Goal: Task Accomplishment & Management: Use online tool/utility

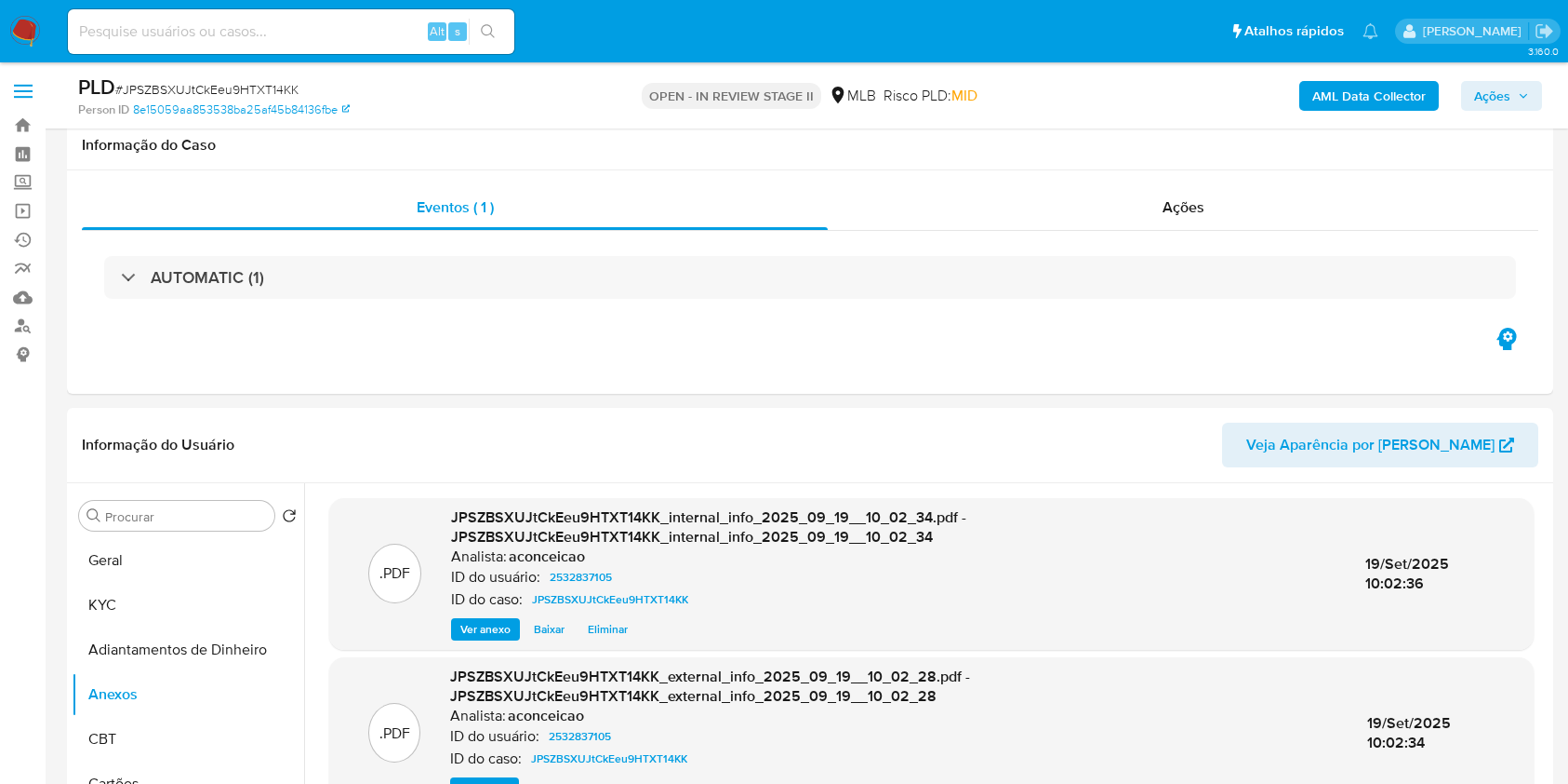
select select "10"
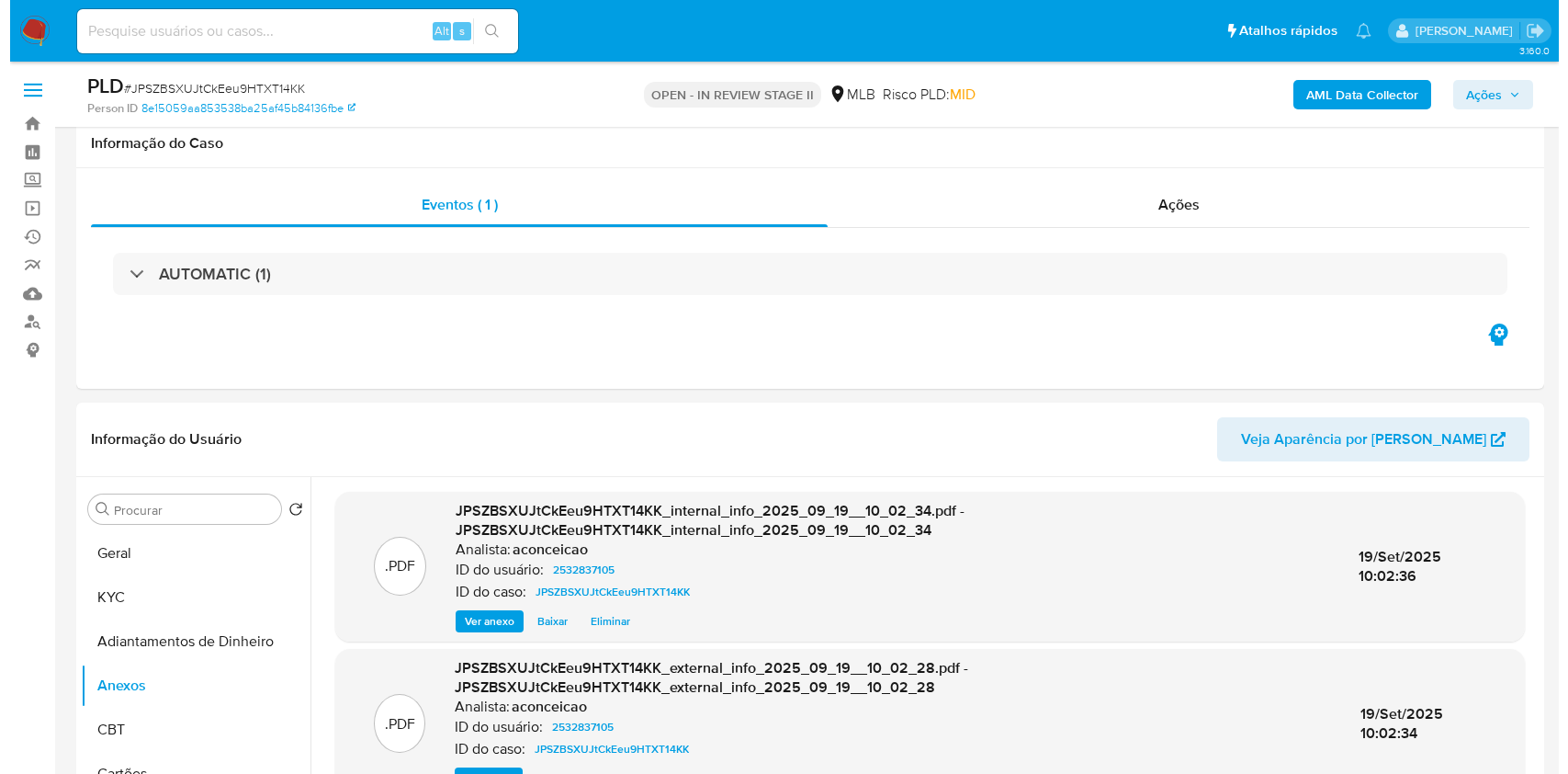
scroll to position [244, 0]
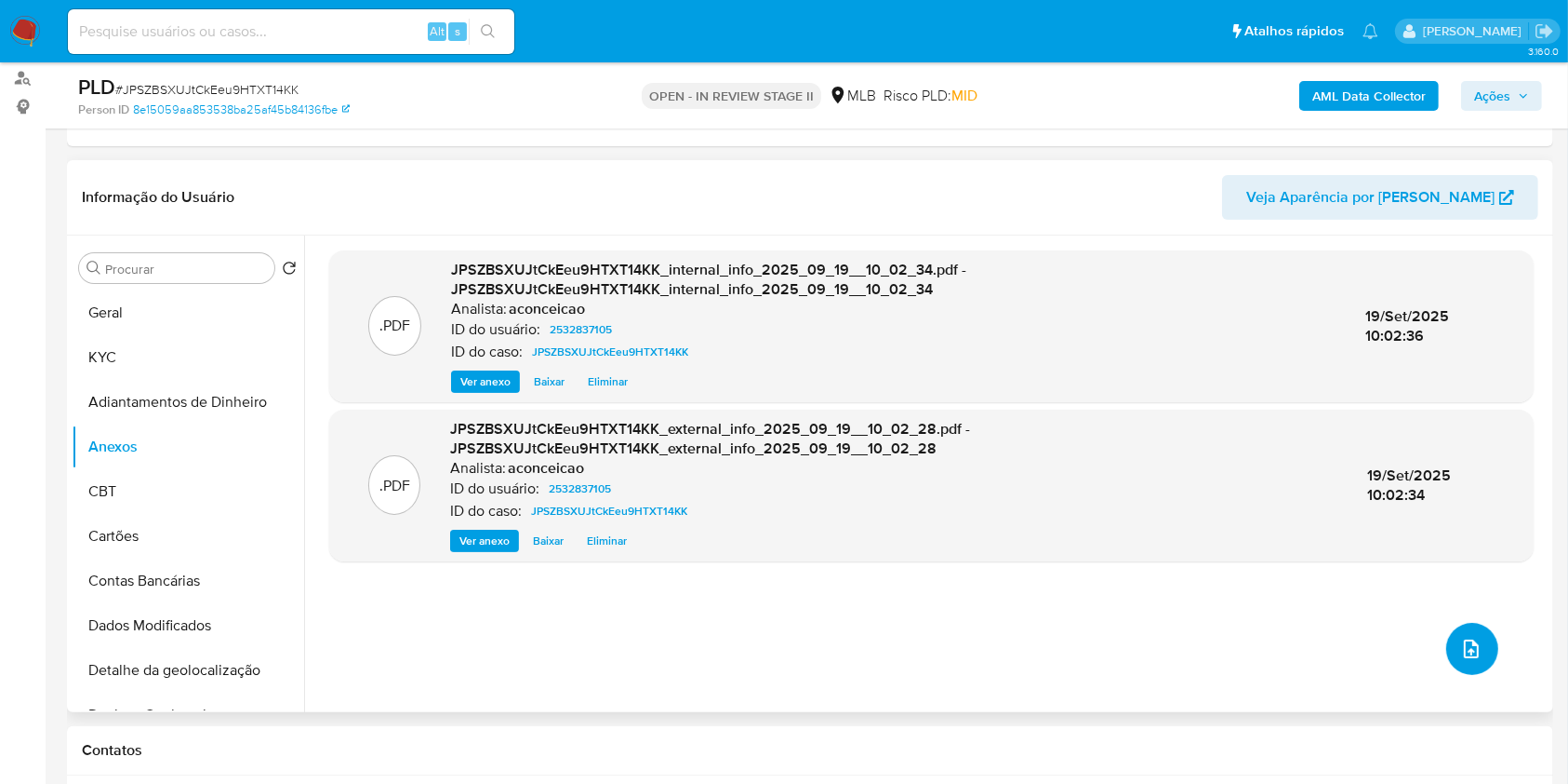
click at [1485, 654] on button "upload-file" at bounding box center [1473, 649] width 53 height 53
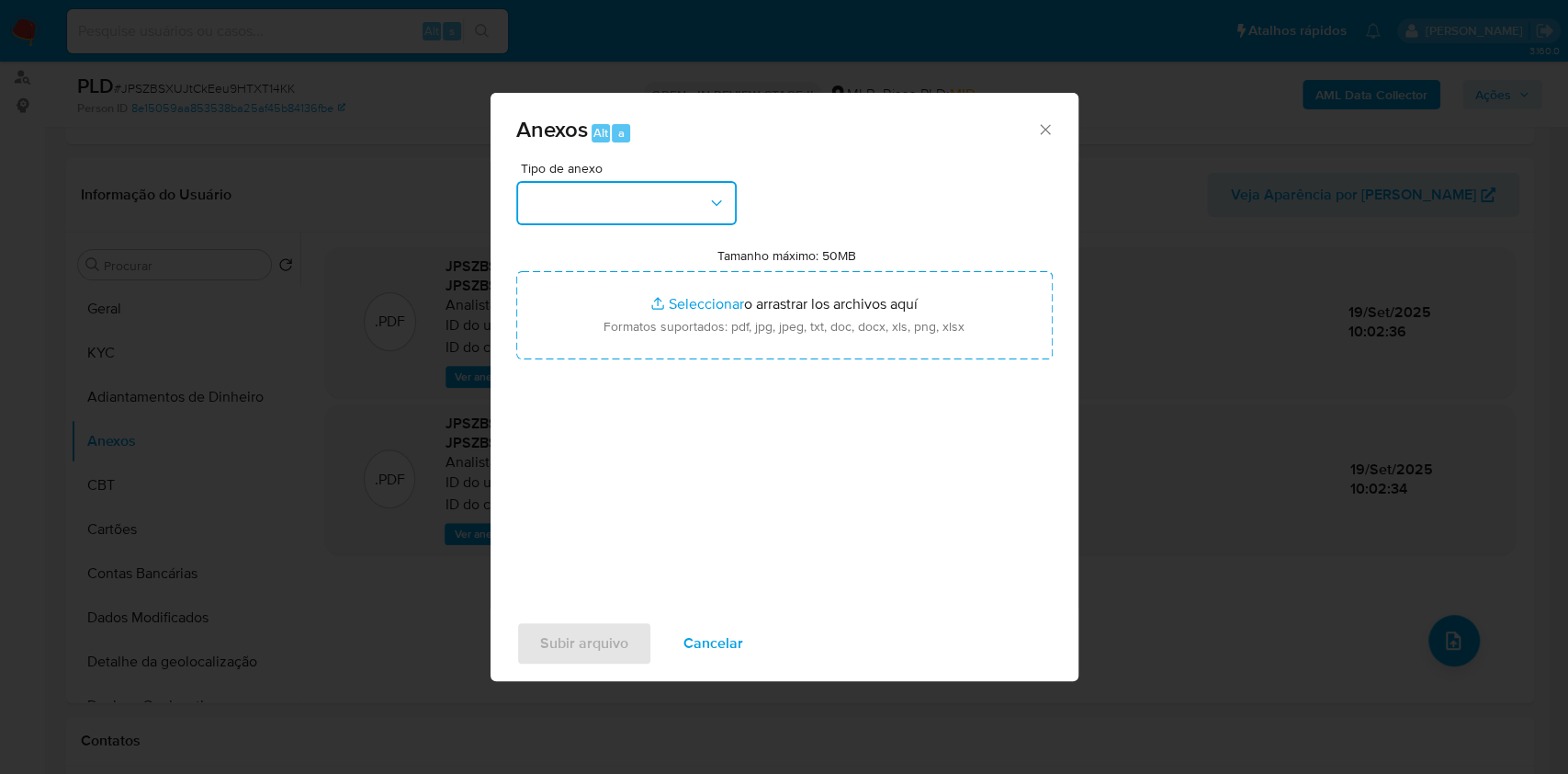
drag, startPoint x: 611, startPoint y: 187, endPoint x: 630, endPoint y: 203, distance: 24.8
click at [611, 187] on button "button" at bounding box center [626, 203] width 220 height 44
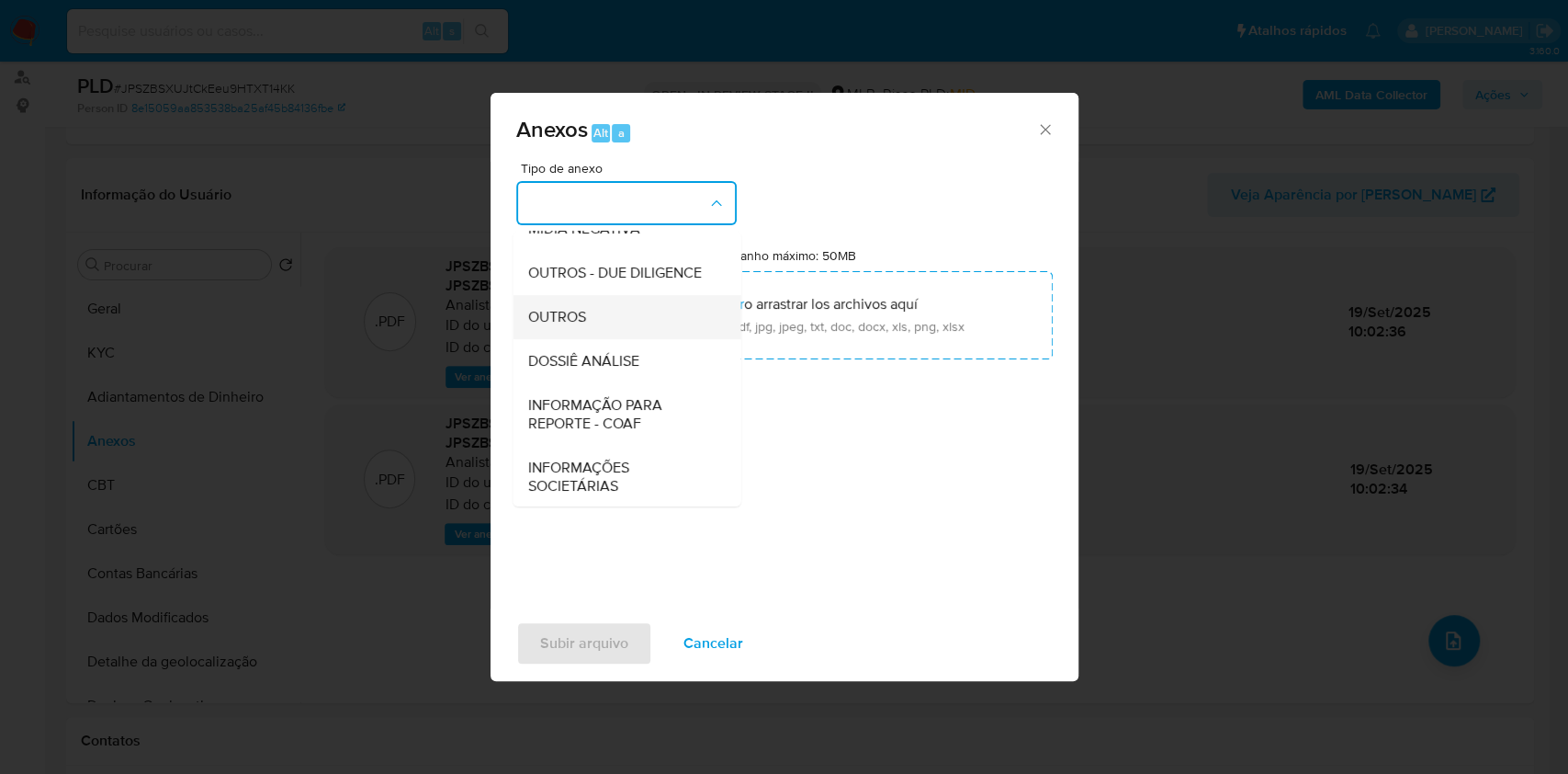
click at [599, 339] on div "OUTROS" at bounding box center [621, 317] width 187 height 44
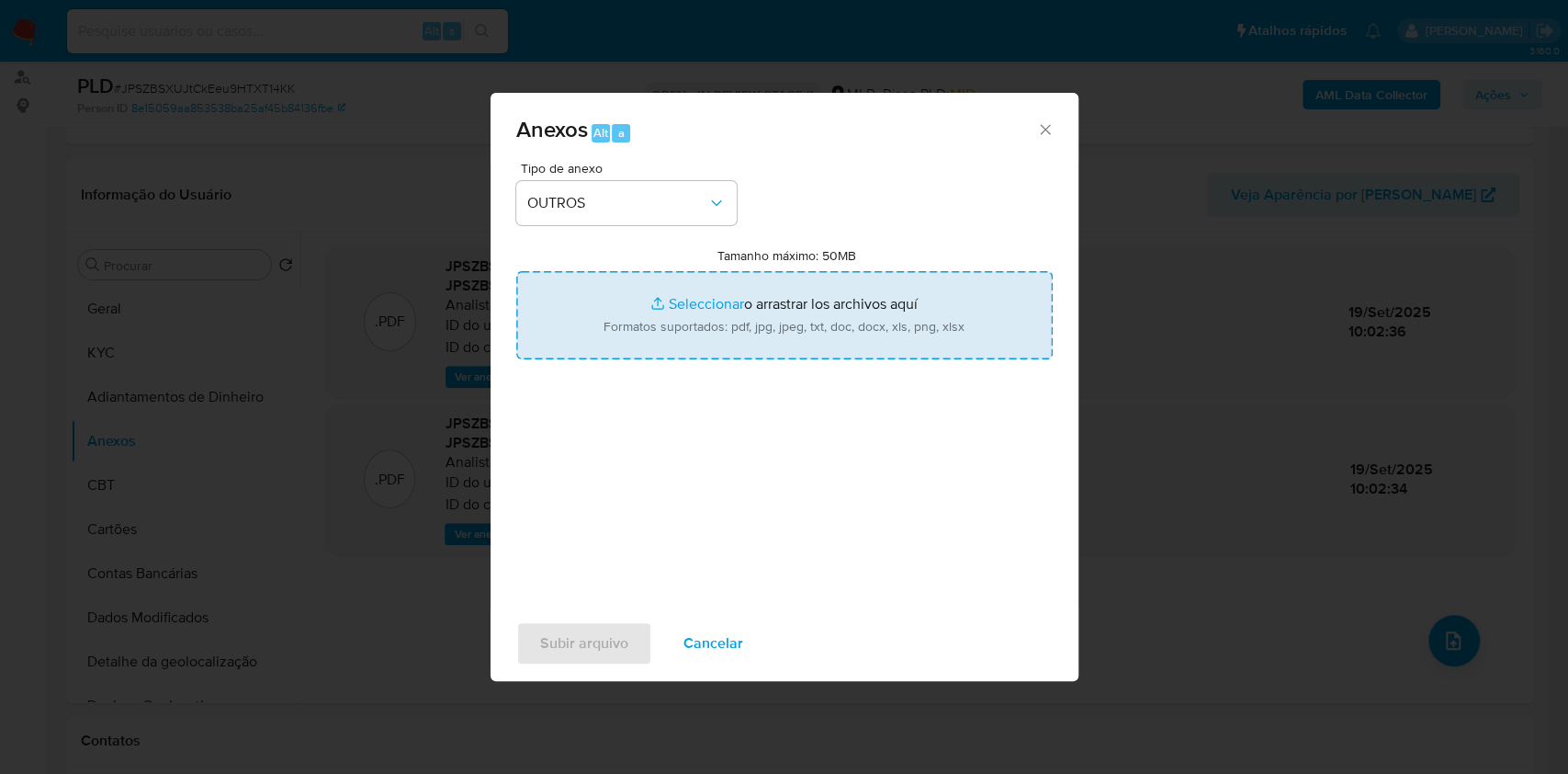
type input "C:\fakepath\Mulan 2532837105_KTR TRATORPECAS DISTRIBUIDORA LTDA 2025_09_18_17_1…"
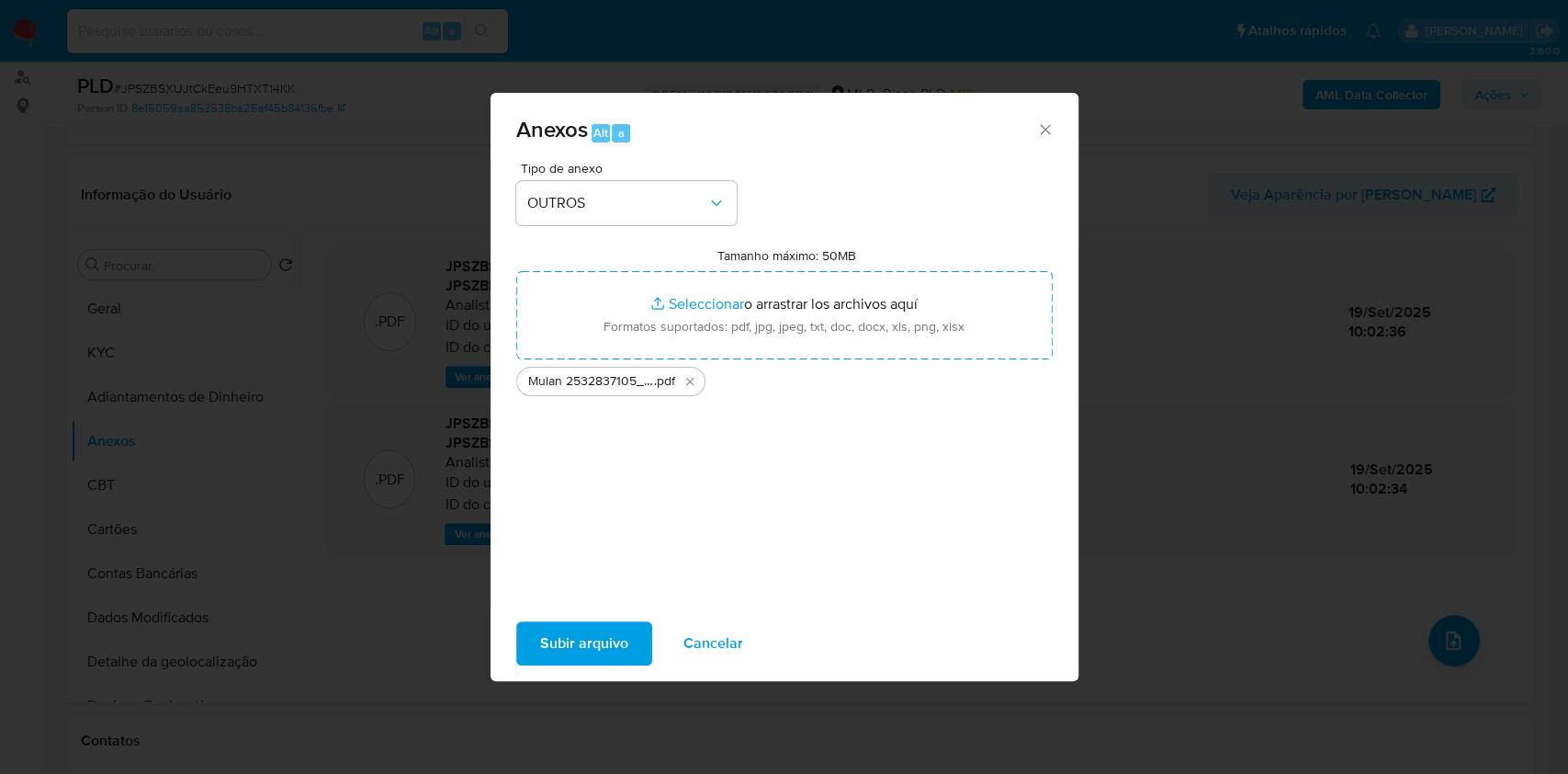
click at [585, 641] on span "Subir arquivo" at bounding box center [585, 643] width 88 height 40
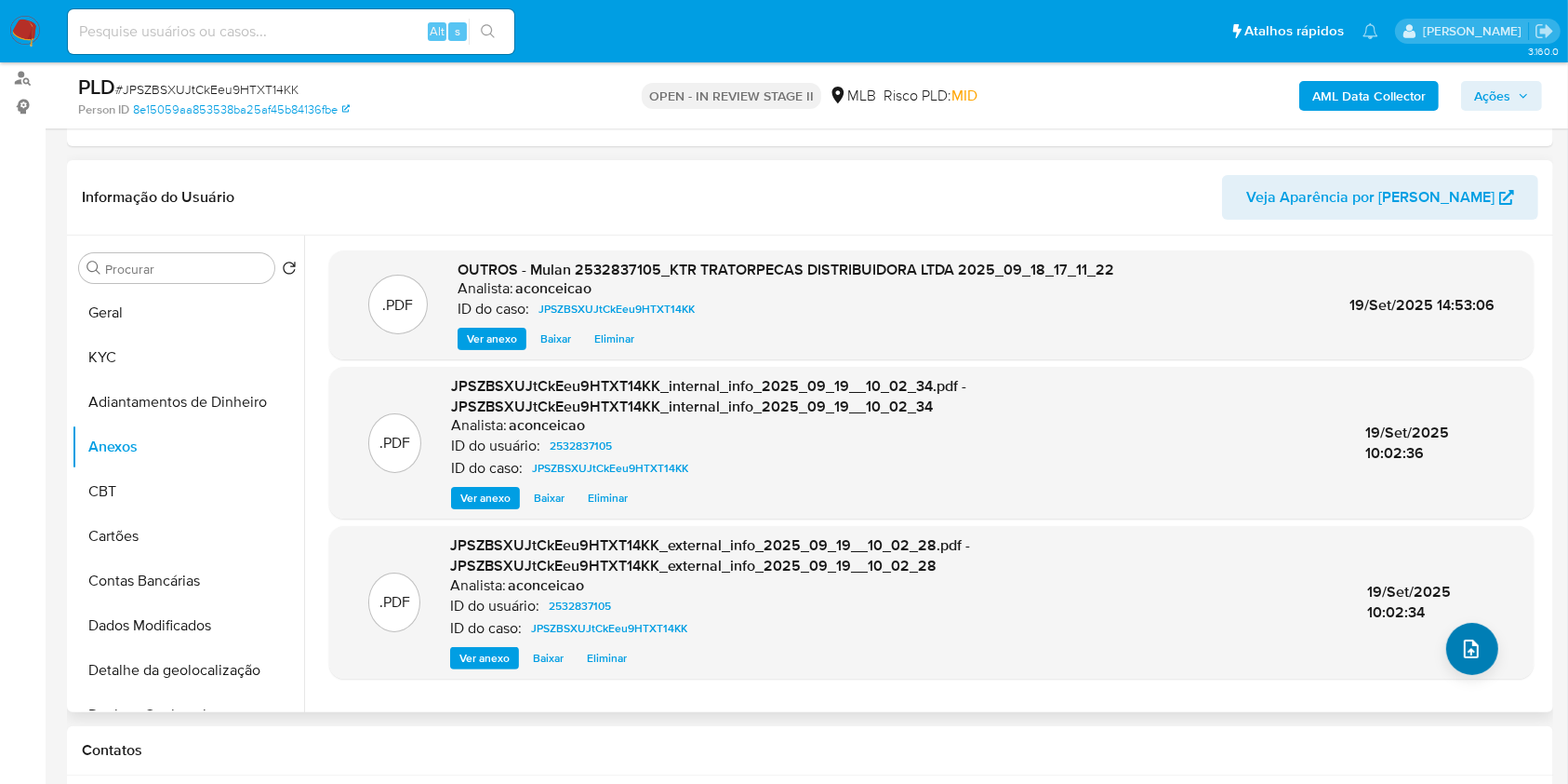
drag, startPoint x: 1440, startPoint y: 655, endPoint x: 1457, endPoint y: 639, distance: 23.3
click at [1442, 652] on div ".PDF OUTROS - Mulan 2532837105_KTR TRATORPECAS DISTRIBUIDORA LTDA 2025_09_18_17…" at bounding box center [931, 473] width 1205 height 447
click at [1460, 651] on icon "upload-file" at bounding box center [1471, 649] width 22 height 22
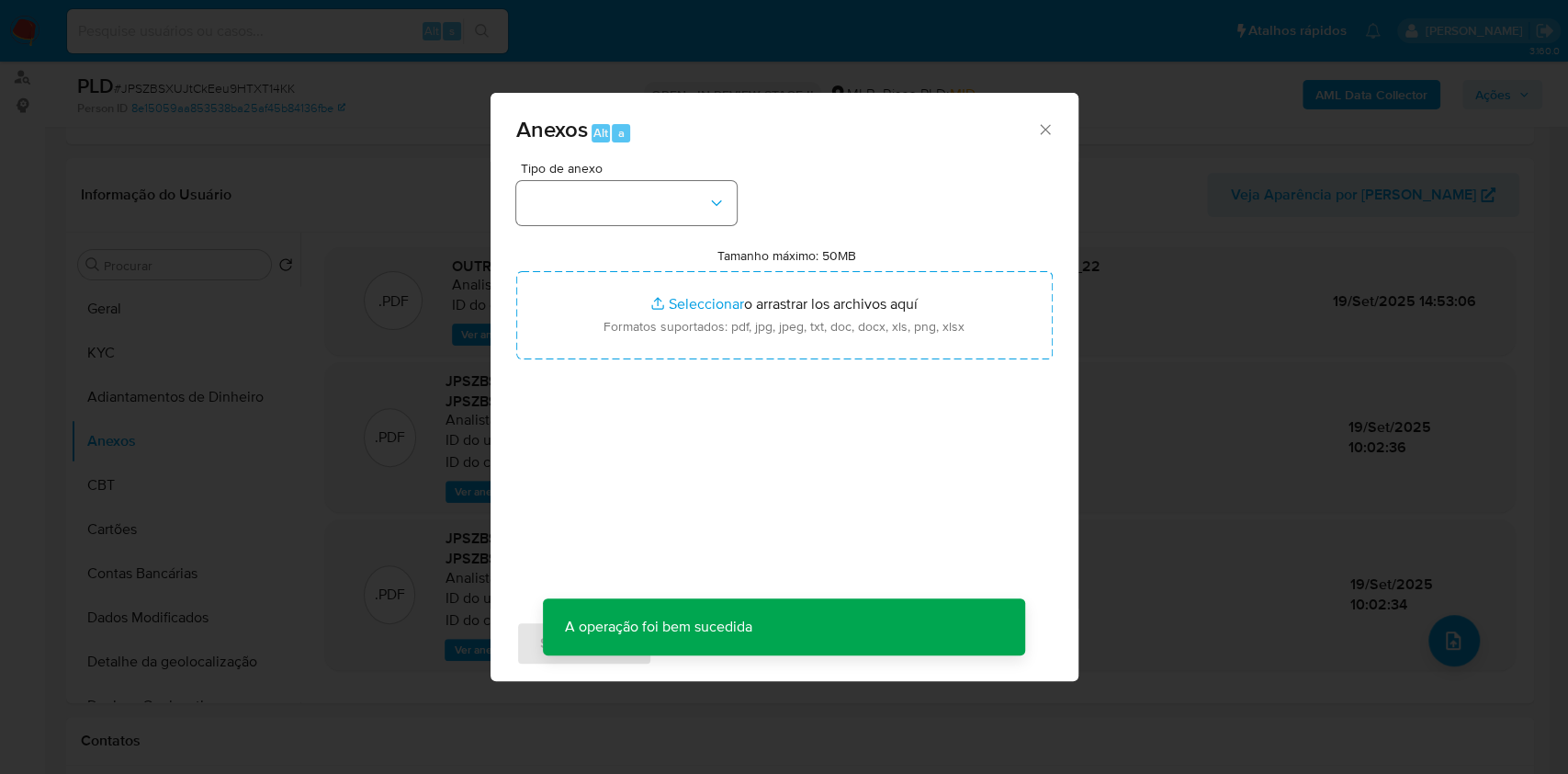
drag, startPoint x: 694, startPoint y: 224, endPoint x: 684, endPoint y: 217, distance: 12.2
click at [684, 217] on div "Tipo de anexo Tamanho máximo: 50MB Seleccionar archivos Seleccionar o arrastrar…" at bounding box center [784, 378] width 536 height 434
click at [684, 217] on button "button" at bounding box center [626, 203] width 220 height 44
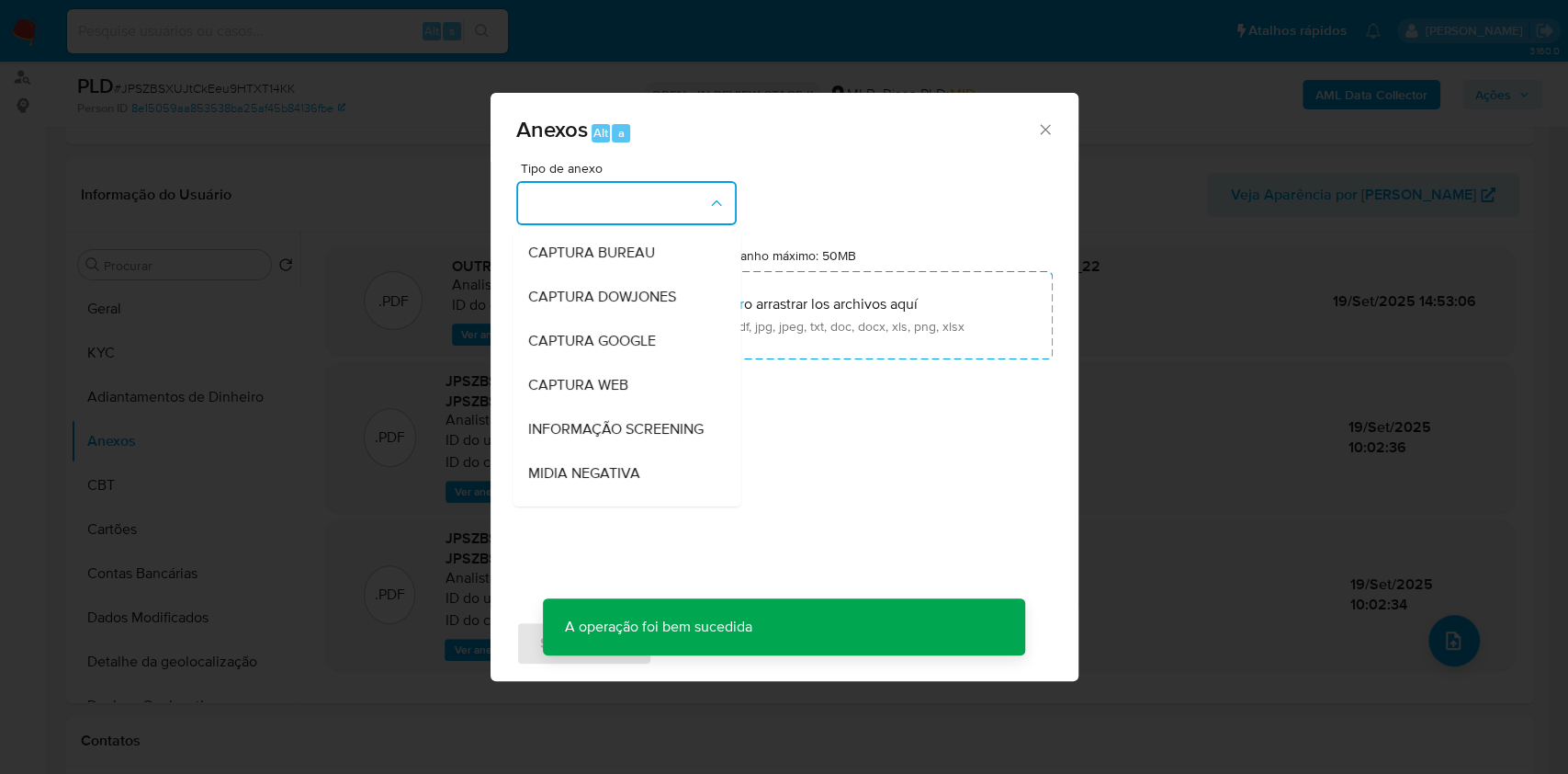
scroll to position [282, 0]
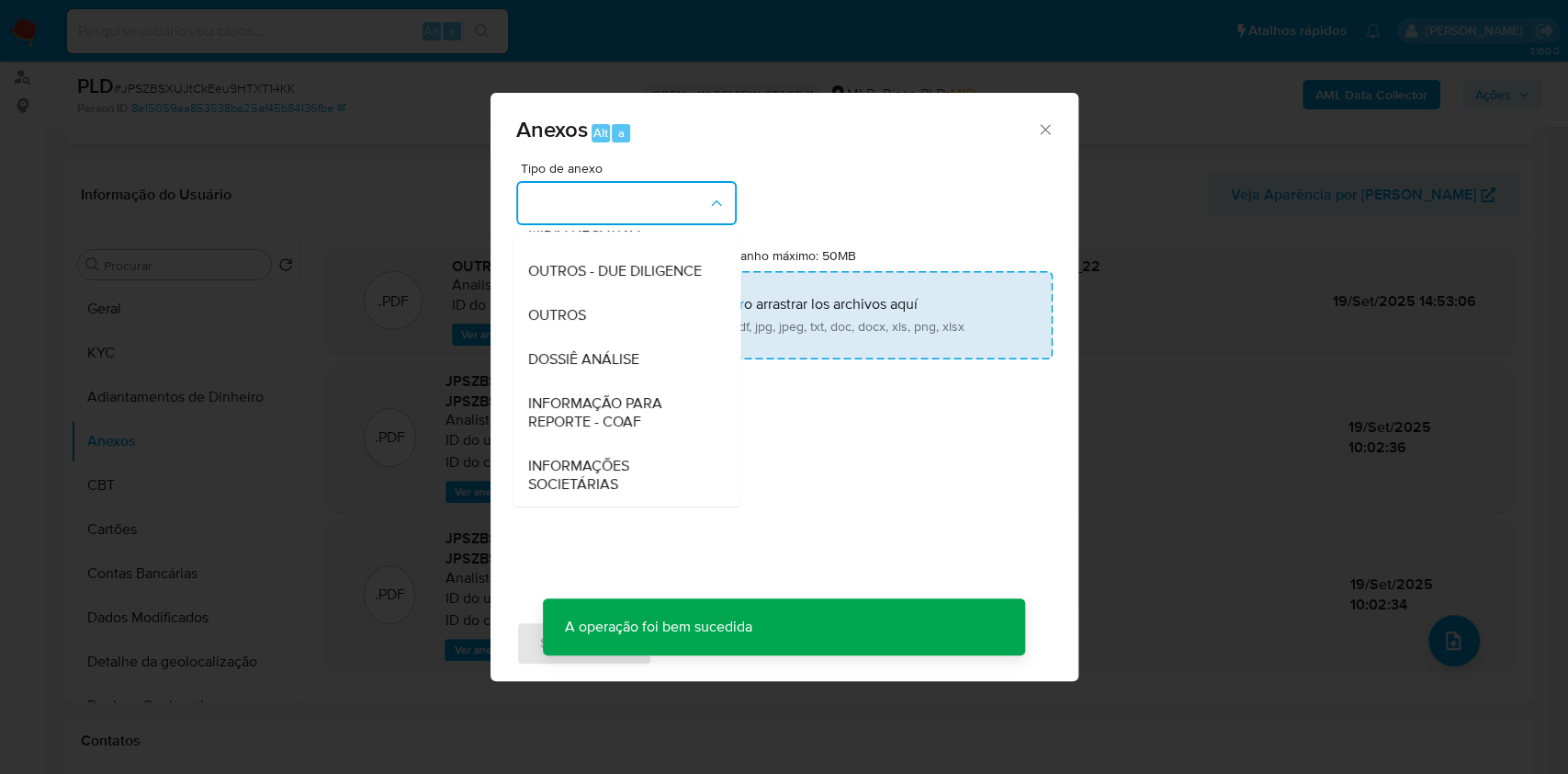
click at [570, 320] on span "OUTROS" at bounding box center [557, 314] width 58 height 18
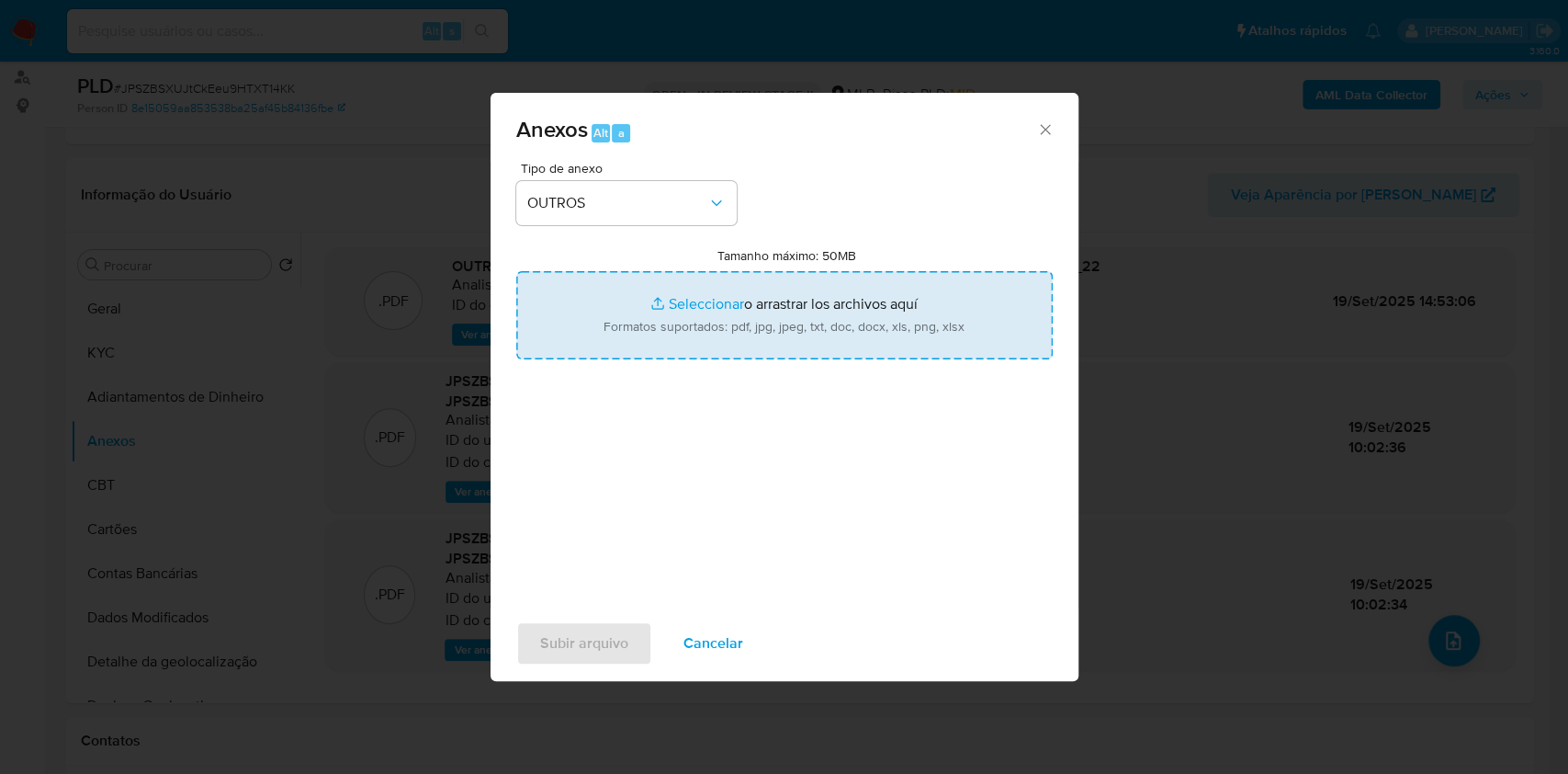
type input "C:\fakepath\SAR - XXXX - CNPJ 60324205000154 - KTR TRATORPECAS DISTRIBUIDORA LT…"
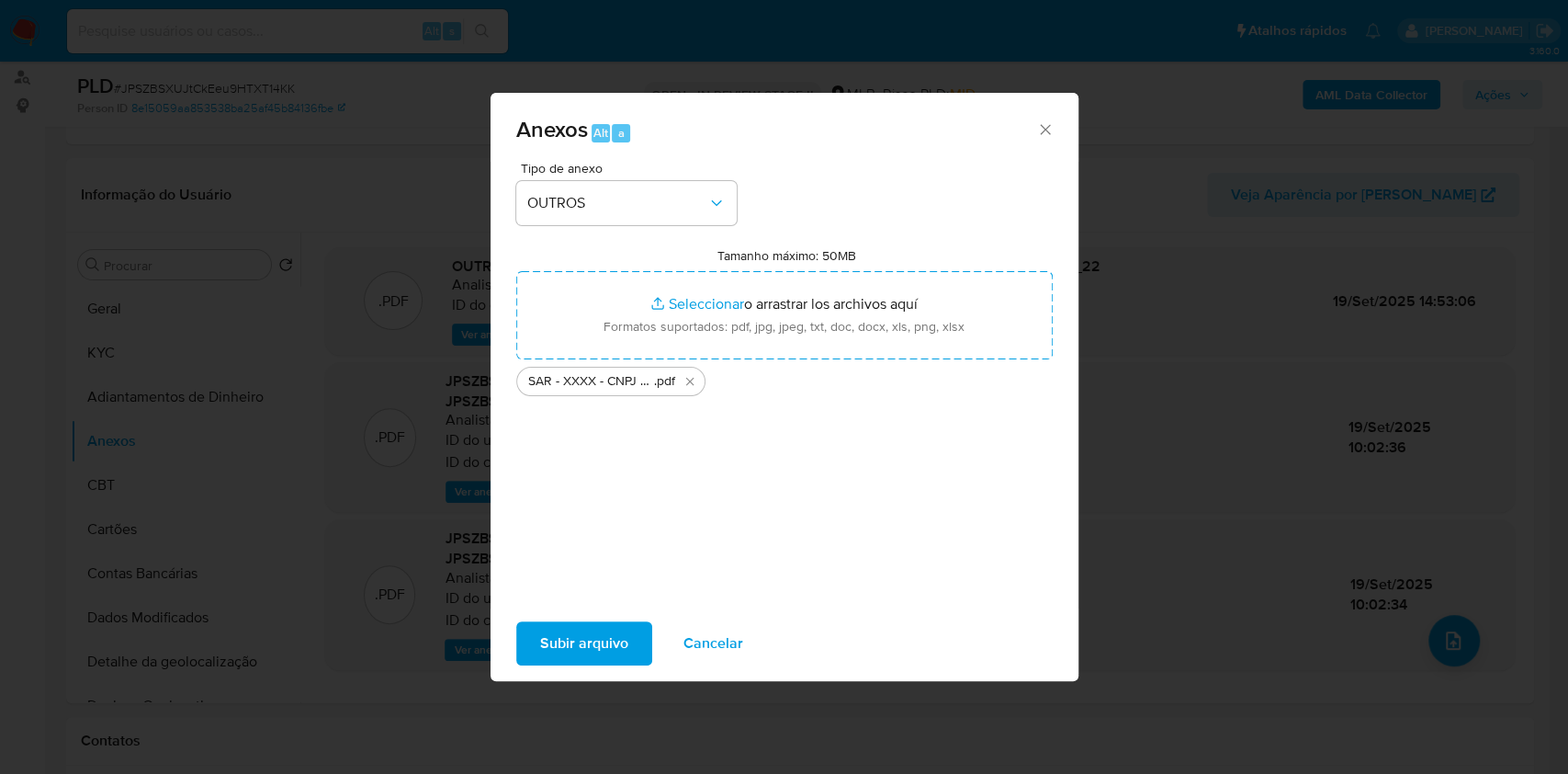
click at [733, 643] on span "Cancelar" at bounding box center [713, 643] width 60 height 40
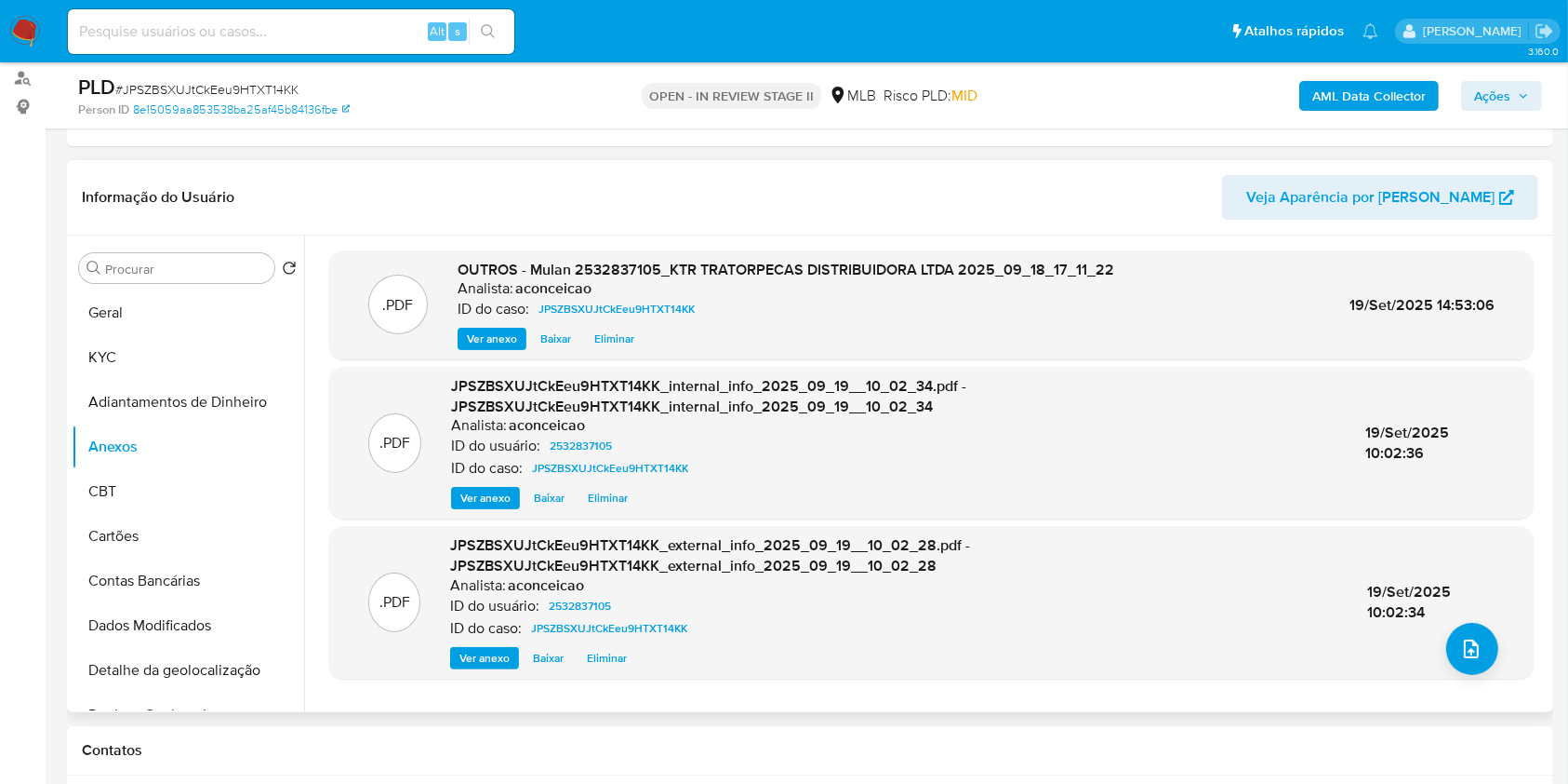
click at [1491, 638] on div ".PDF JPSZBSXUJtCkEeu9HTXT14KK_external_info_2025_09_19__10_02_28.pdf - JPSZBSXU…" at bounding box center [931, 602] width 1185 height 133
click at [1480, 640] on button "upload-file" at bounding box center [1473, 649] width 53 height 53
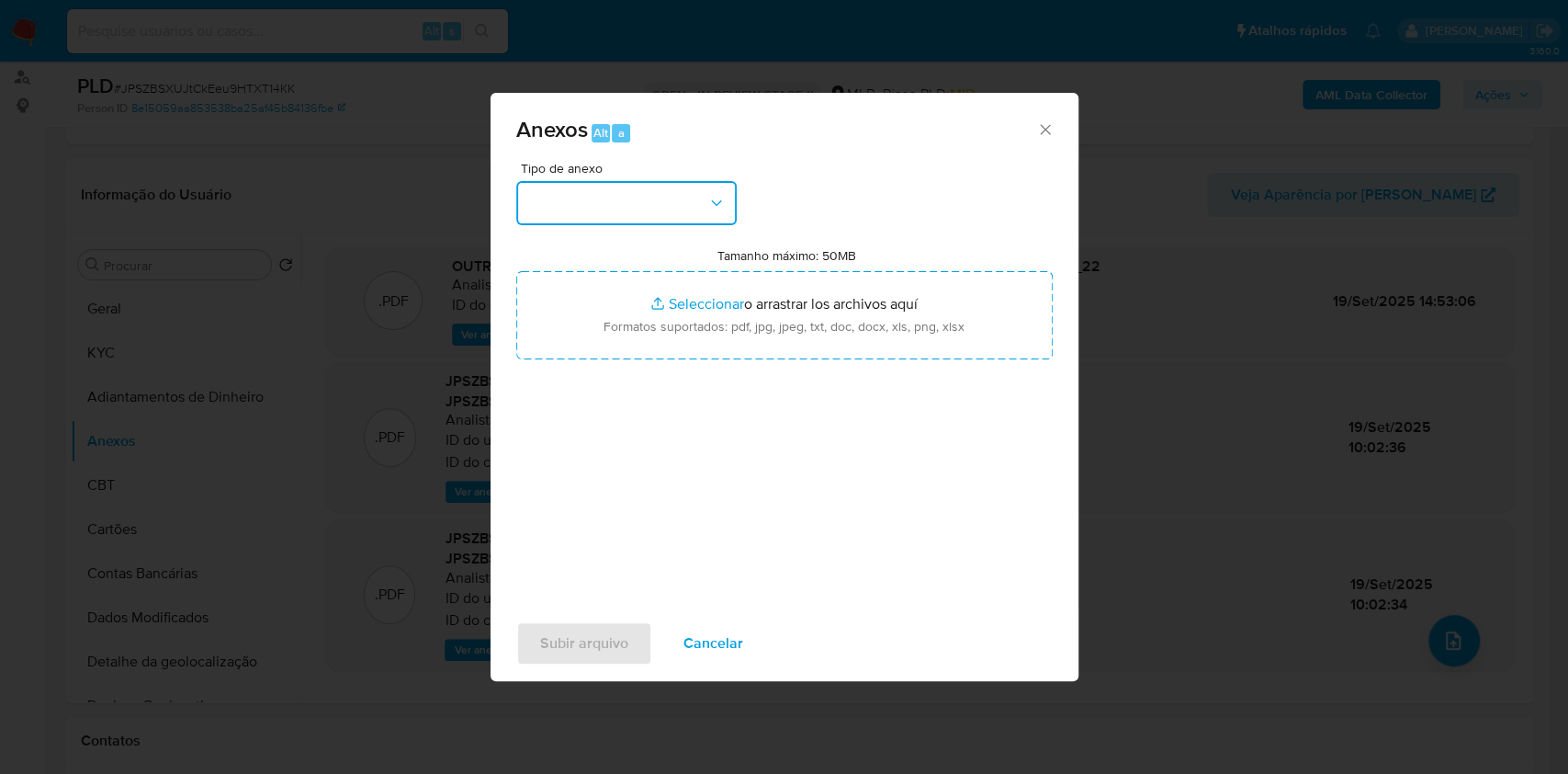
click at [660, 185] on button "button" at bounding box center [626, 203] width 220 height 44
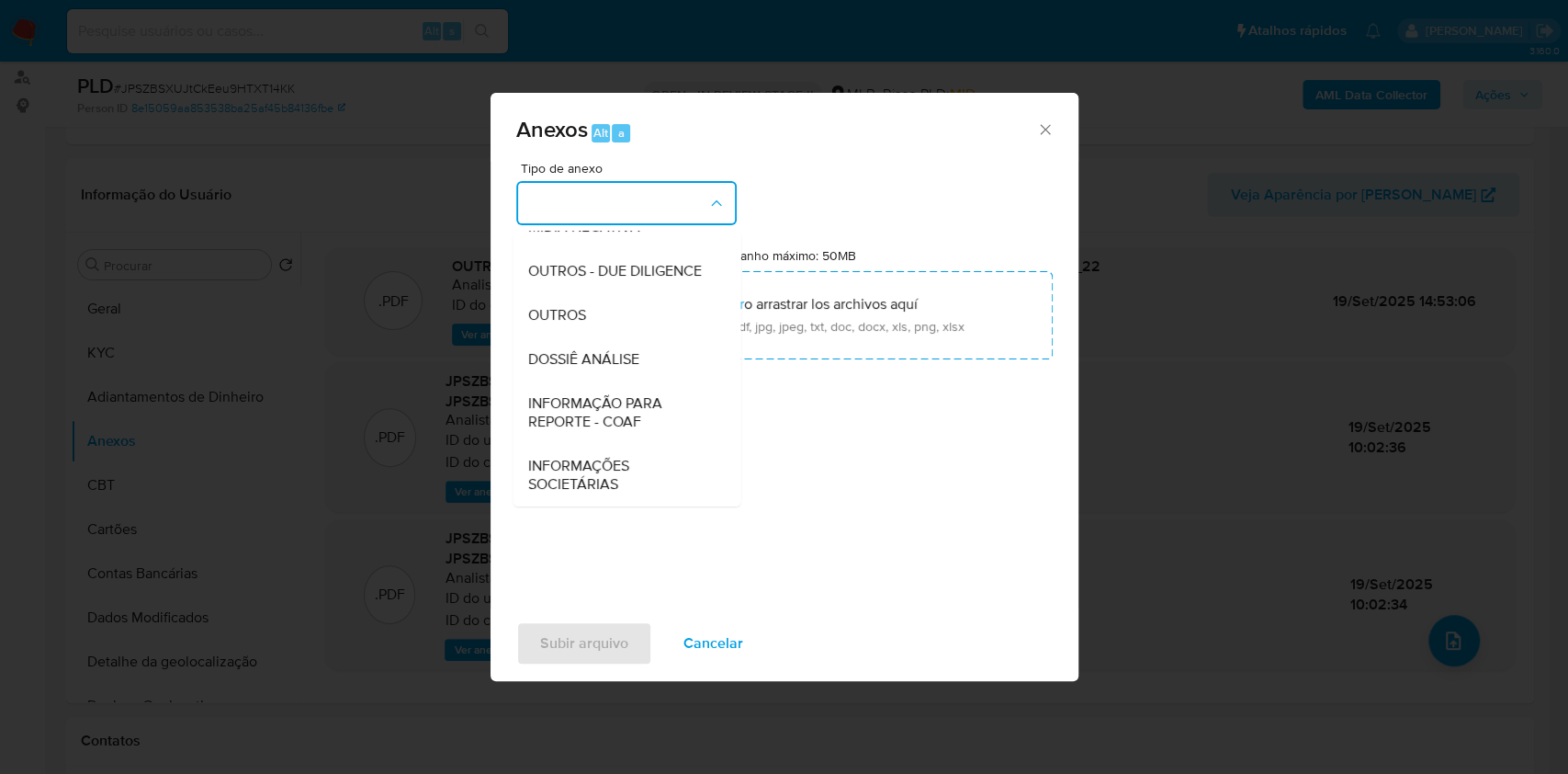
drag, startPoint x: 589, startPoint y: 324, endPoint x: 1014, endPoint y: 178, distance: 449.4
click at [591, 322] on div "OUTROS" at bounding box center [621, 315] width 187 height 44
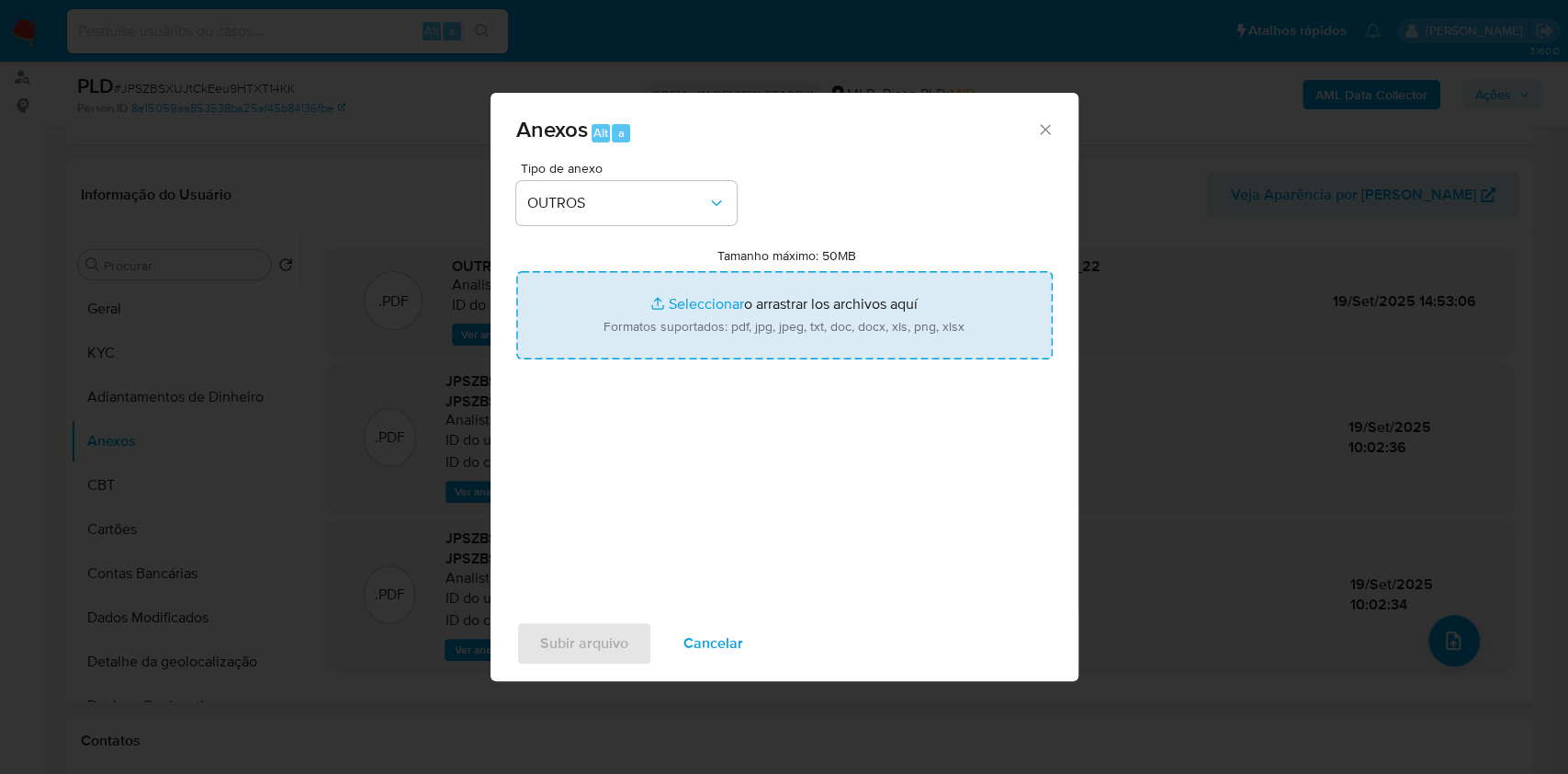
type input "C:\fakepath\SAR - XXXX - CNPJ 60324205000154 - KTR TRATORPECAS DISTRIBUIDORA LT…"
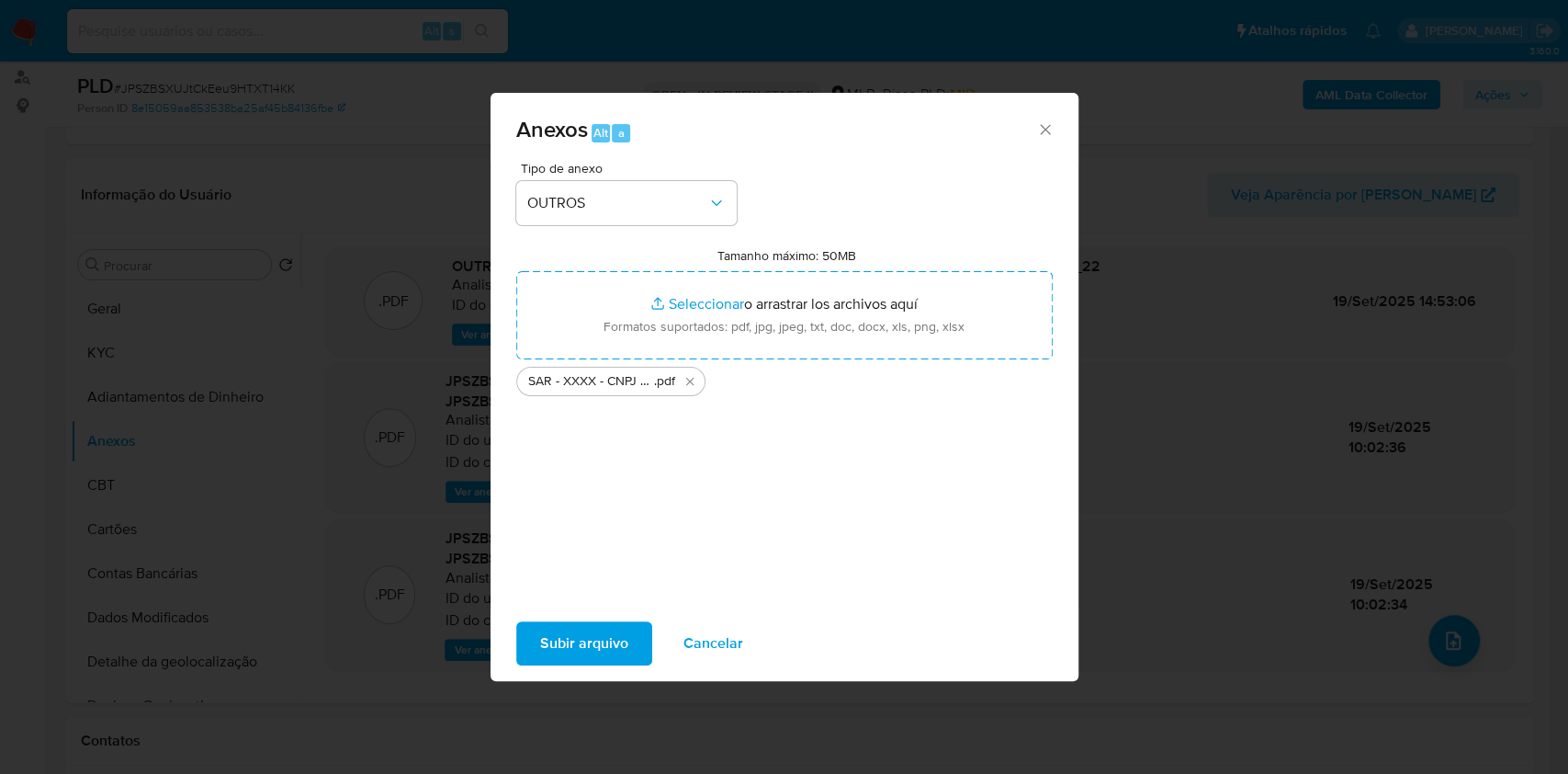
click at [563, 645] on span "Subir arquivo" at bounding box center [585, 643] width 88 height 40
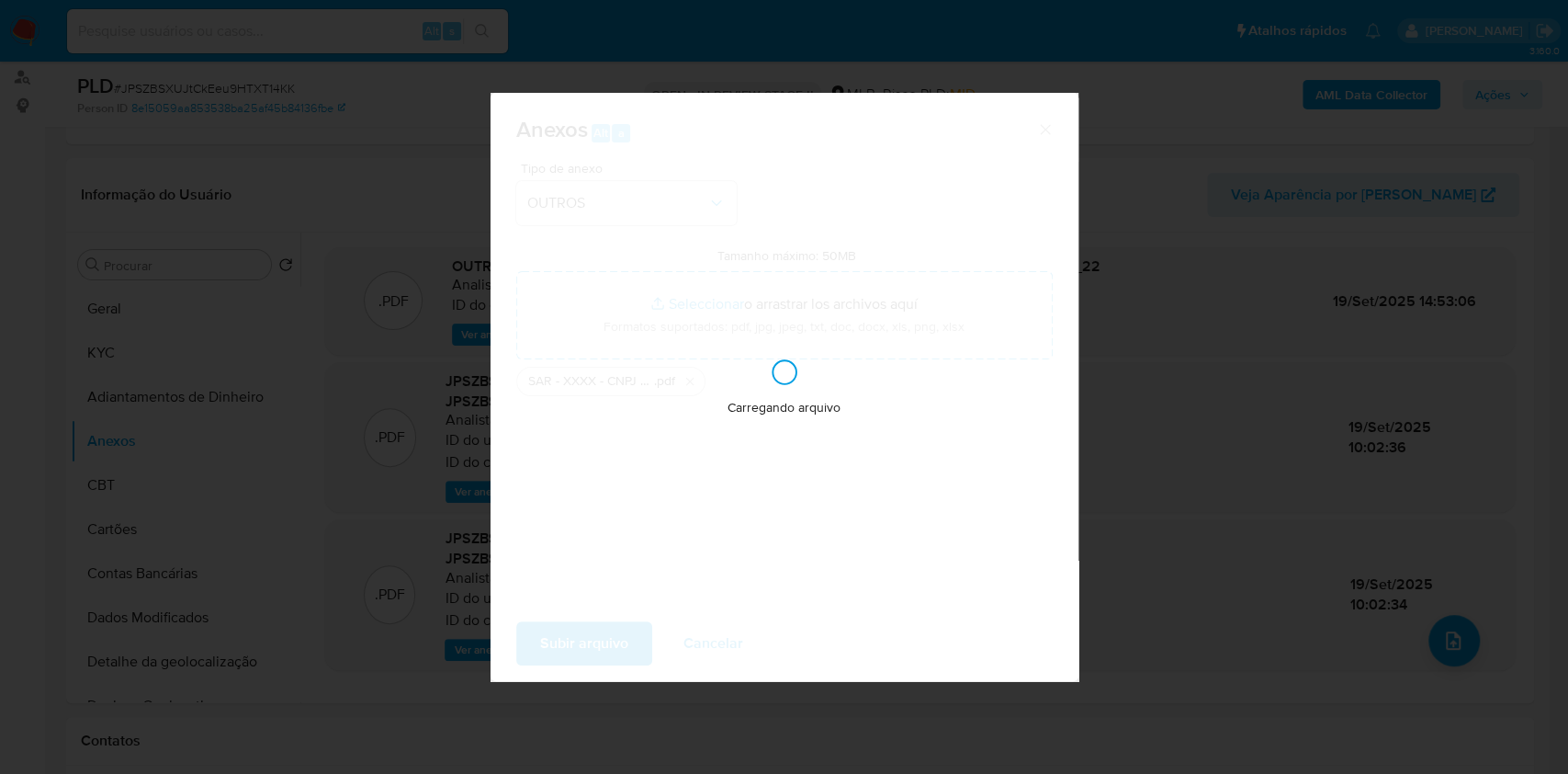
click at [1235, 382] on div "Anexos Alt a Tipo de anexo OUTROS Tamanho máximo: 50MB Seleccionar archivos Sel…" at bounding box center [784, 387] width 1568 height 774
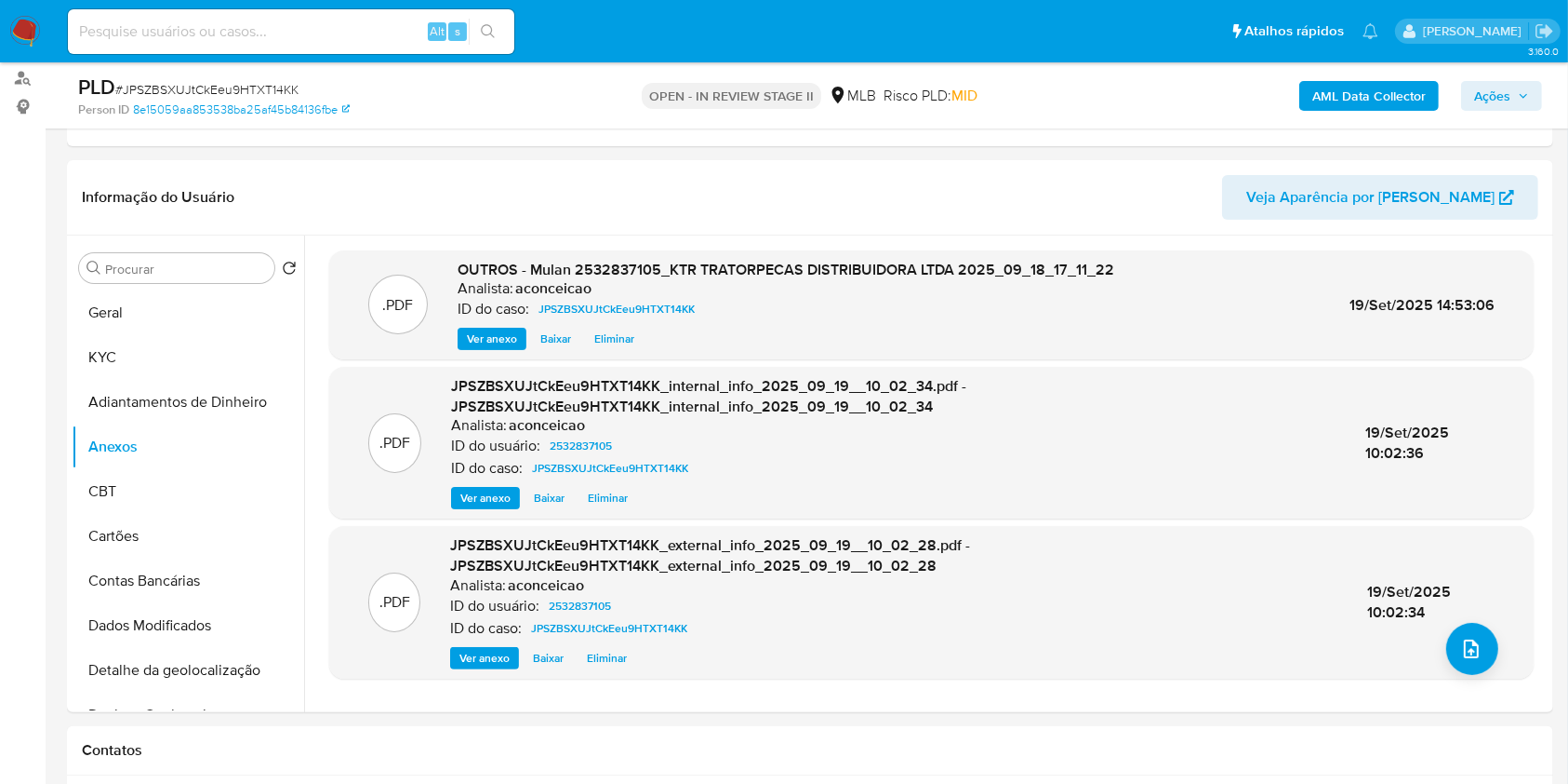
drag, startPoint x: 1498, startPoint y: 89, endPoint x: 1410, endPoint y: 112, distance: 91.0
click at [1498, 90] on span "Ações" at bounding box center [1492, 95] width 36 height 30
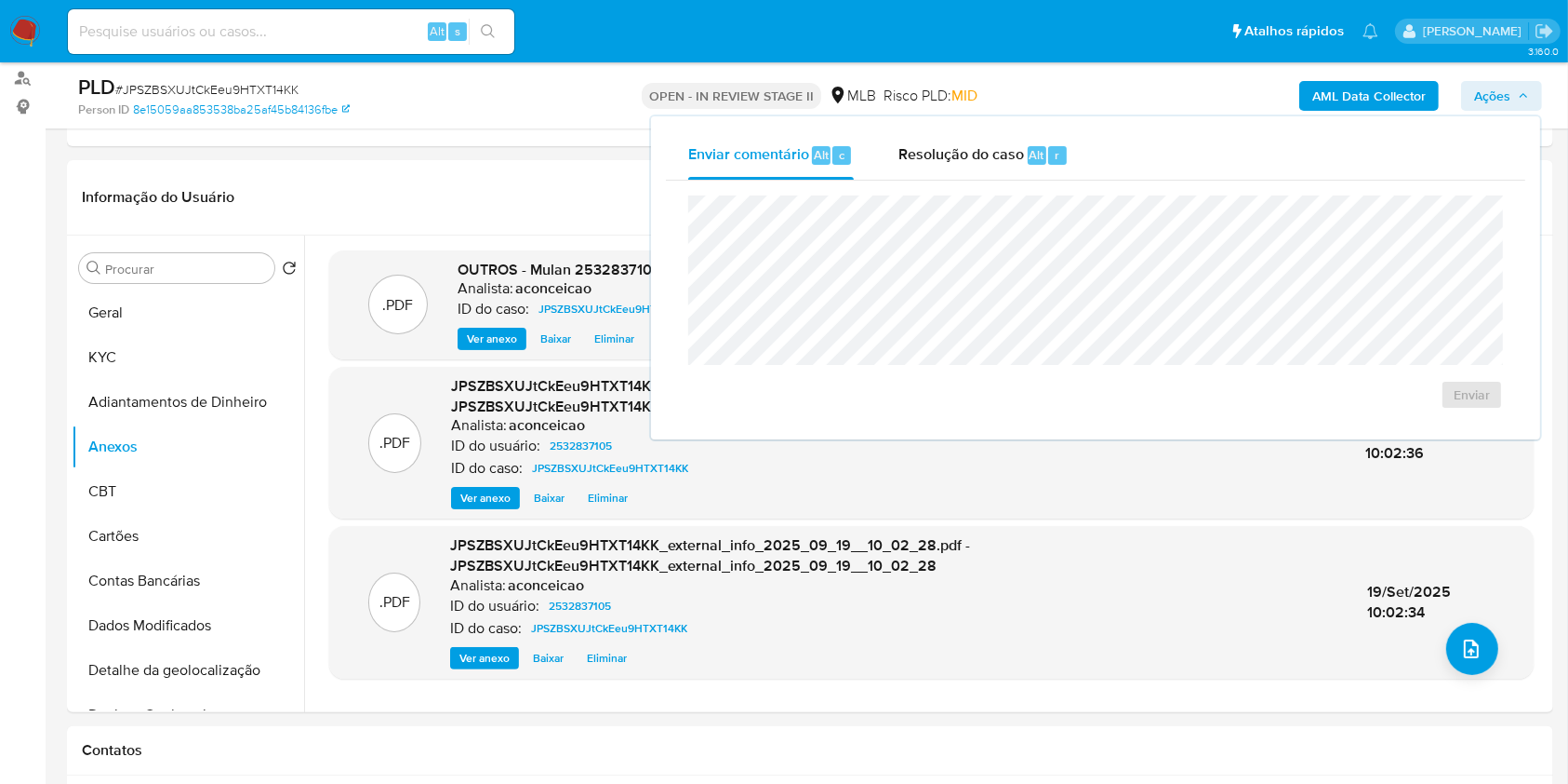
drag, startPoint x: 925, startPoint y: 170, endPoint x: 932, endPoint y: 178, distance: 10.6
click at [926, 169] on div "Resolução do caso Alt r" at bounding box center [983, 156] width 170 height 49
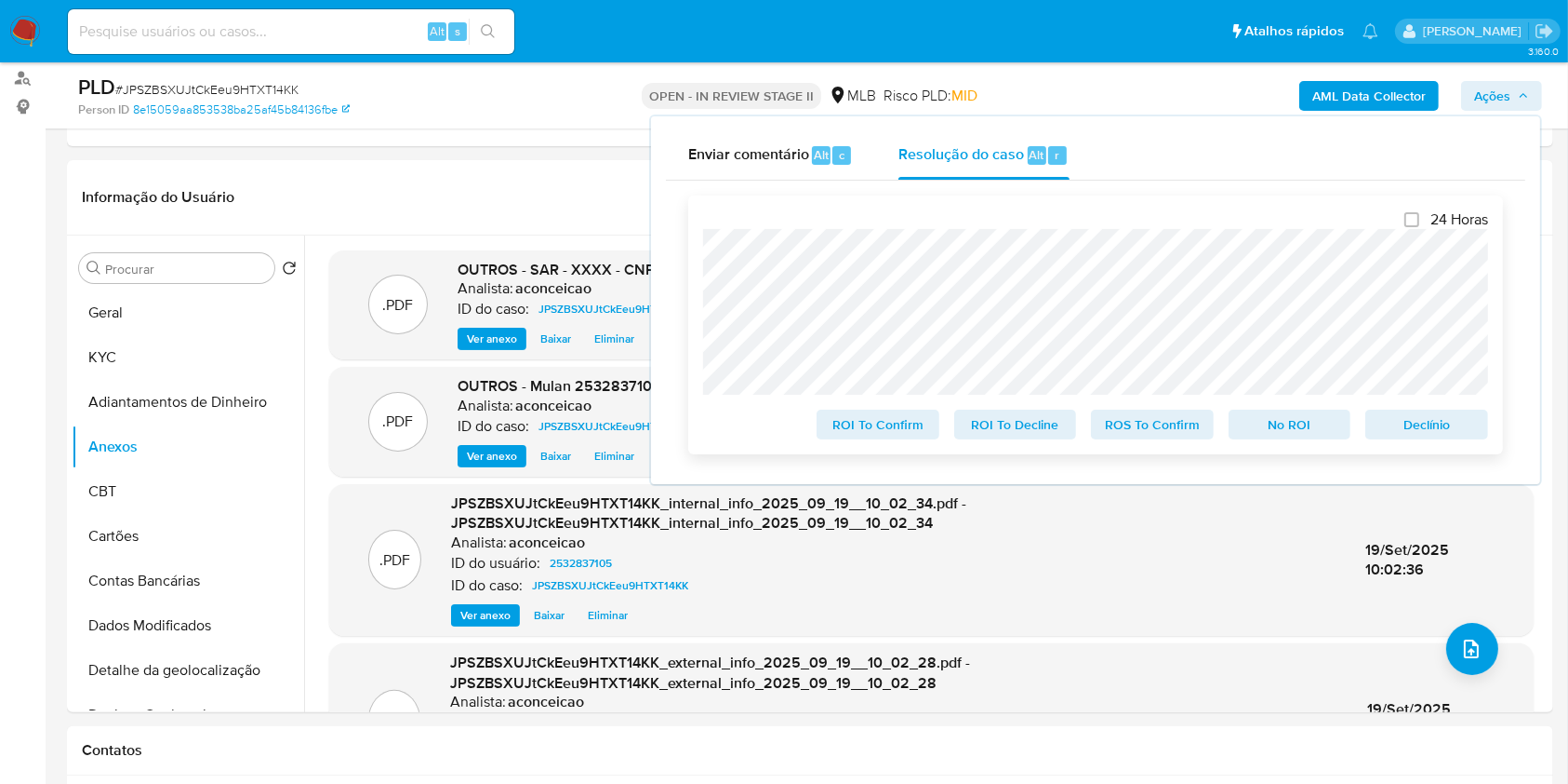
click at [1160, 424] on span "ROS To Confirm" at bounding box center [1151, 424] width 96 height 26
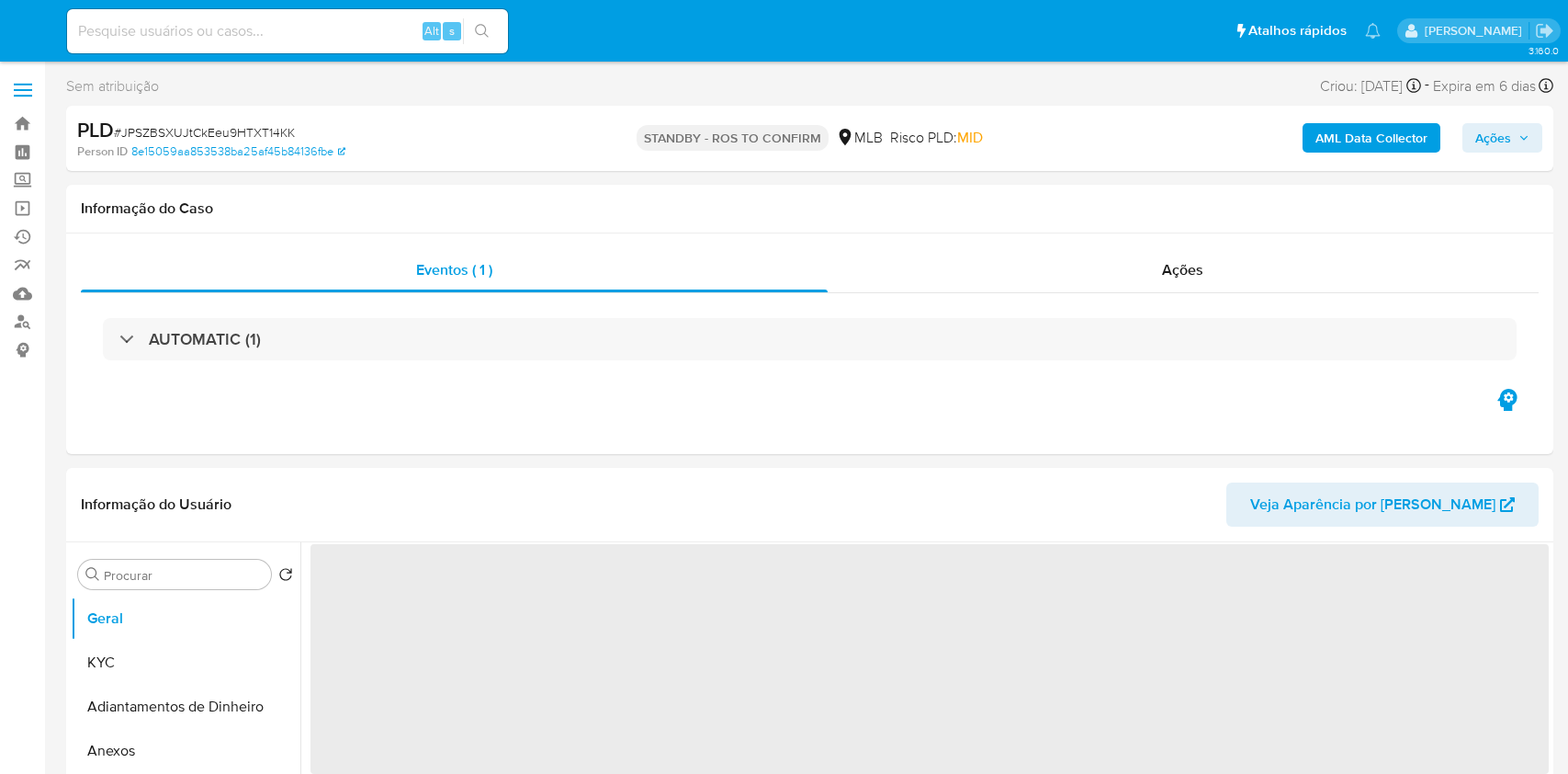
select select "10"
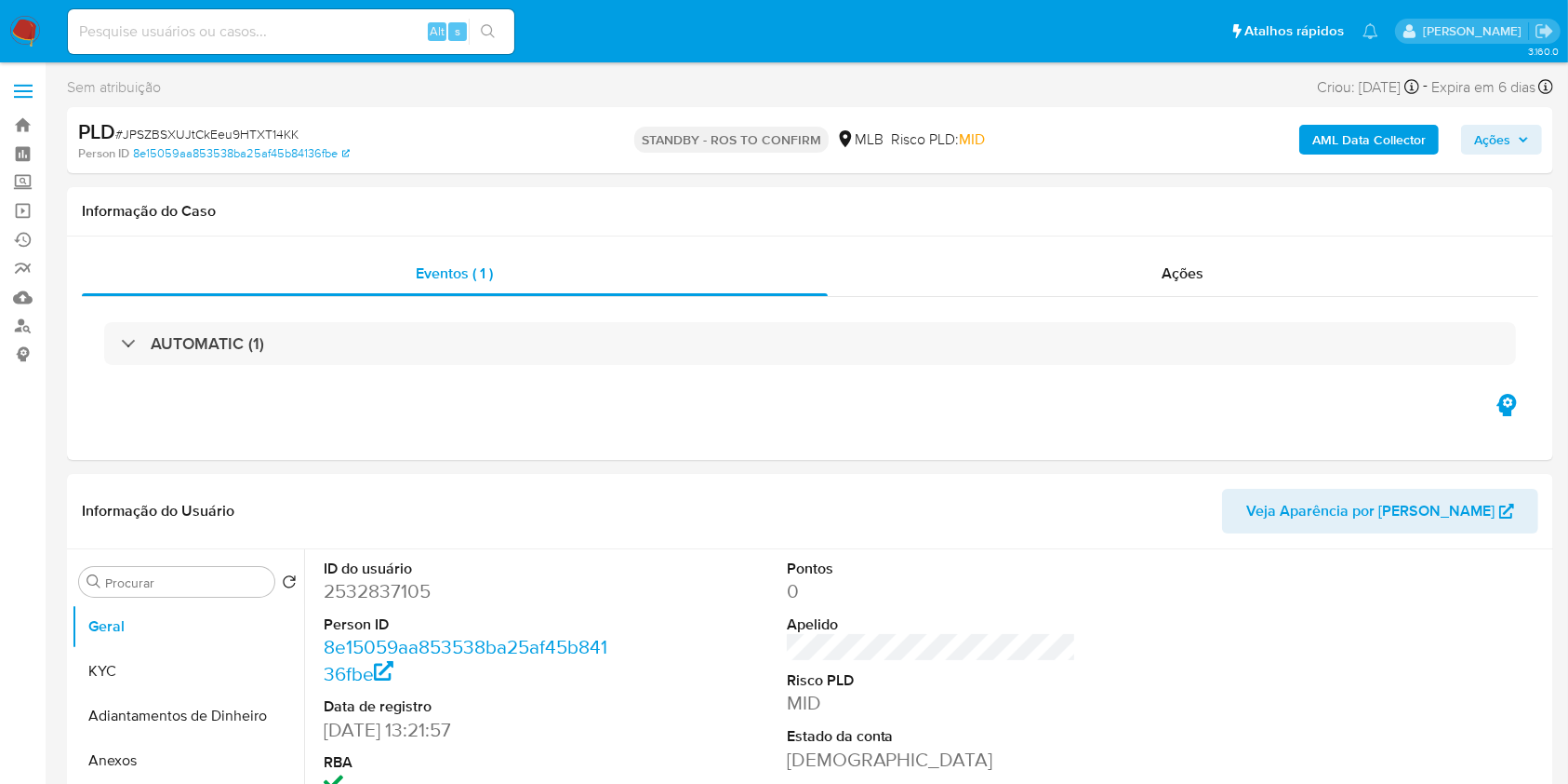
click at [331, 27] on input at bounding box center [291, 31] width 447 height 24
paste input "1DjgiLY1XmvQHpge9kWCu3Vr"
type input "1DjgiLY1XmvQHpge9kWCu3Vr"
click at [498, 37] on button "search-icon" at bounding box center [488, 31] width 38 height 26
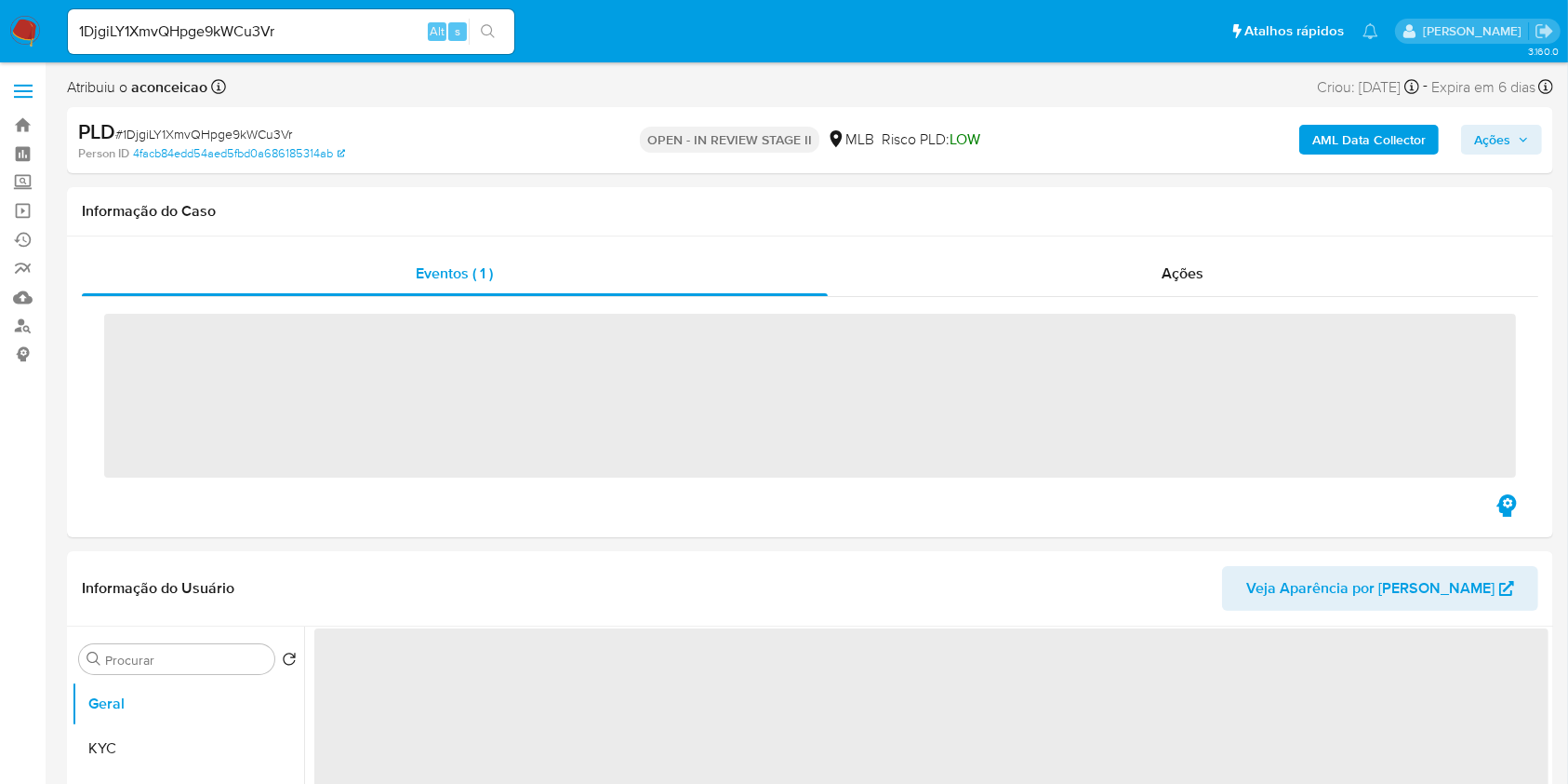
select select "10"
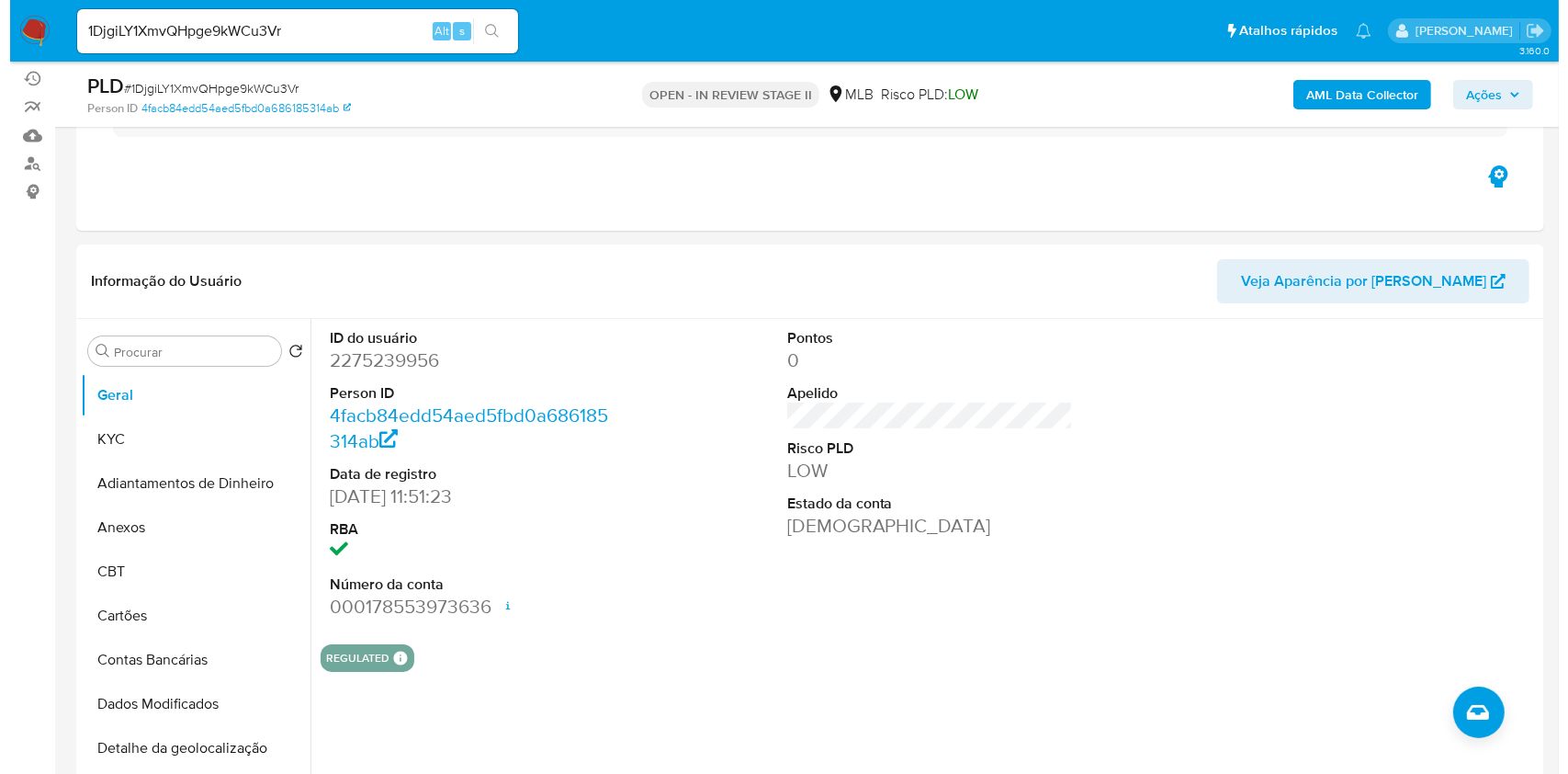
scroll to position [244, 0]
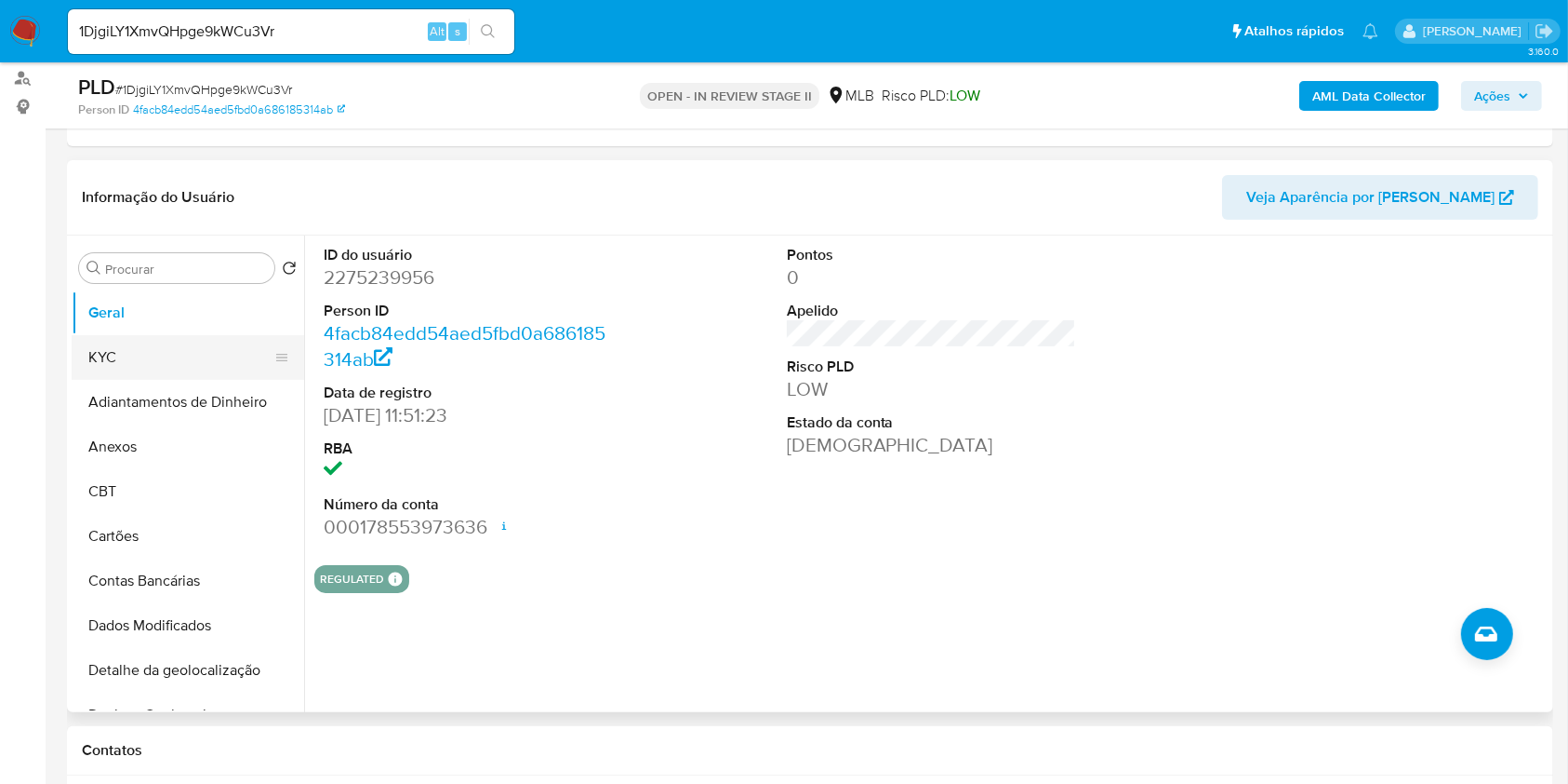
click at [155, 372] on button "KYC" at bounding box center [181, 357] width 218 height 45
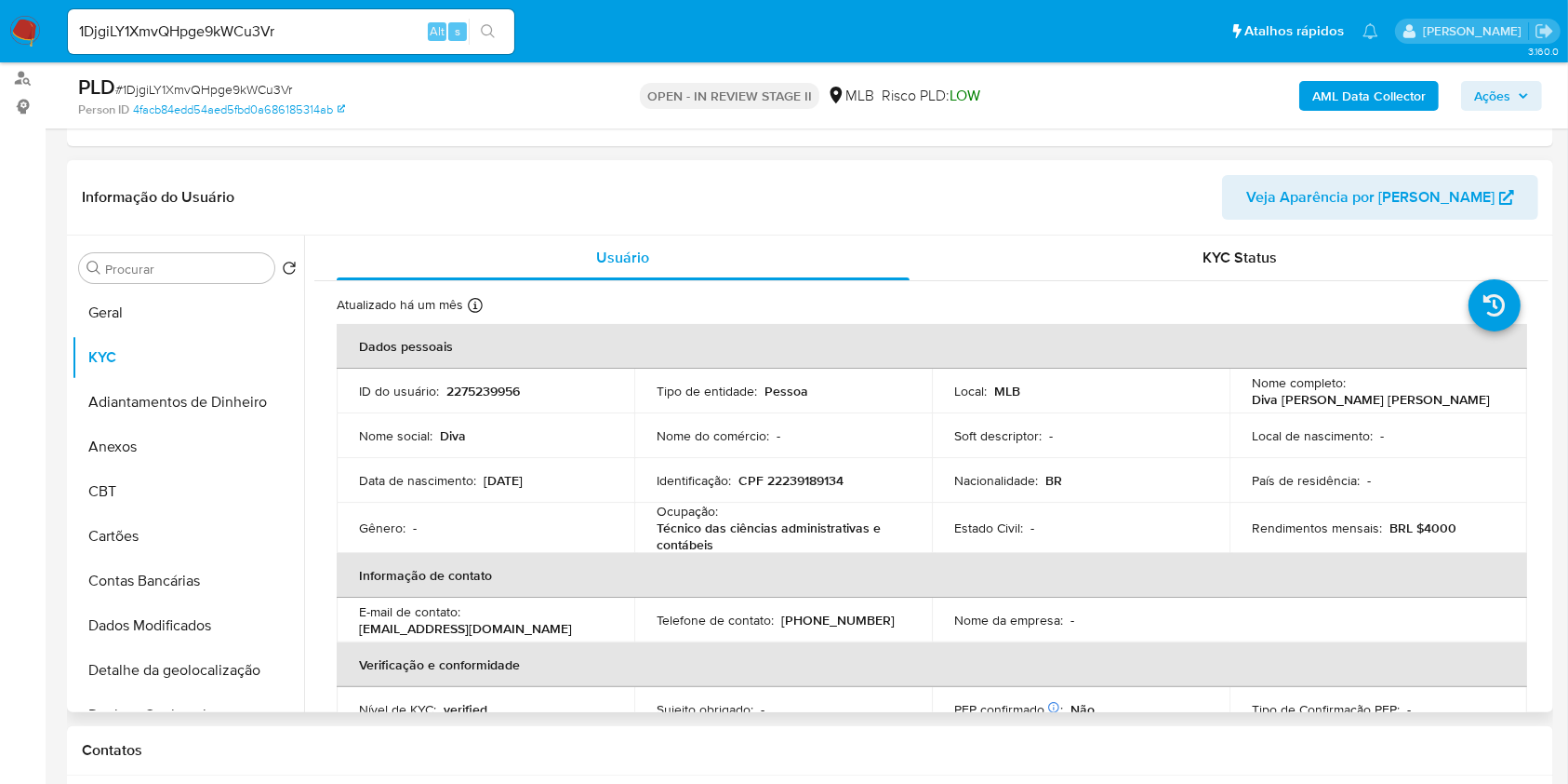
click at [794, 525] on p "Técnico das ciências administrativas e contábeis" at bounding box center [780, 536] width 245 height 33
click at [795, 529] on p "Técnico das ciências administrativas e contábeis" at bounding box center [780, 536] width 245 height 33
copy div "Ocupação : Técnico das ciências administrativas e contábeis"
click at [141, 263] on input "Procurar" at bounding box center [186, 269] width 162 height 17
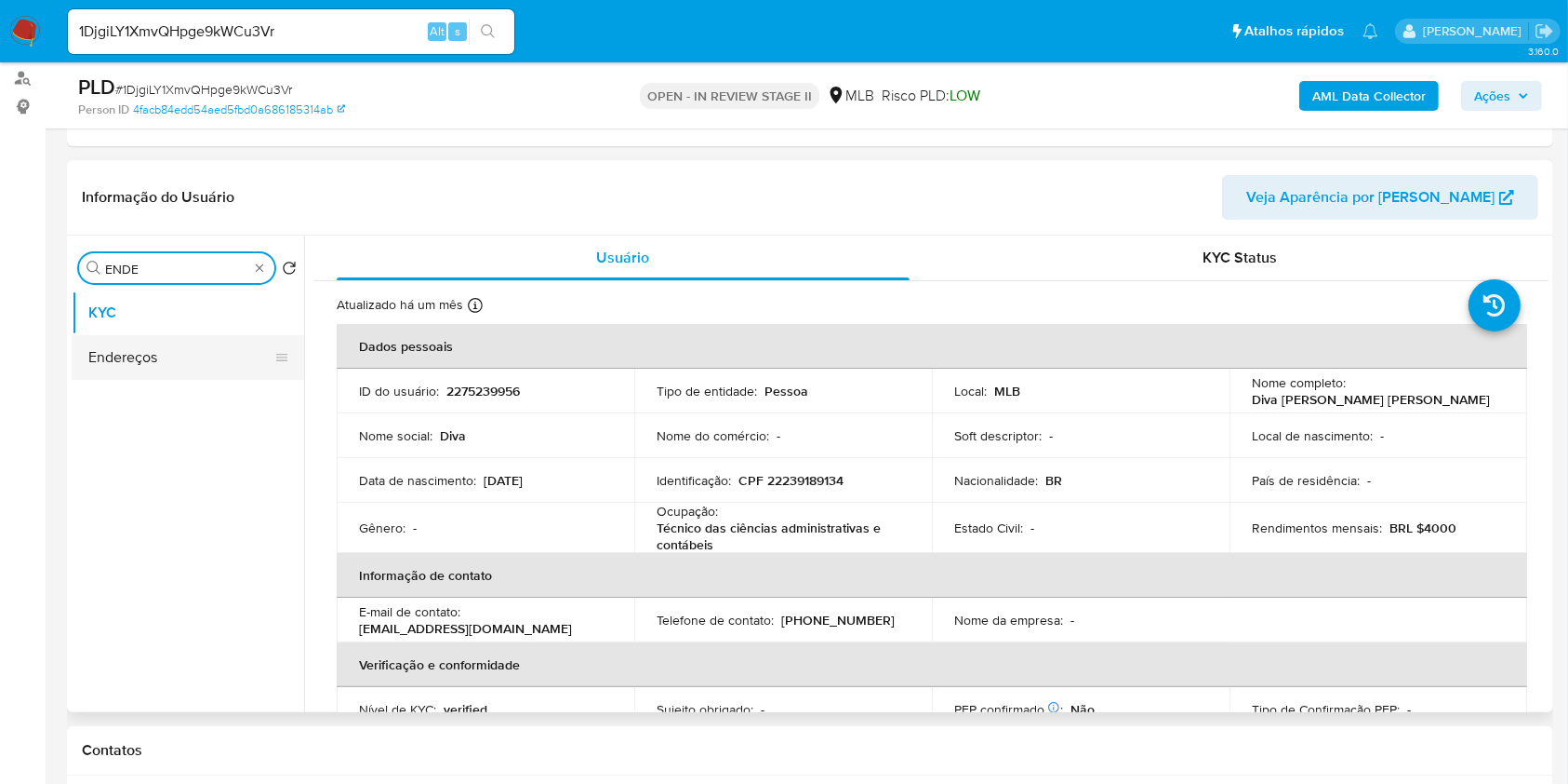
type input "ENDE"
click at [138, 345] on button "Endereços" at bounding box center [181, 357] width 218 height 45
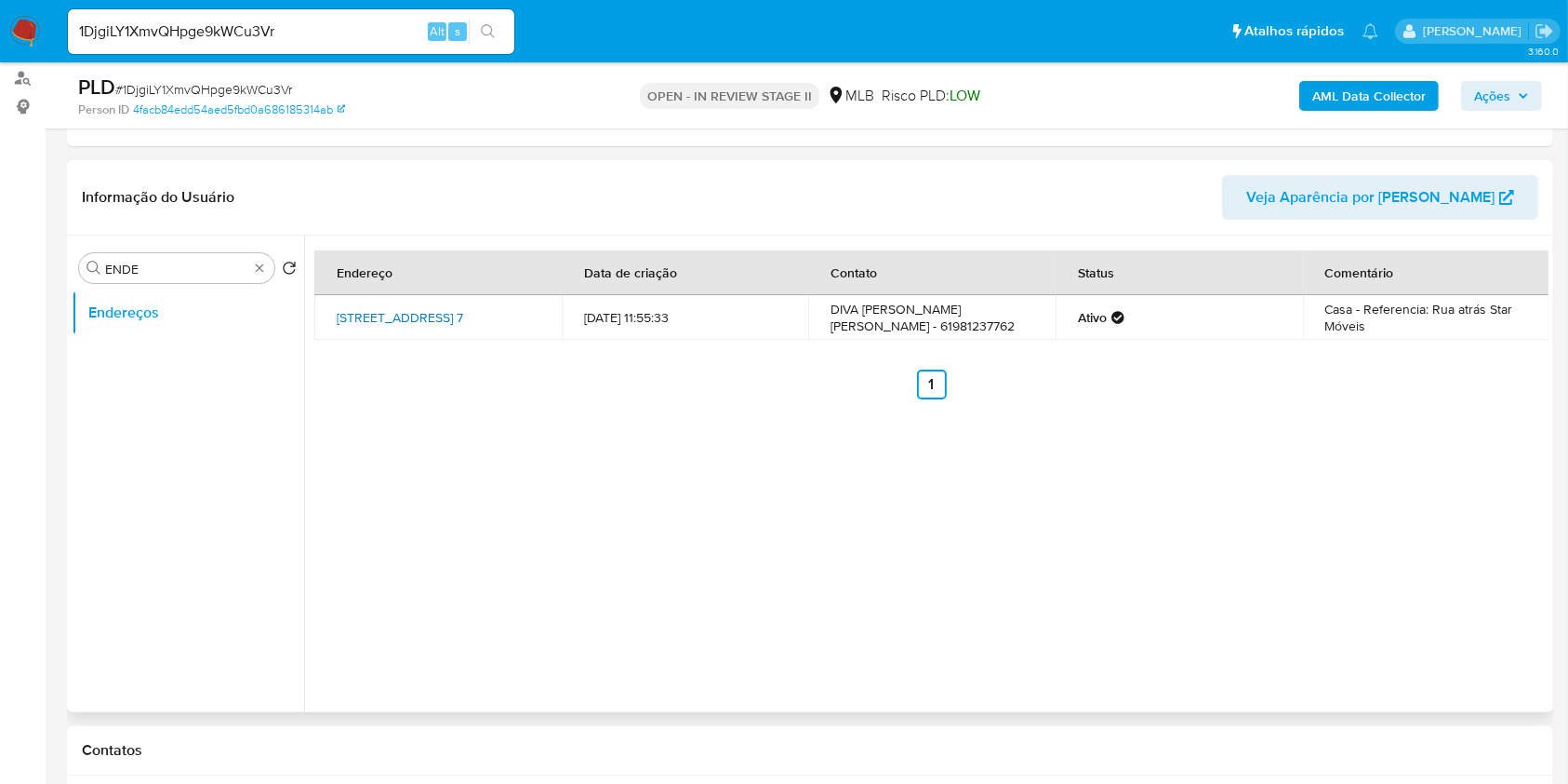
click at [423, 326] on link "Quadra 13 Conjunto C 7, Brasília, Distrito Federal, 72405133, Brasil 7" at bounding box center [400, 317] width 127 height 19
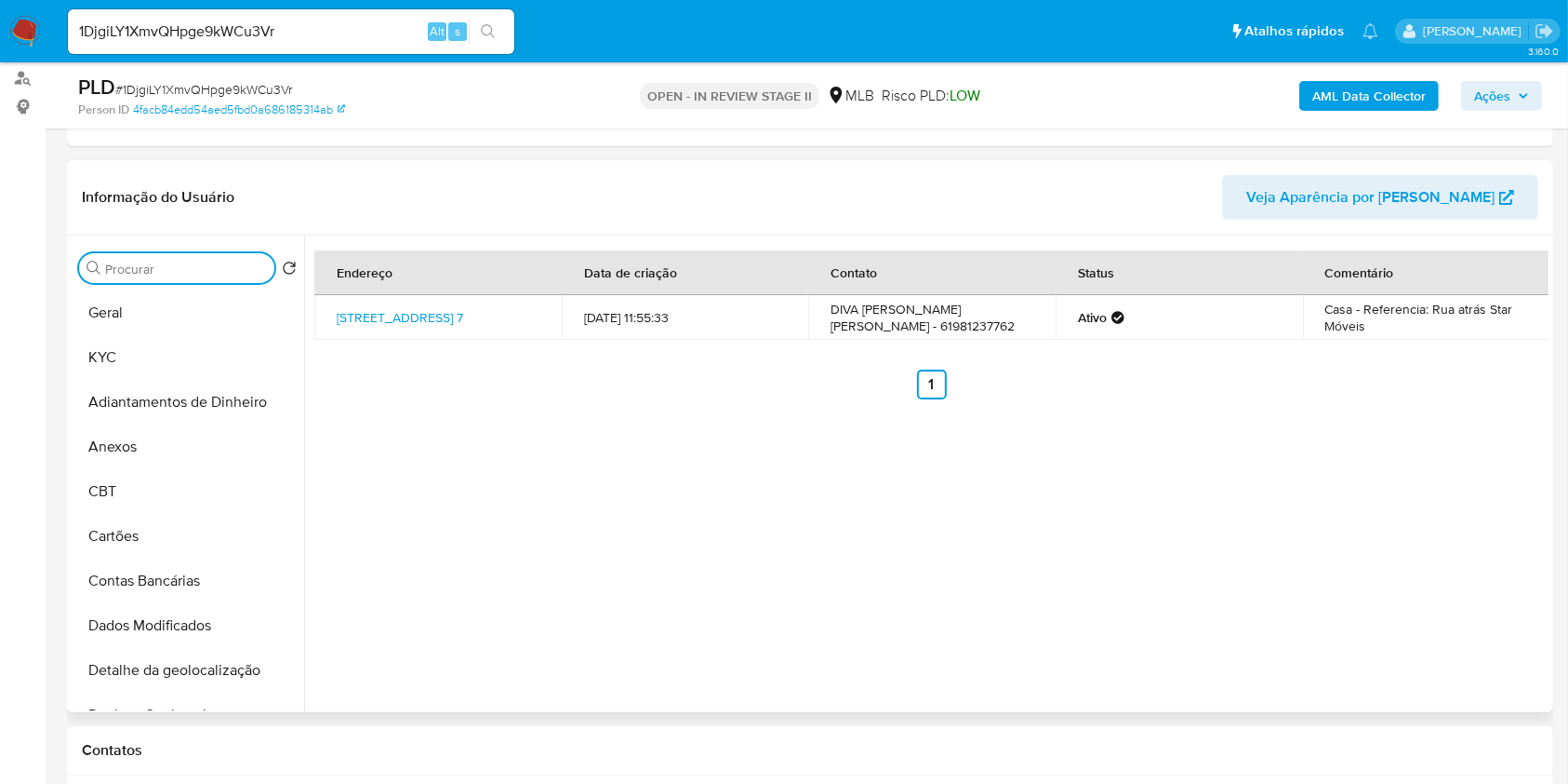
click at [244, 264] on input "Procurar" at bounding box center [186, 269] width 162 height 17
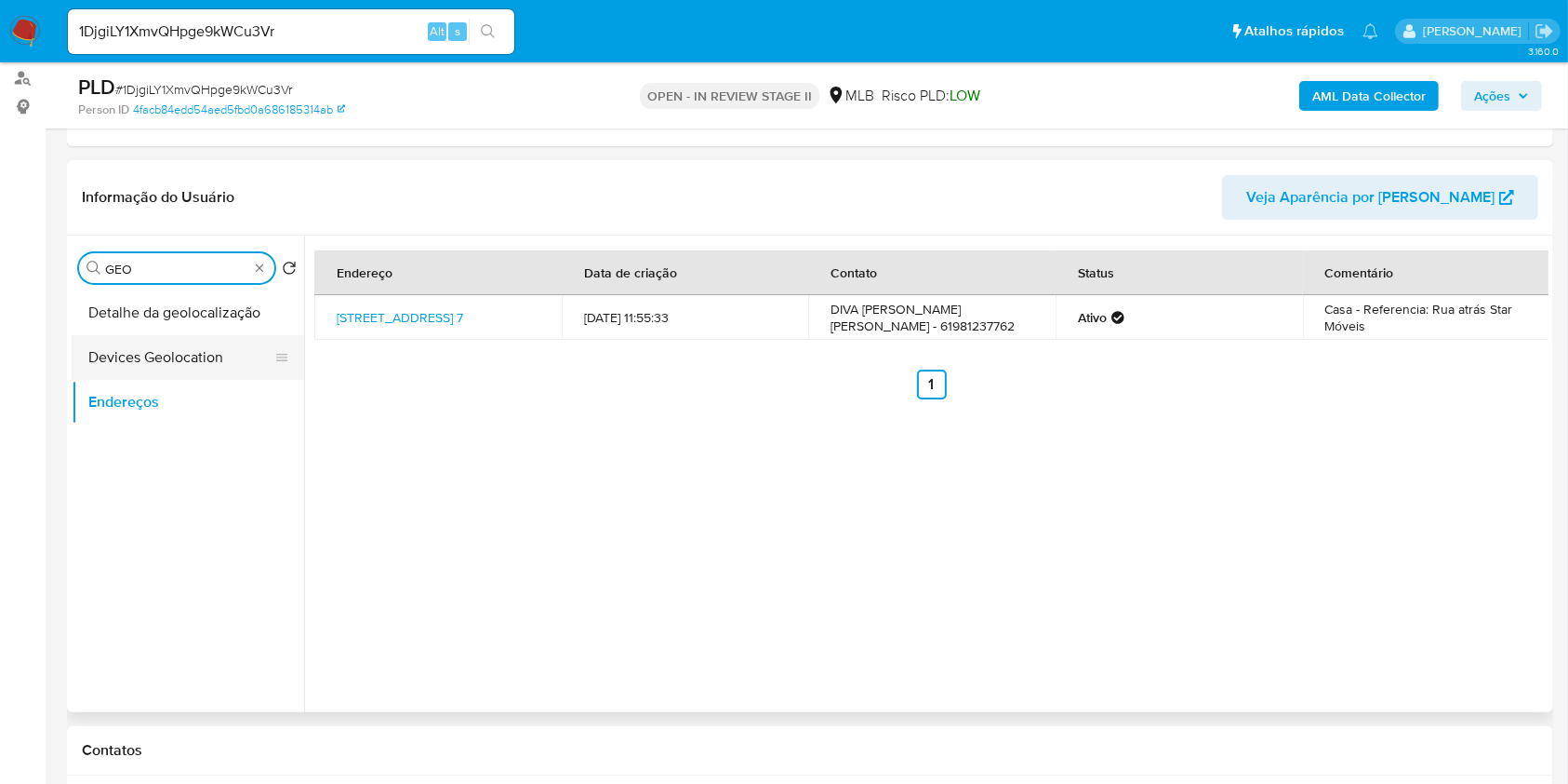
type input "GEO"
click at [196, 356] on button "Devices Geolocation" at bounding box center [181, 357] width 218 height 45
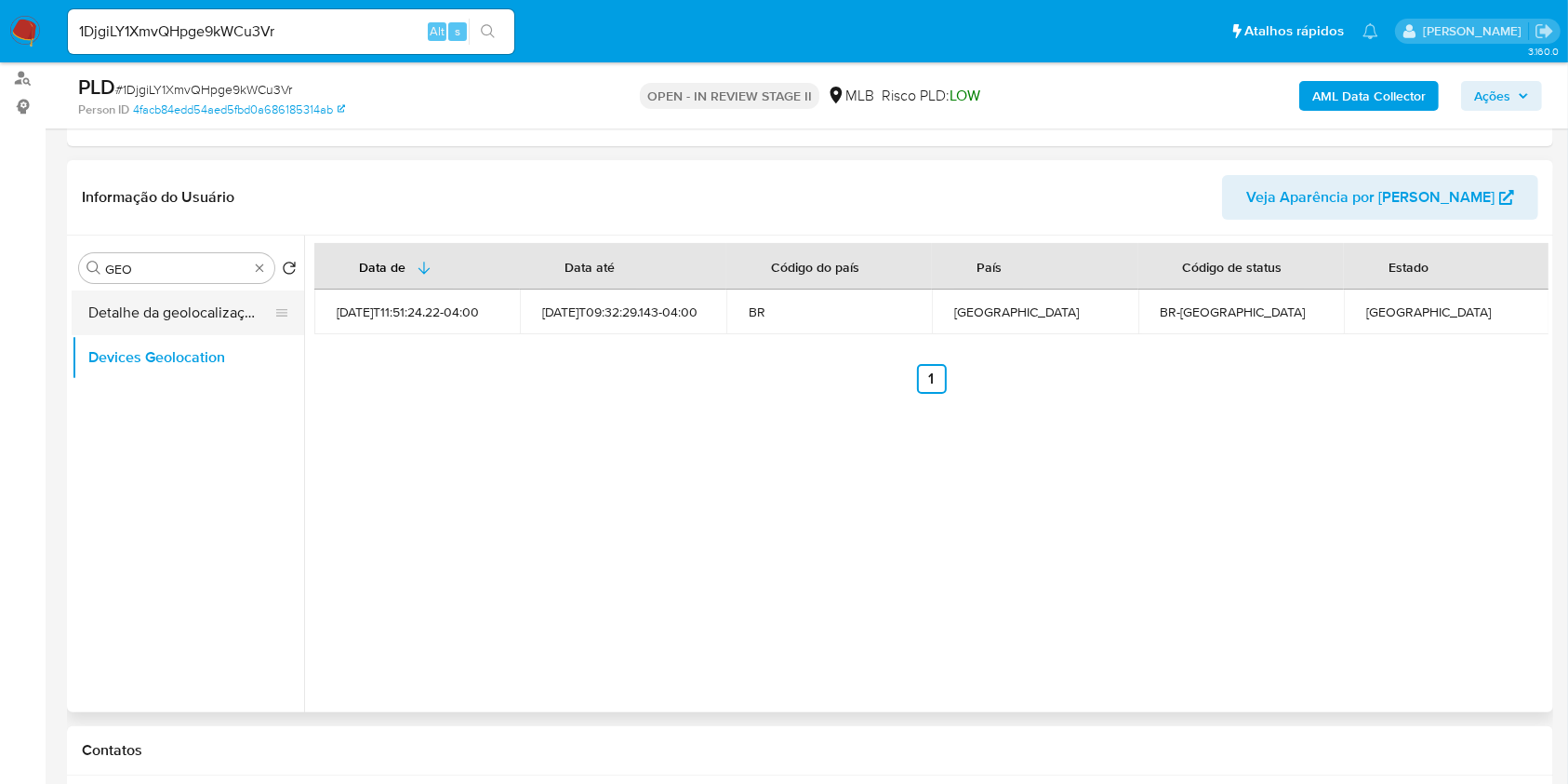
click at [191, 317] on button "Detalhe da geolocalização" at bounding box center [181, 313] width 218 height 45
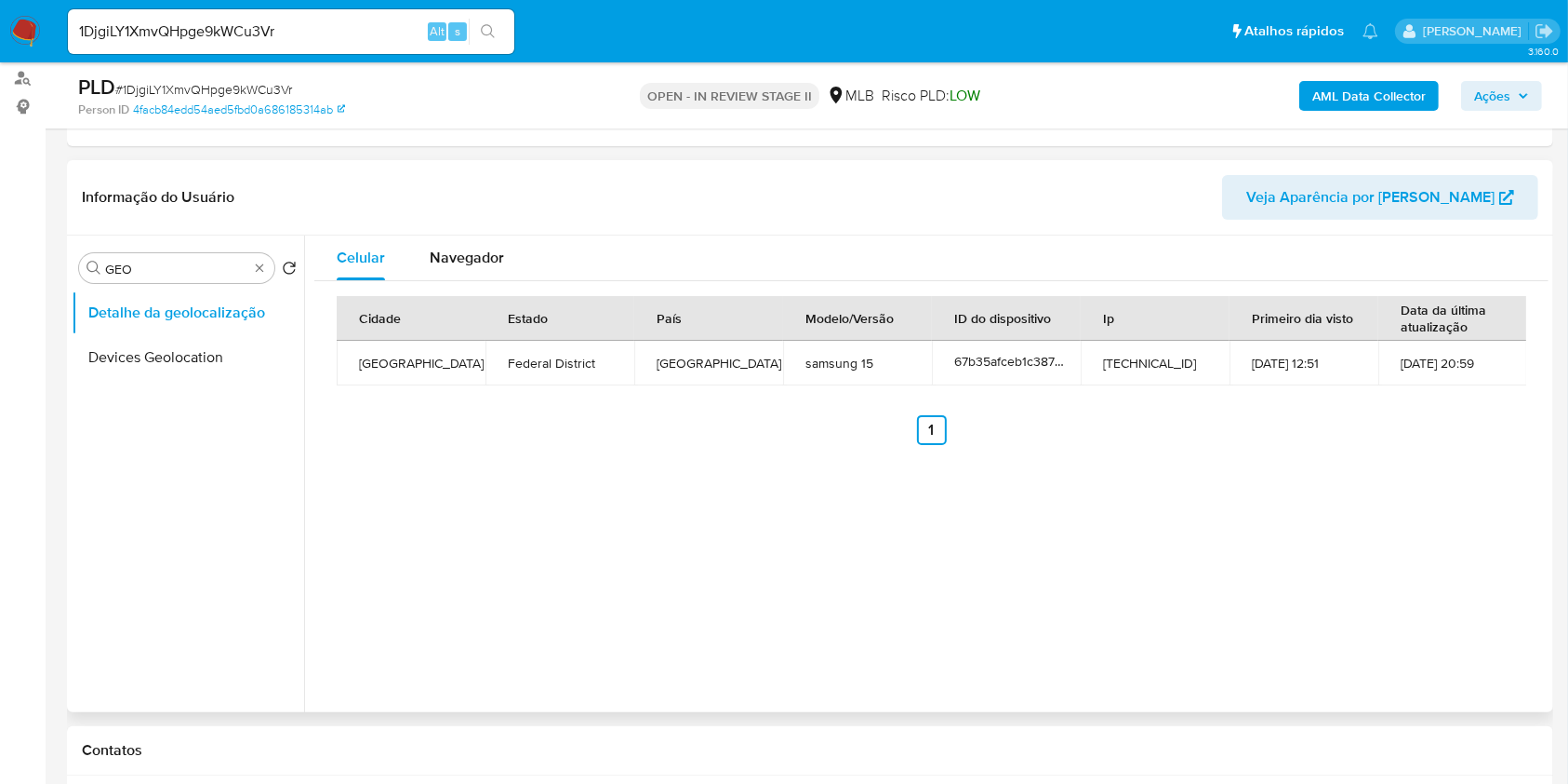
click at [474, 382] on td "Brasília" at bounding box center [411, 363] width 149 height 45
click at [486, 267] on div "Navegador" at bounding box center [467, 258] width 74 height 45
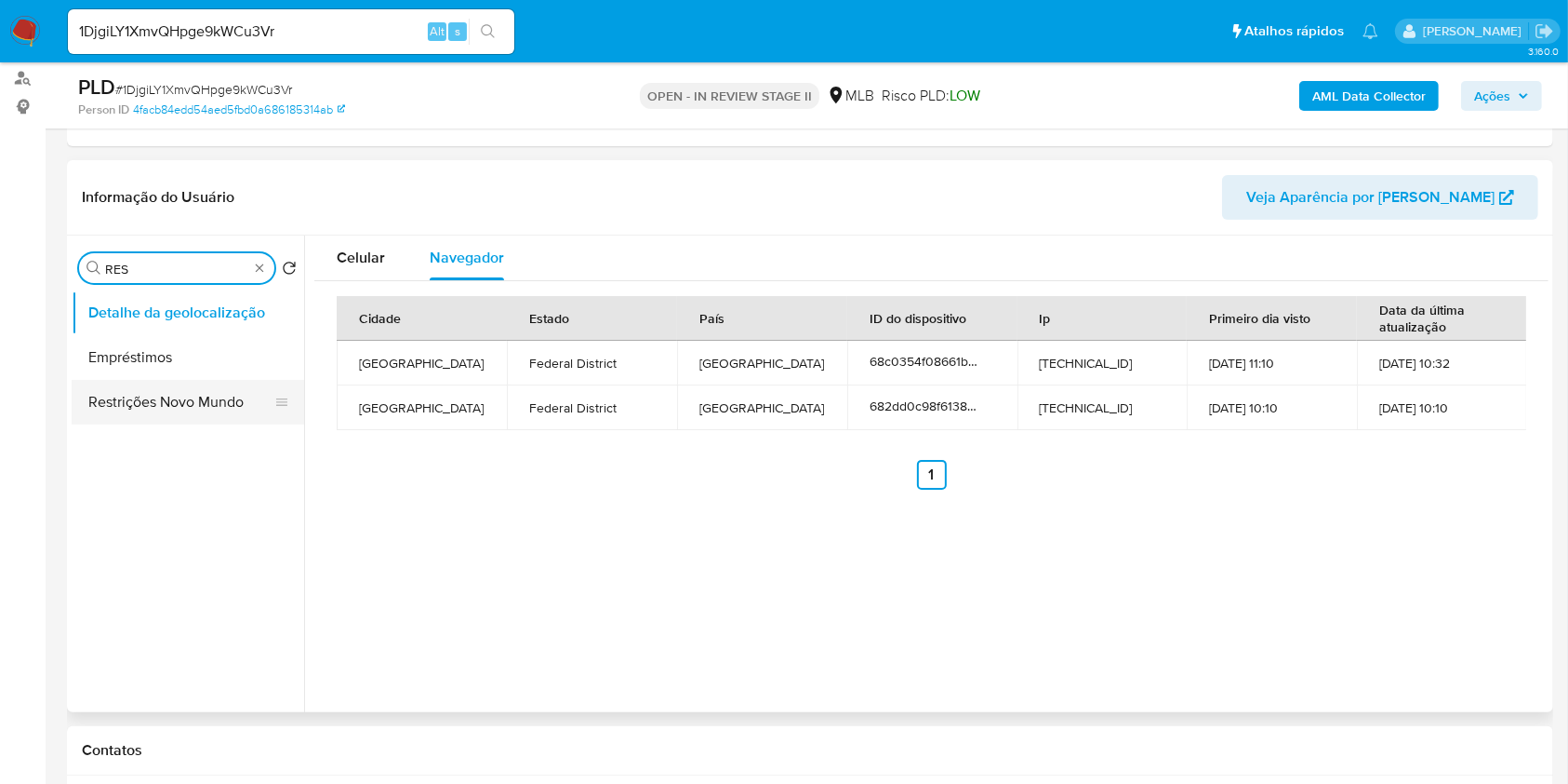
type input "RES"
click at [162, 396] on button "Restrições Novo Mundo" at bounding box center [181, 402] width 218 height 45
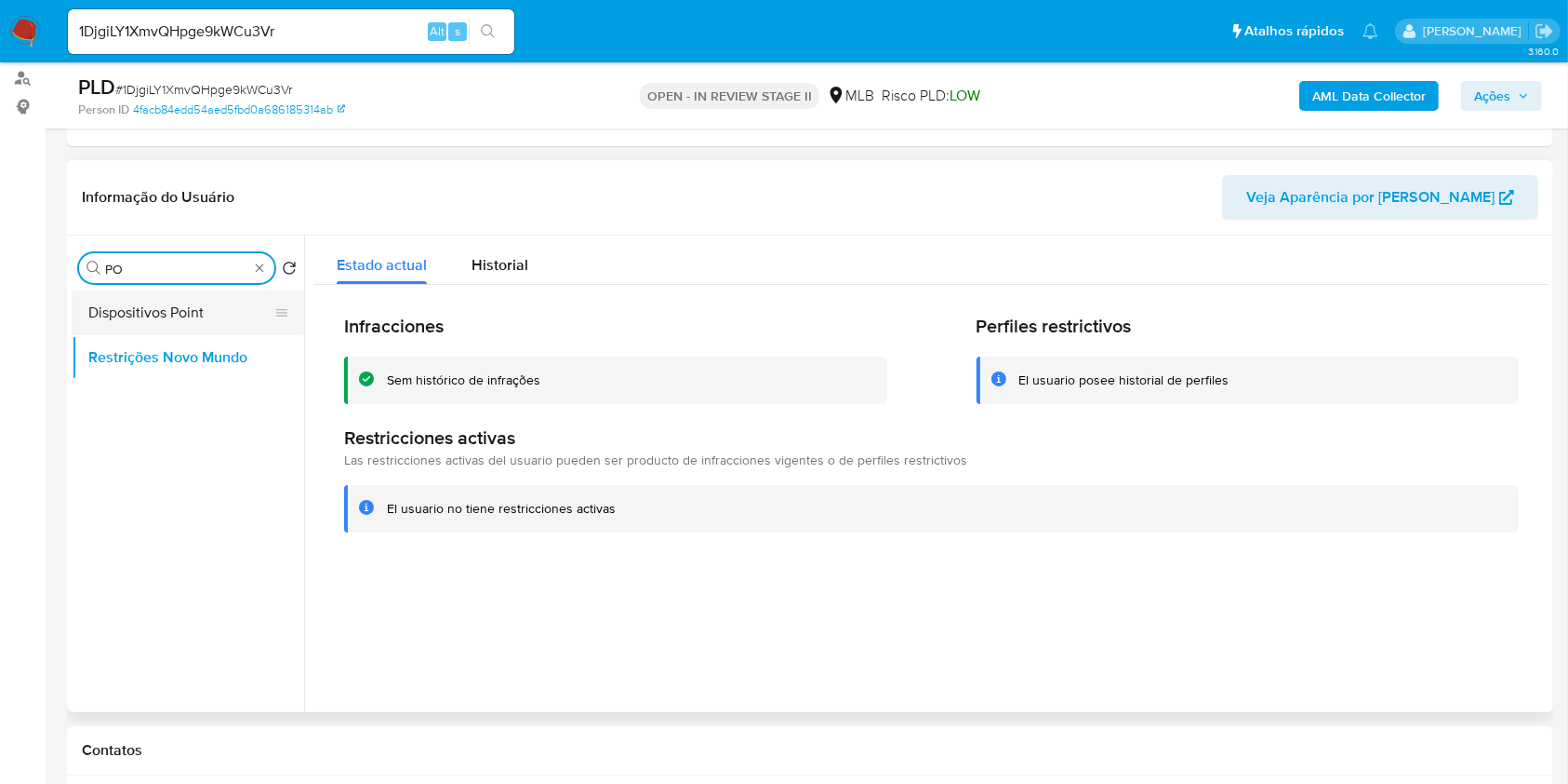
type input "PO"
click at [194, 306] on button "Dispositivos Point" at bounding box center [181, 313] width 218 height 45
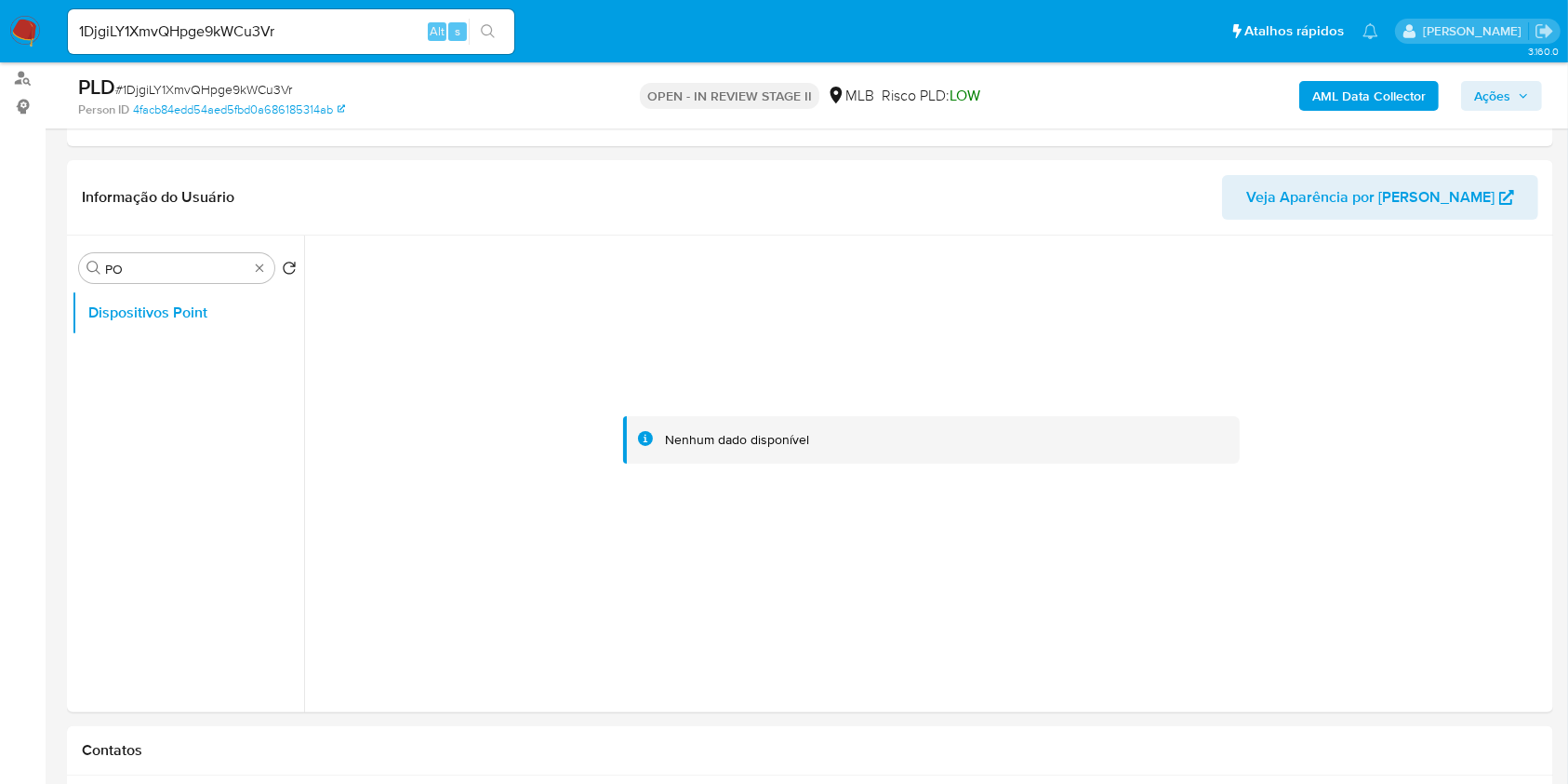
click at [250, 274] on div "Procurar PO" at bounding box center [176, 268] width 196 height 30
type input "DOC"
click at [176, 376] on button "Documentação" at bounding box center [181, 357] width 218 height 45
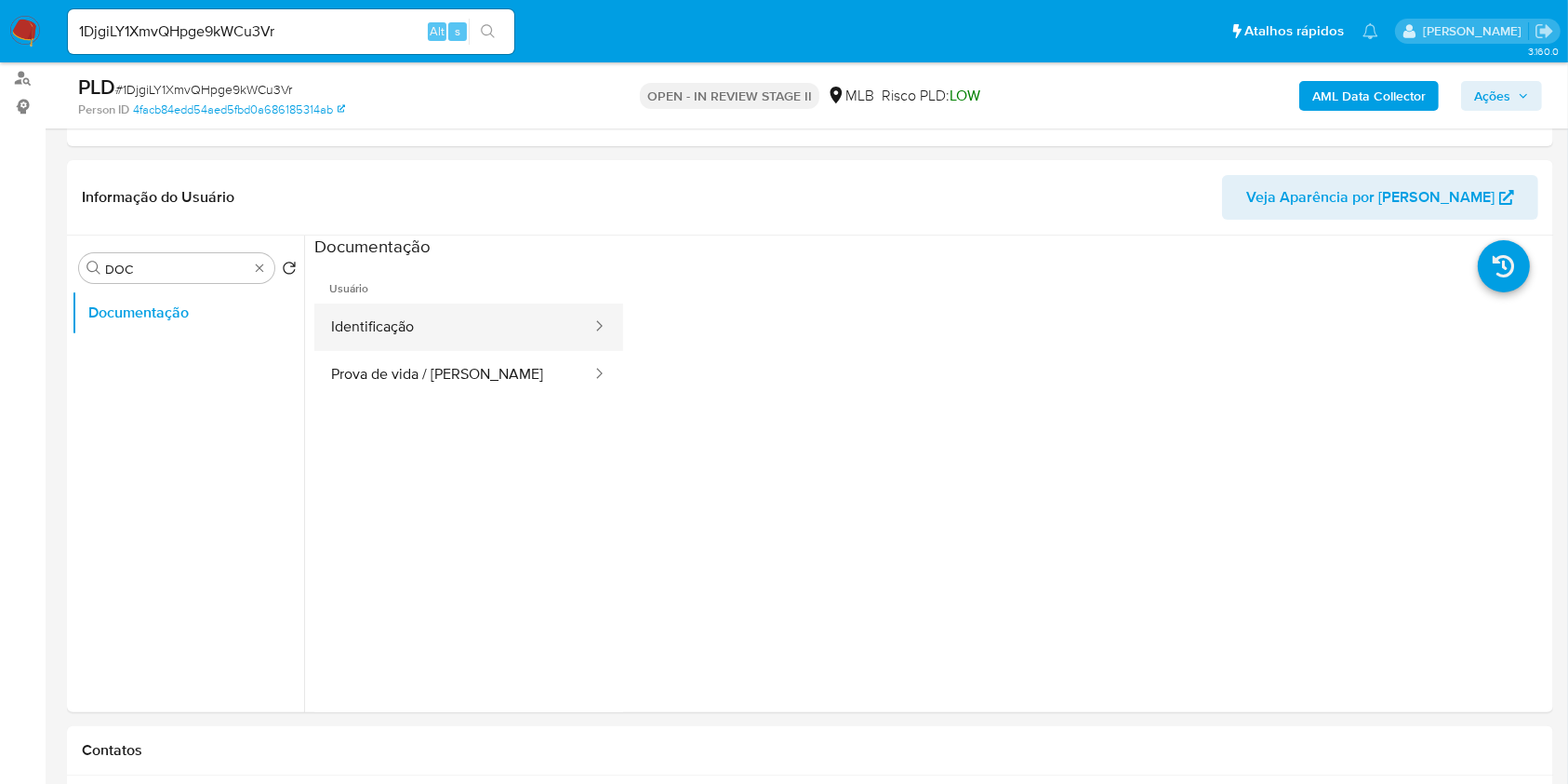
click at [368, 336] on button "Identificação" at bounding box center [454, 327] width 279 height 48
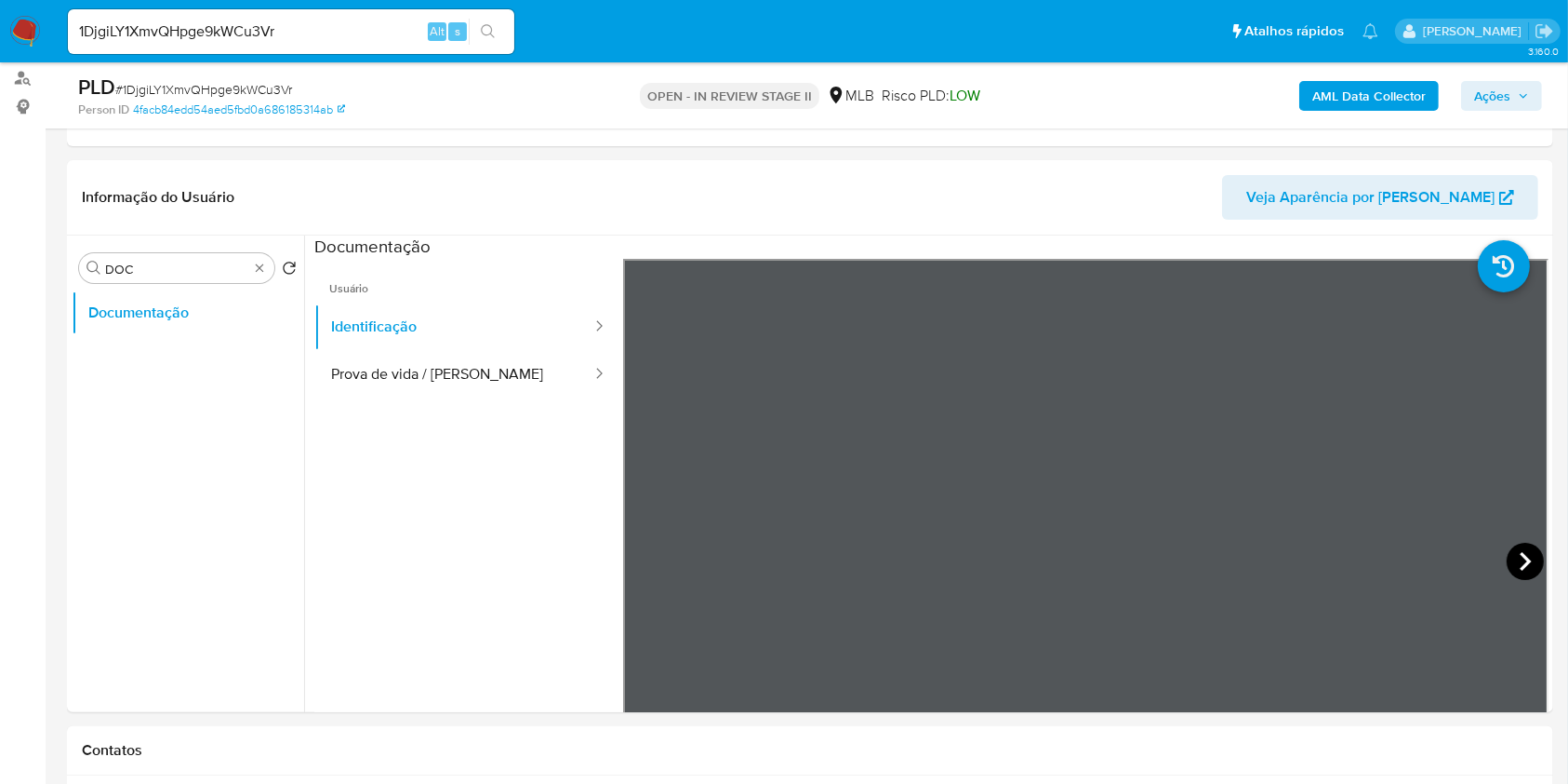
click at [1515, 559] on icon at bounding box center [1525, 561] width 37 height 37
click at [456, 355] on button "Prova de vida / Selfie" at bounding box center [454, 374] width 279 height 48
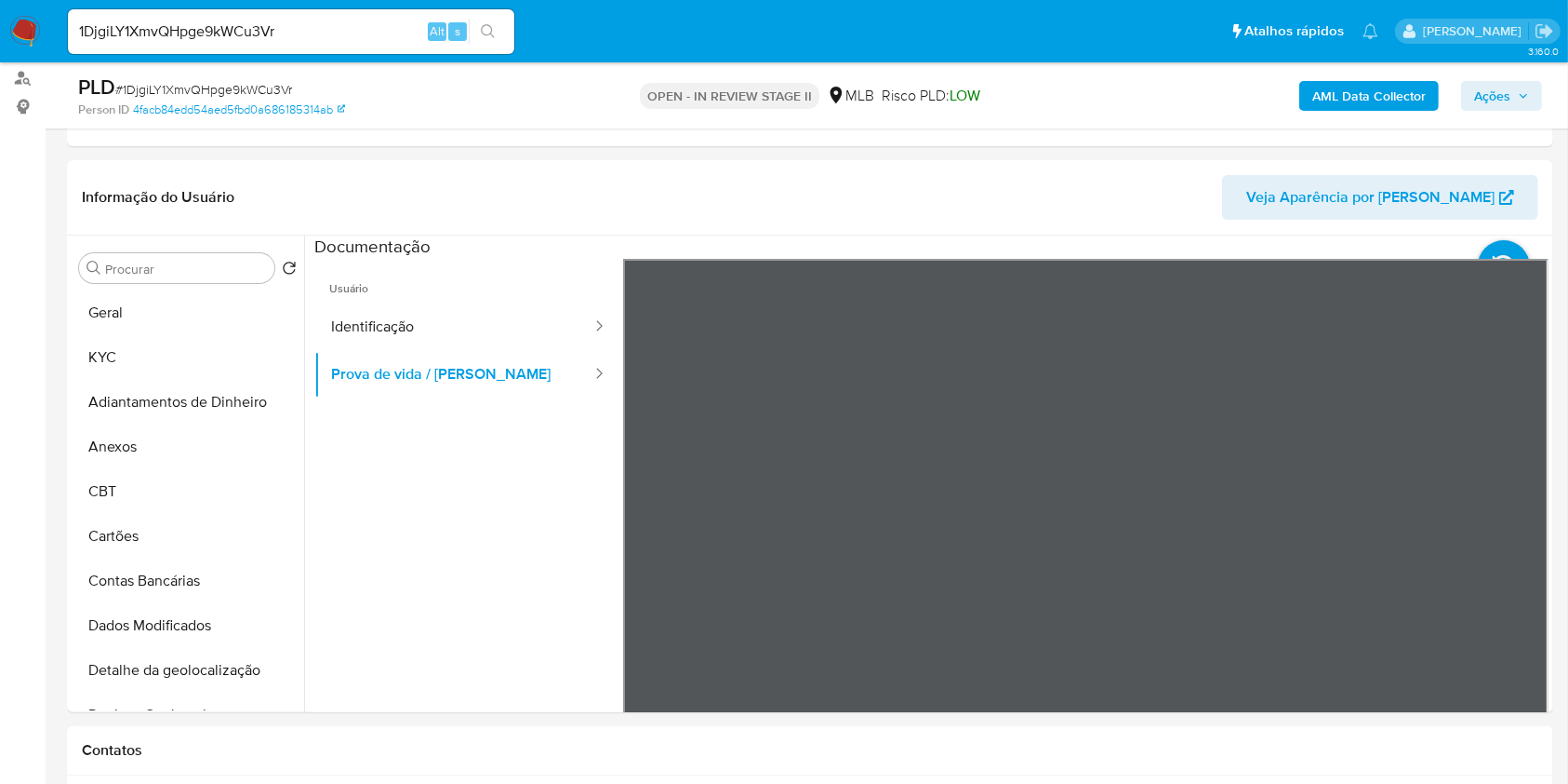
click at [1420, 97] on b "AML Data Collector" at bounding box center [1368, 95] width 114 height 30
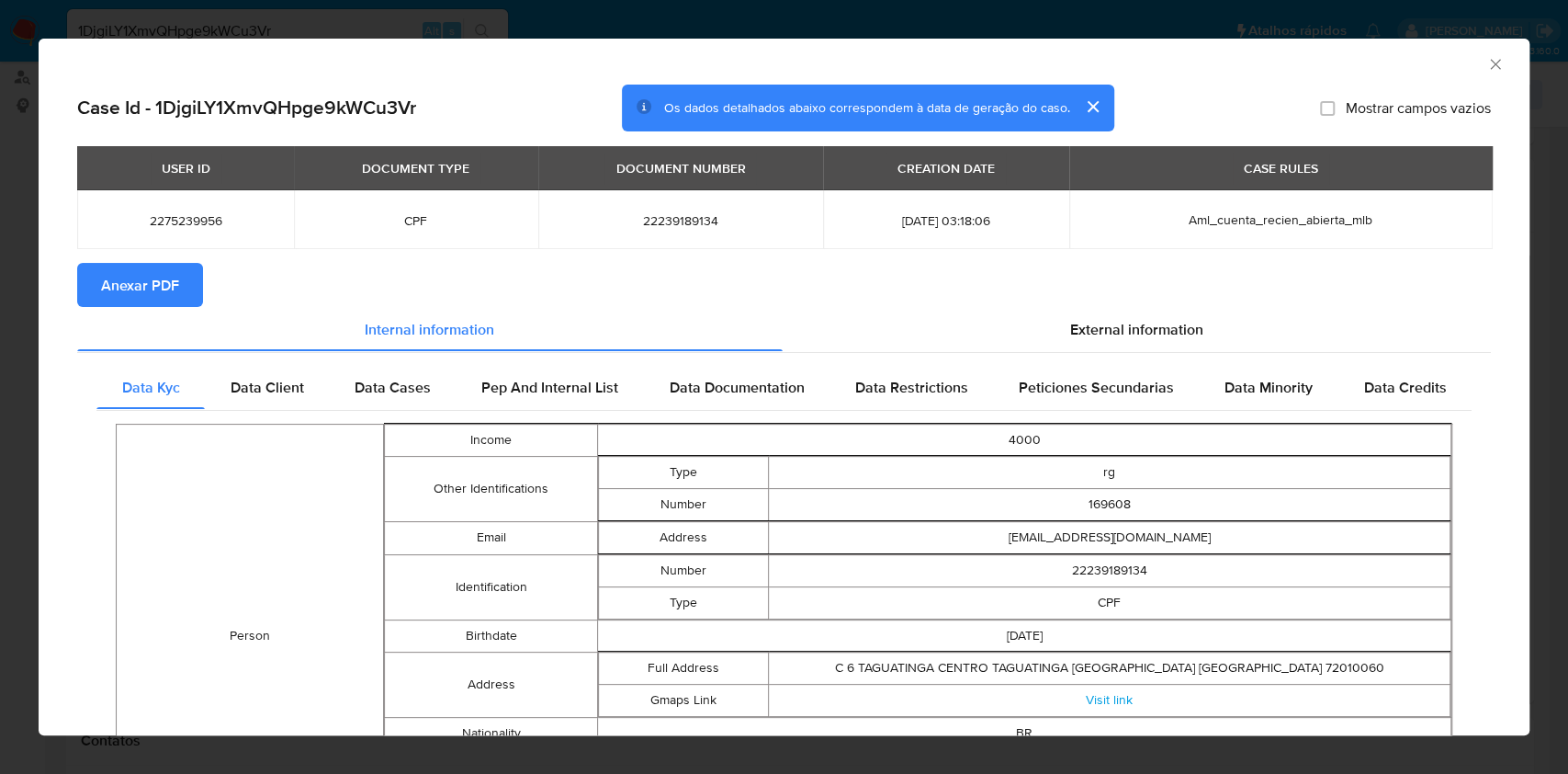
drag, startPoint x: 187, startPoint y: 281, endPoint x: 198, endPoint y: 283, distance: 11.2
click at [187, 282] on button "Anexar PDF" at bounding box center [139, 285] width 126 height 44
click at [1486, 67] on icon "Fechar a janela" at bounding box center [1495, 63] width 18 height 18
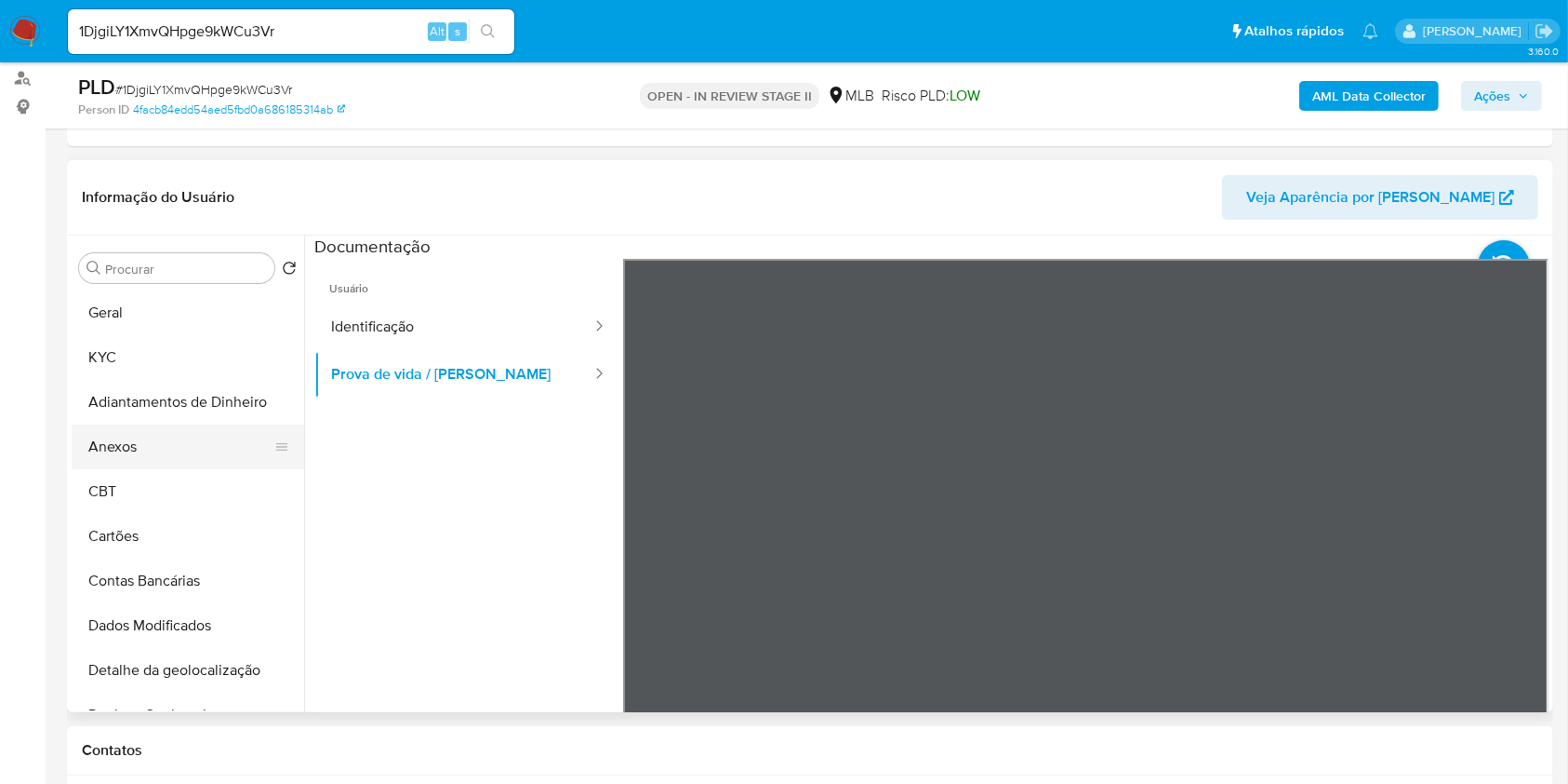
drag, startPoint x: 143, startPoint y: 439, endPoint x: 183, endPoint y: 431, distance: 40.8
click at [144, 440] on button "Anexos" at bounding box center [181, 447] width 218 height 45
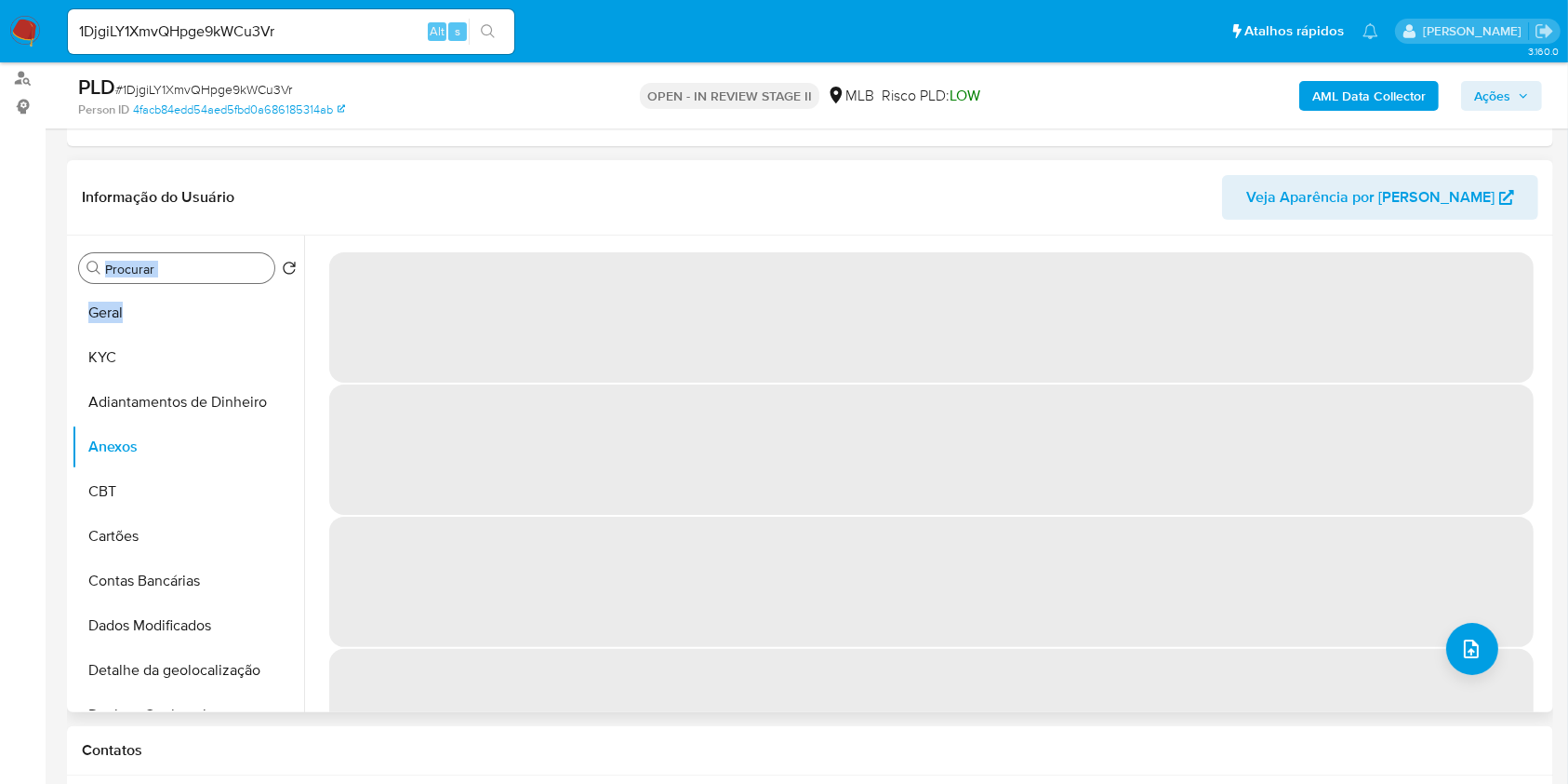
click at [202, 282] on div "Procurar Retornar ao pedido padrão Geral KYC Adiantamentos de Dinheiro Anexos C…" at bounding box center [188, 475] width 233 height 473
click at [198, 274] on input "Procurar" at bounding box center [186, 269] width 162 height 17
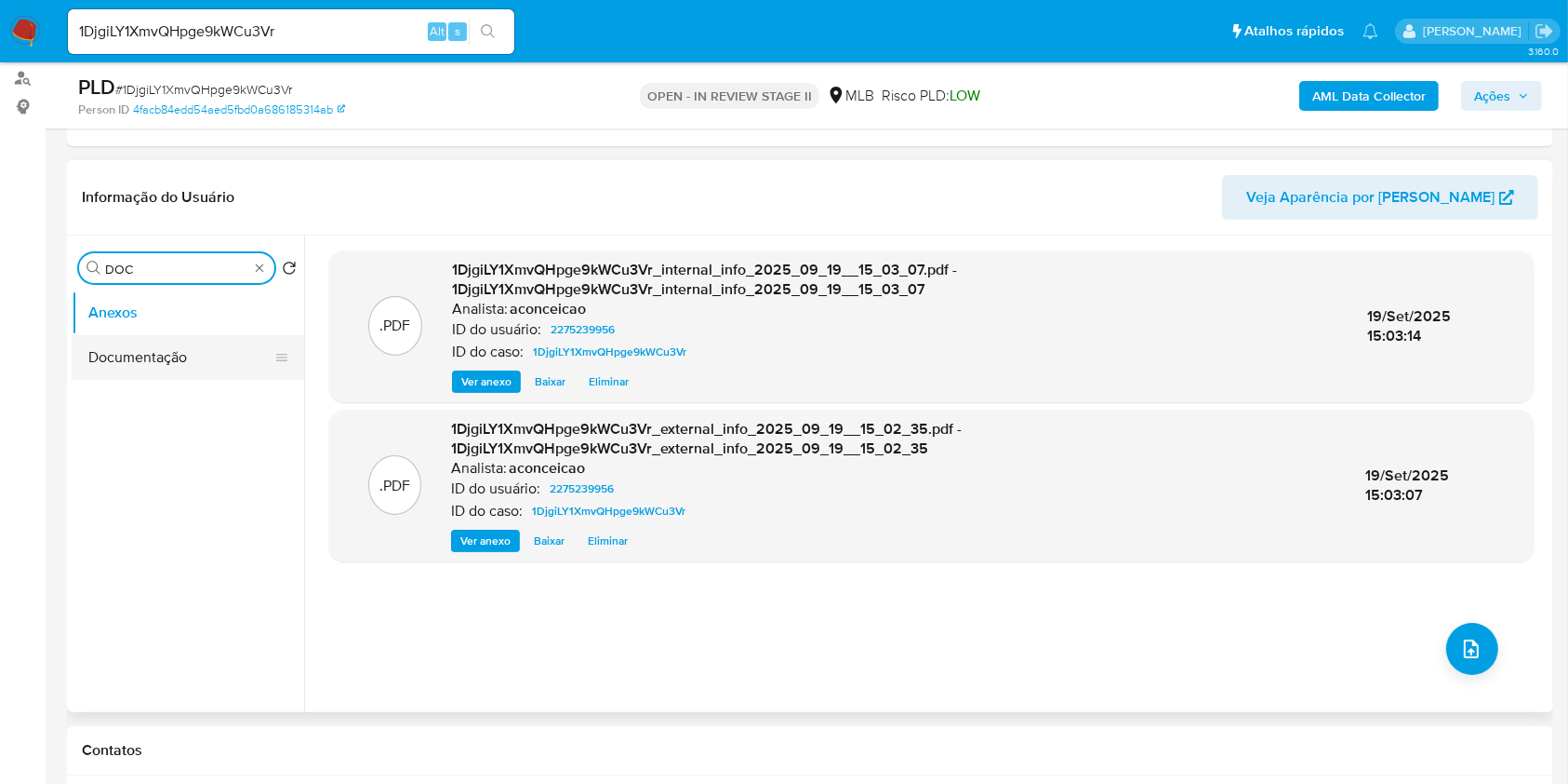
type input "DOC"
click at [188, 360] on button "Documentação" at bounding box center [181, 357] width 218 height 45
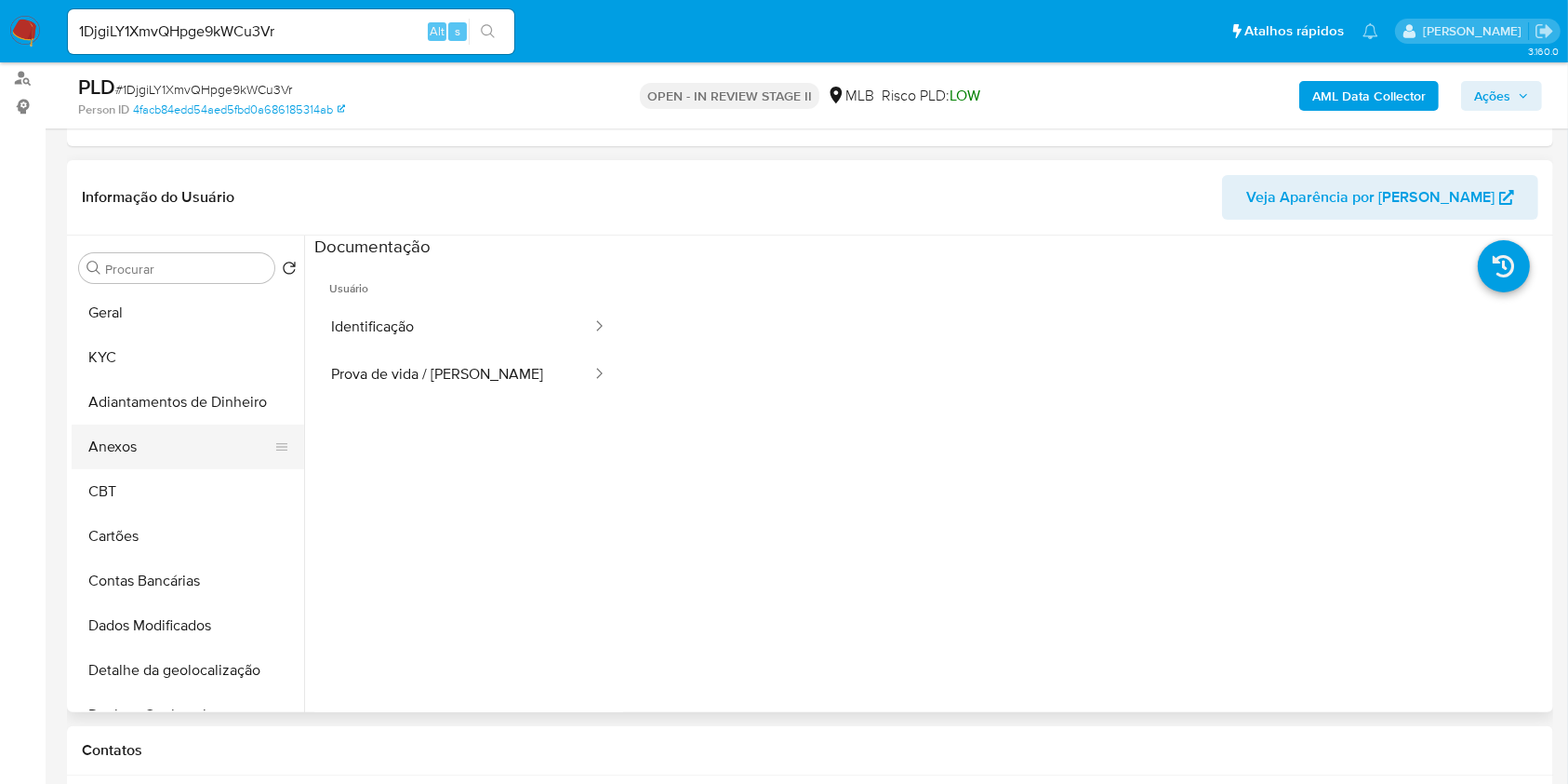
drag, startPoint x: 175, startPoint y: 457, endPoint x: 181, endPoint y: 441, distance: 17.1
click at [175, 453] on button "Anexos" at bounding box center [181, 447] width 218 height 45
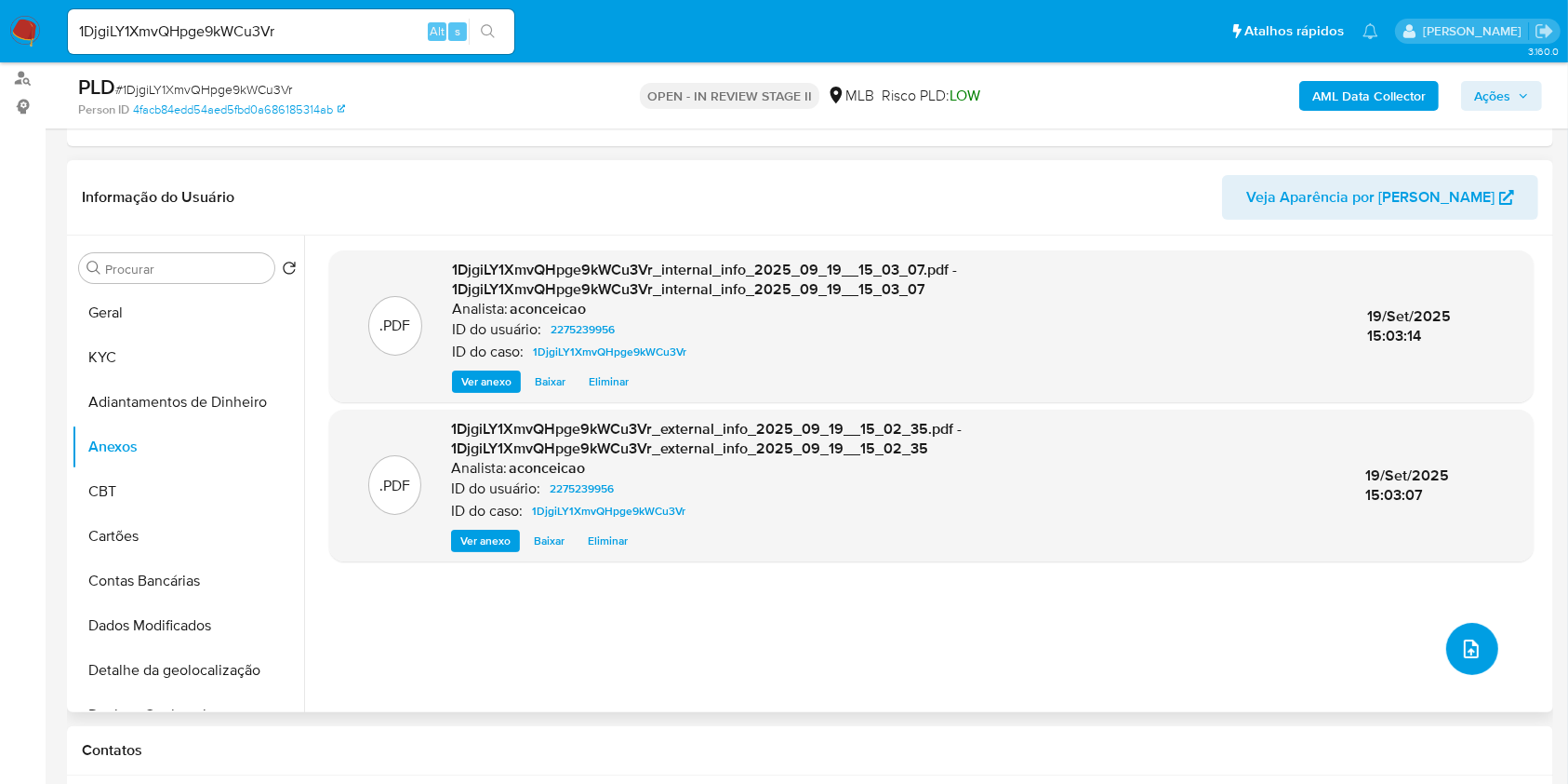
click at [1472, 631] on button "upload-file" at bounding box center [1473, 649] width 53 height 53
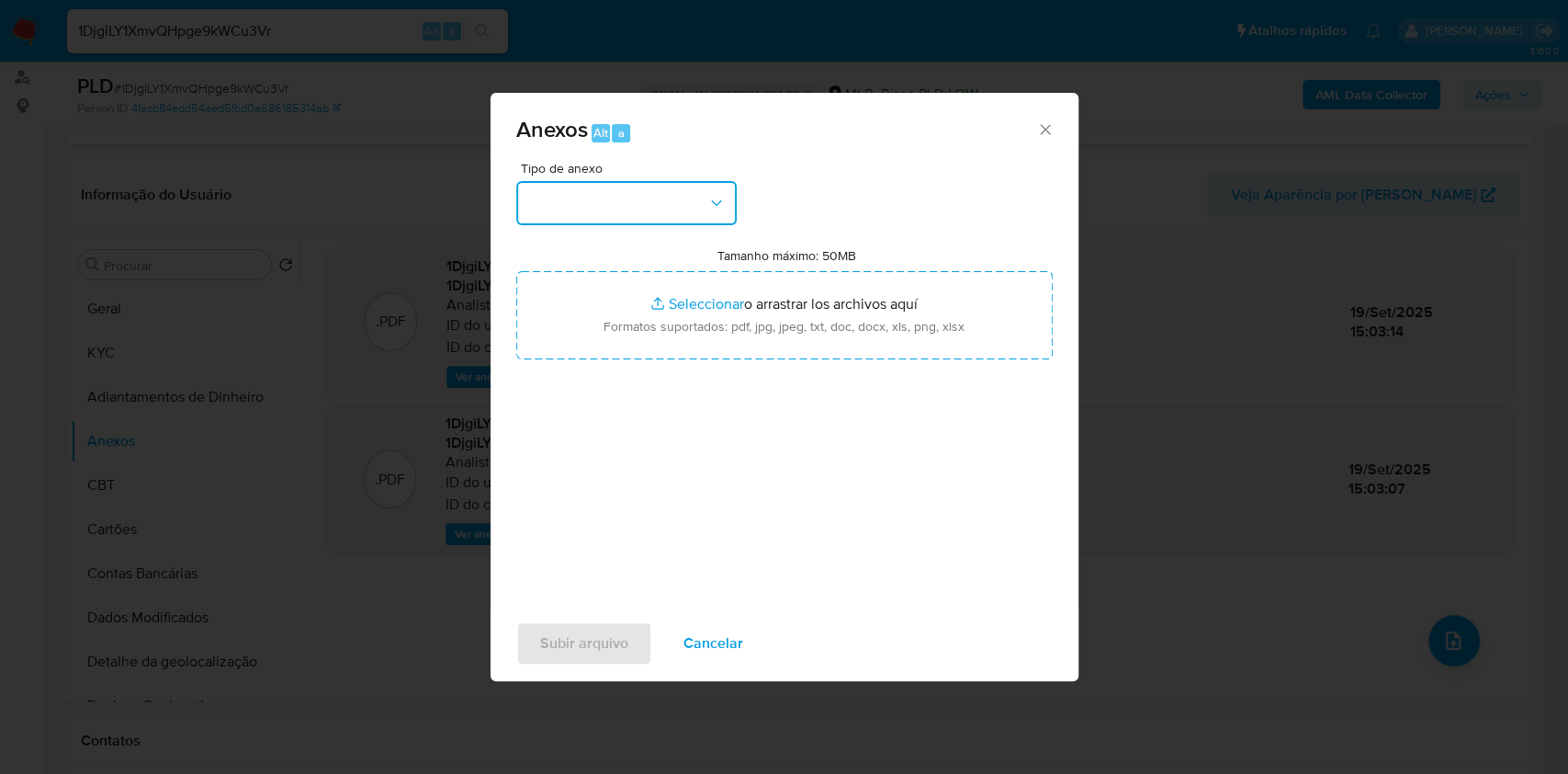
click at [701, 200] on button "button" at bounding box center [626, 203] width 220 height 44
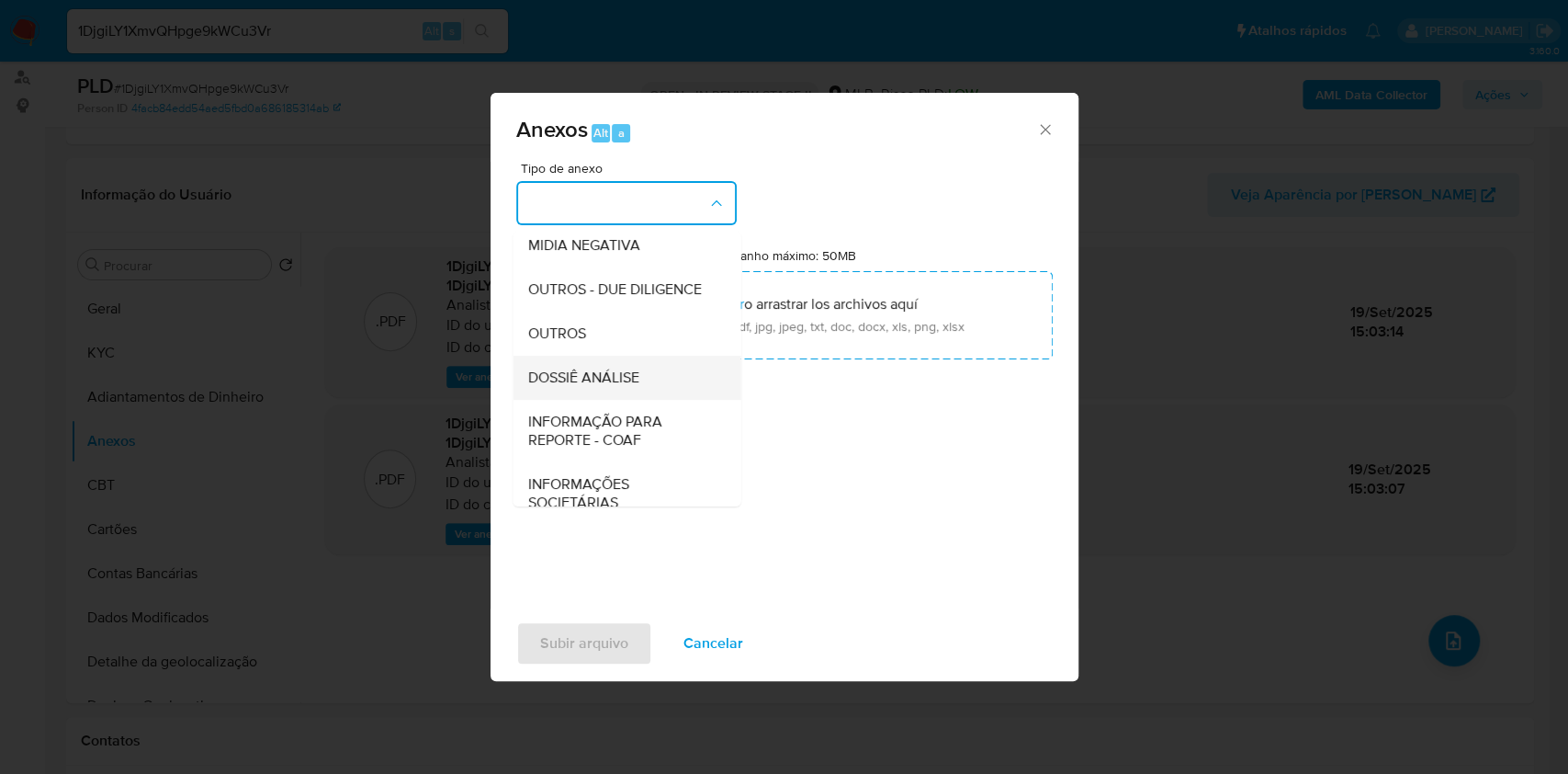
scroll to position [282, 0]
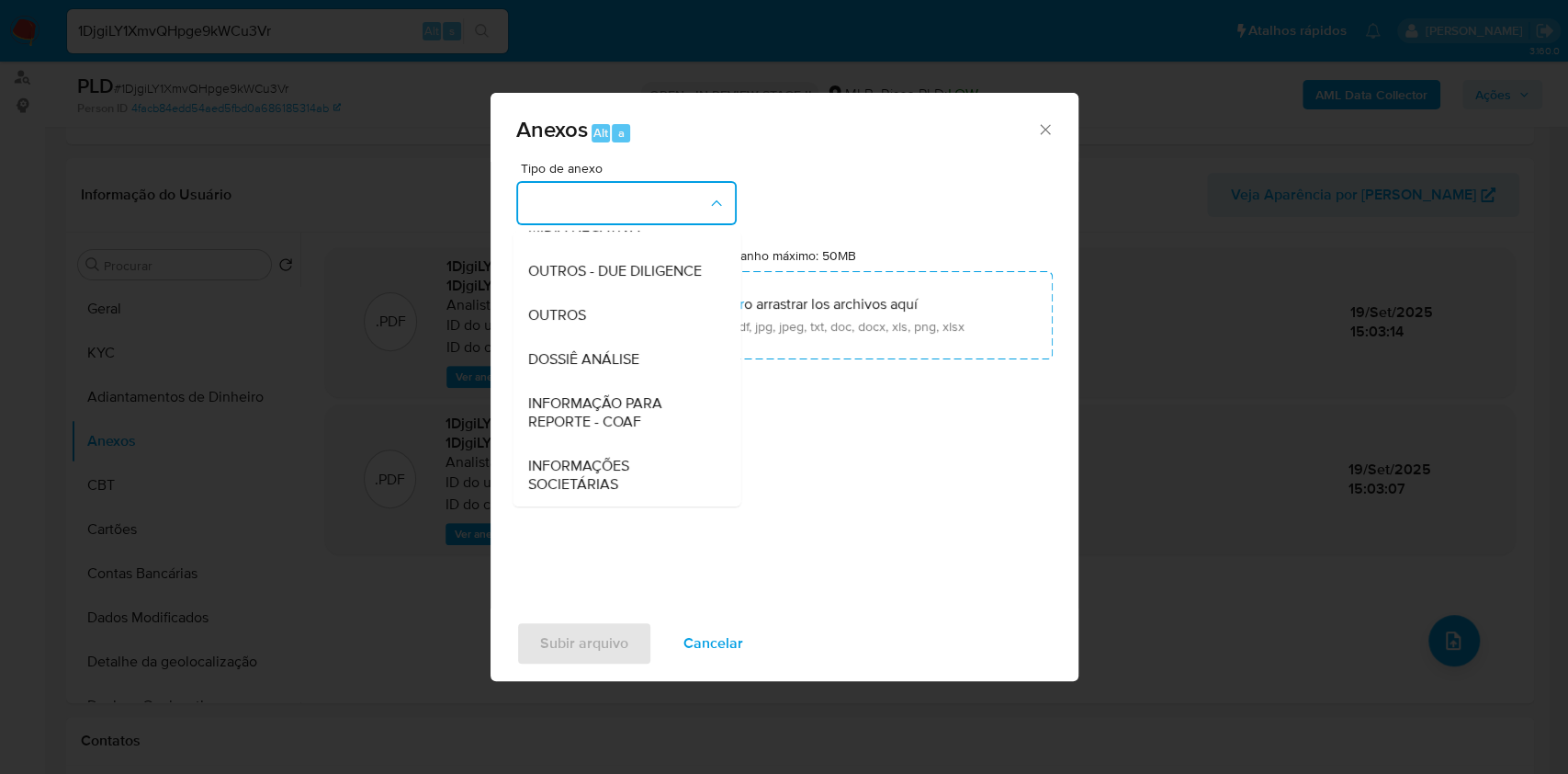
drag, startPoint x: 610, startPoint y: 314, endPoint x: 832, endPoint y: 237, distance: 235.0
click at [614, 313] on div "OUTROS" at bounding box center [621, 315] width 187 height 44
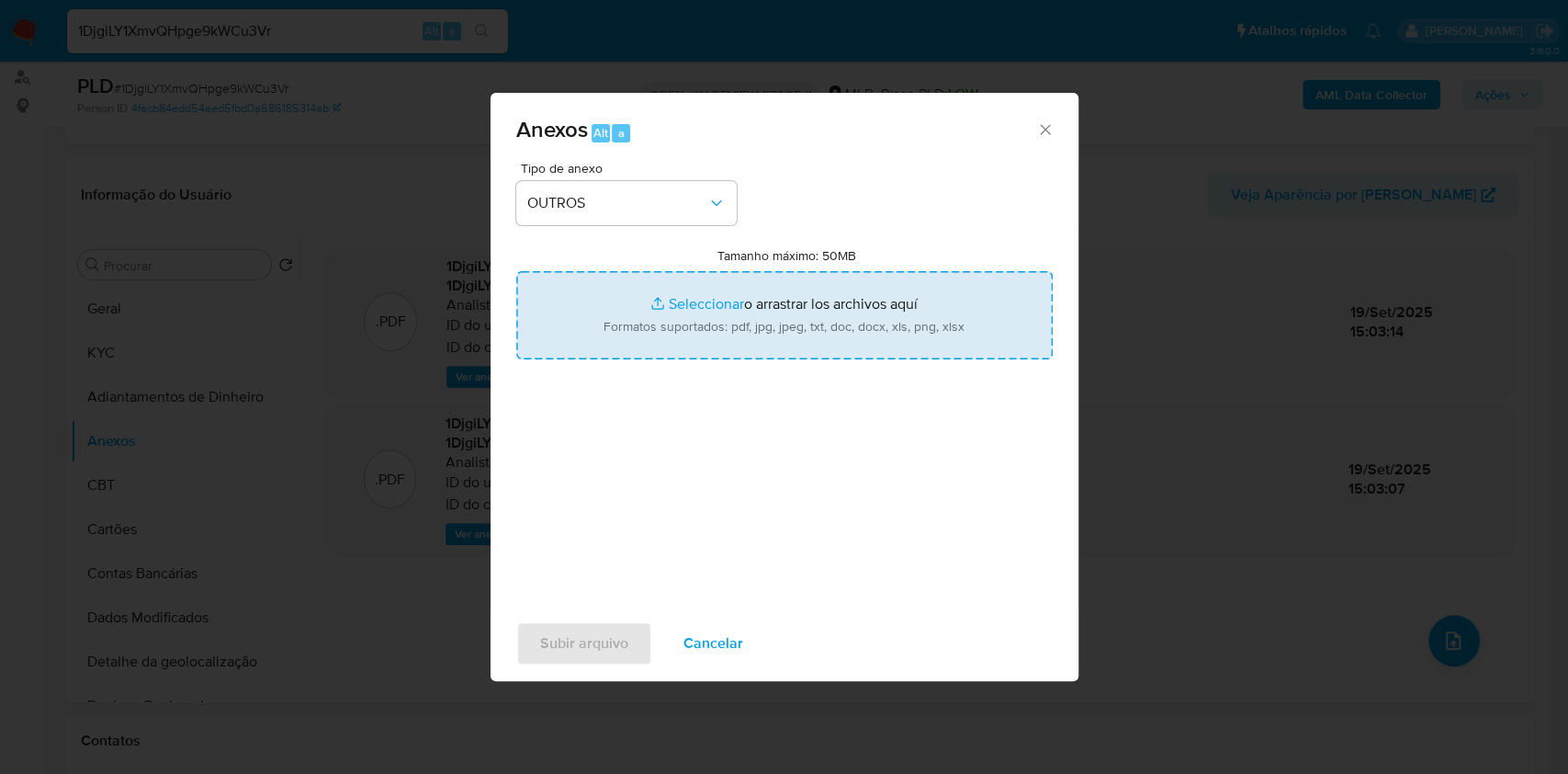
type input "C:\fakepath\Mulan 2275239956_Diva Soares Castro 2025_09_18_17_11_15.pdf"
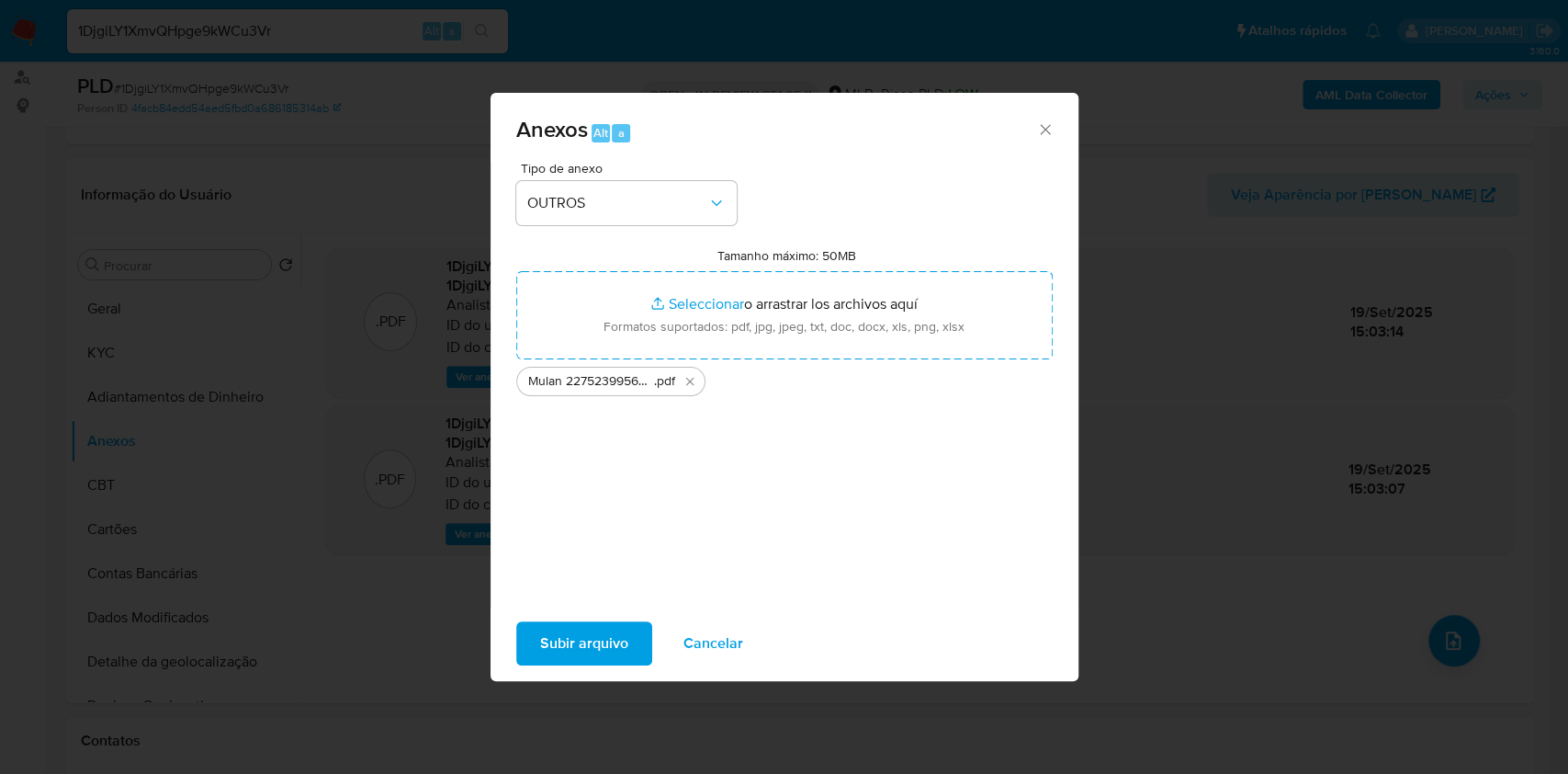
click at [596, 651] on span "Subir arquivo" at bounding box center [585, 643] width 88 height 40
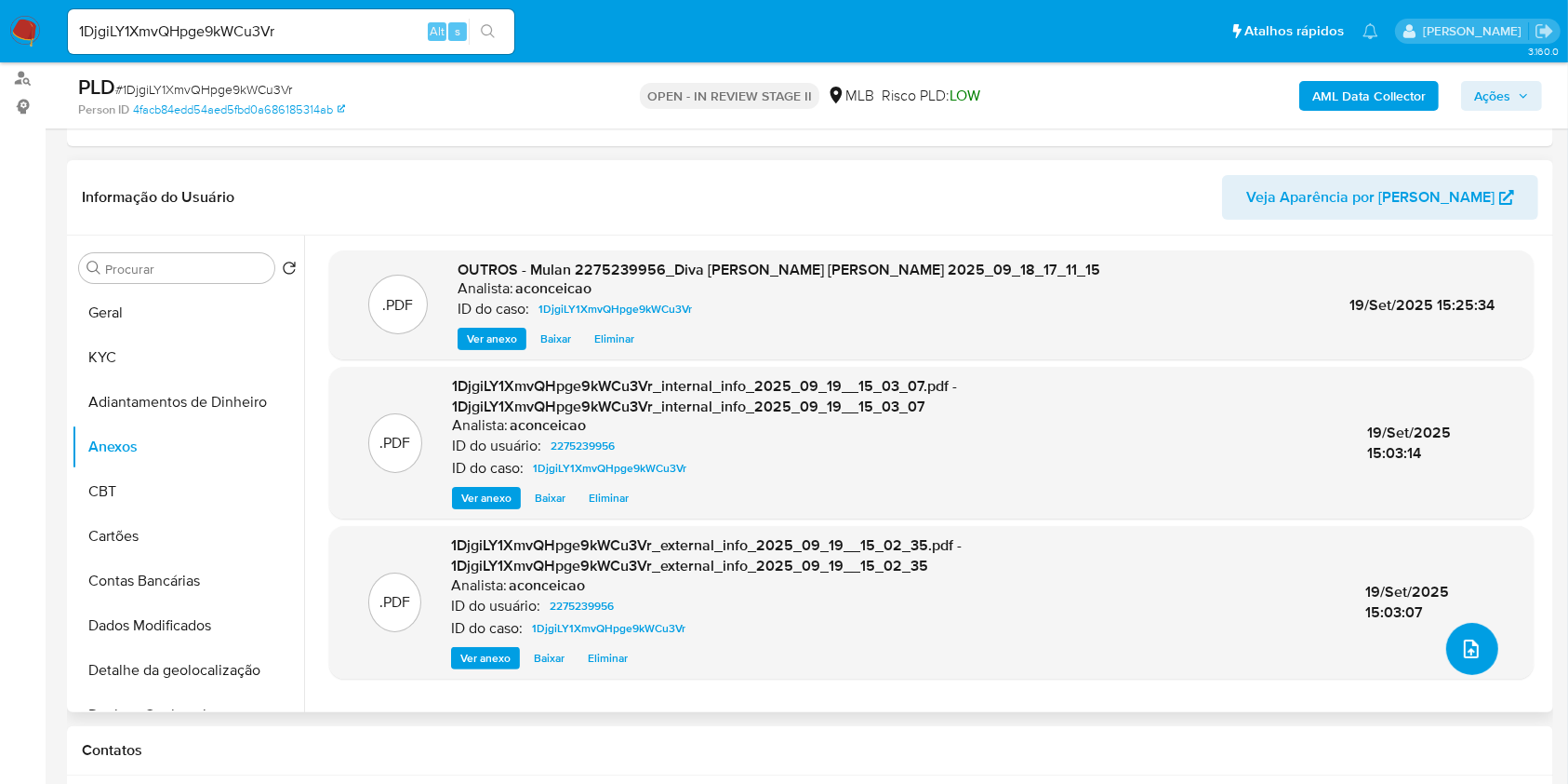
click at [1460, 656] on icon "upload-file" at bounding box center [1471, 649] width 22 height 22
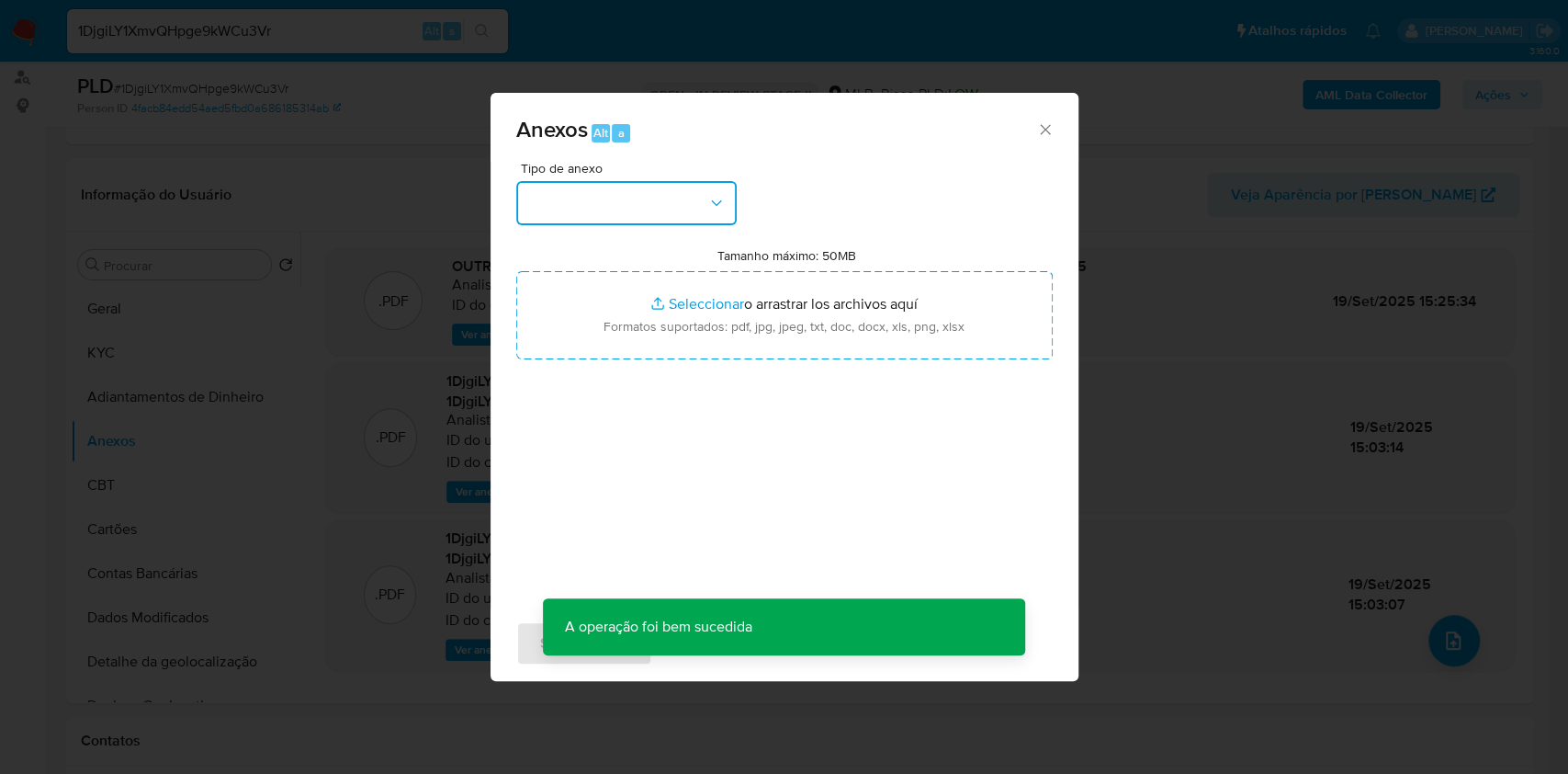
click at [638, 212] on button "button" at bounding box center [626, 203] width 220 height 44
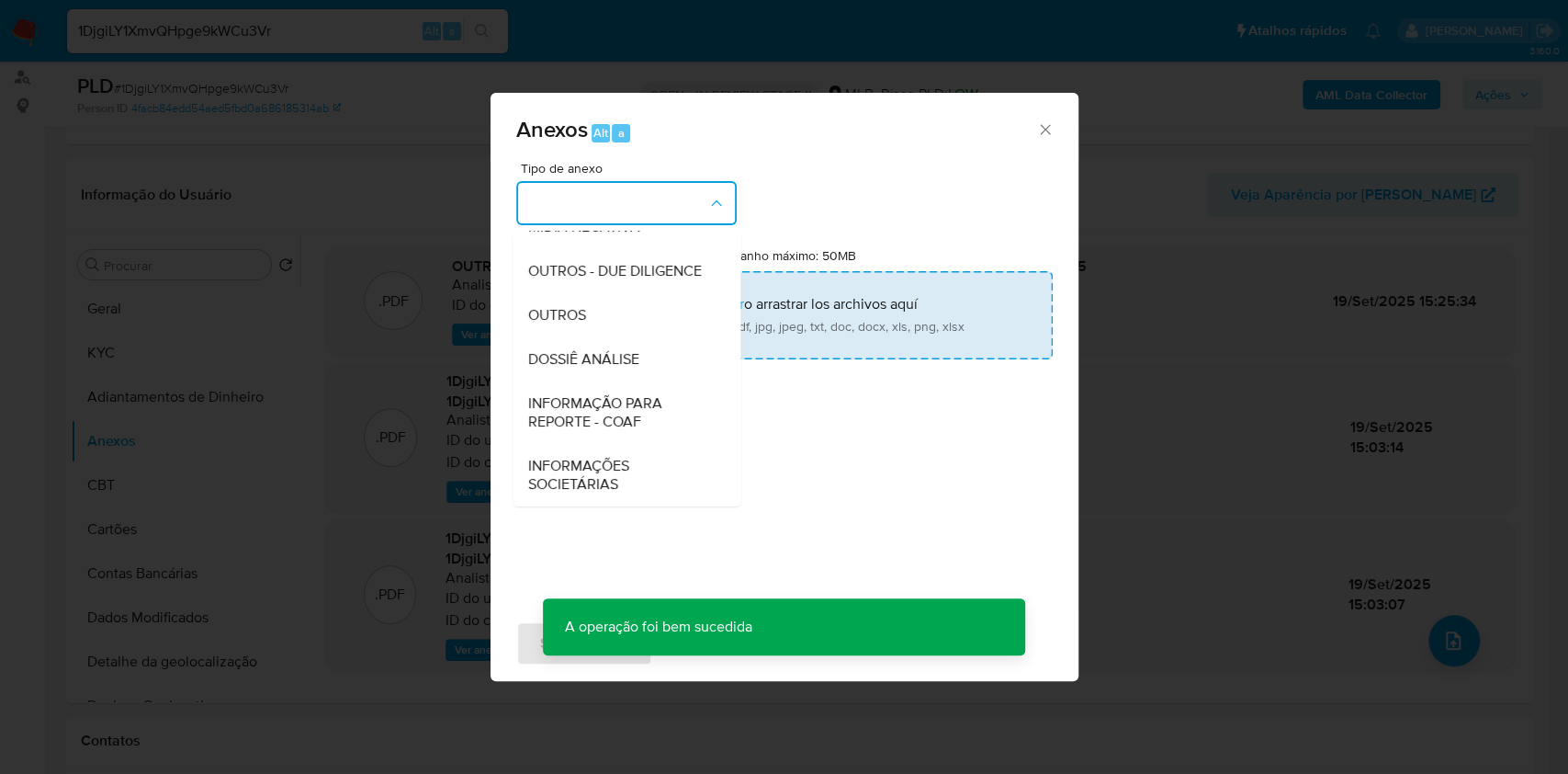
drag, startPoint x: 607, startPoint y: 312, endPoint x: 643, endPoint y: 302, distance: 37.4
click at [607, 312] on div "OUTROS" at bounding box center [621, 315] width 187 height 44
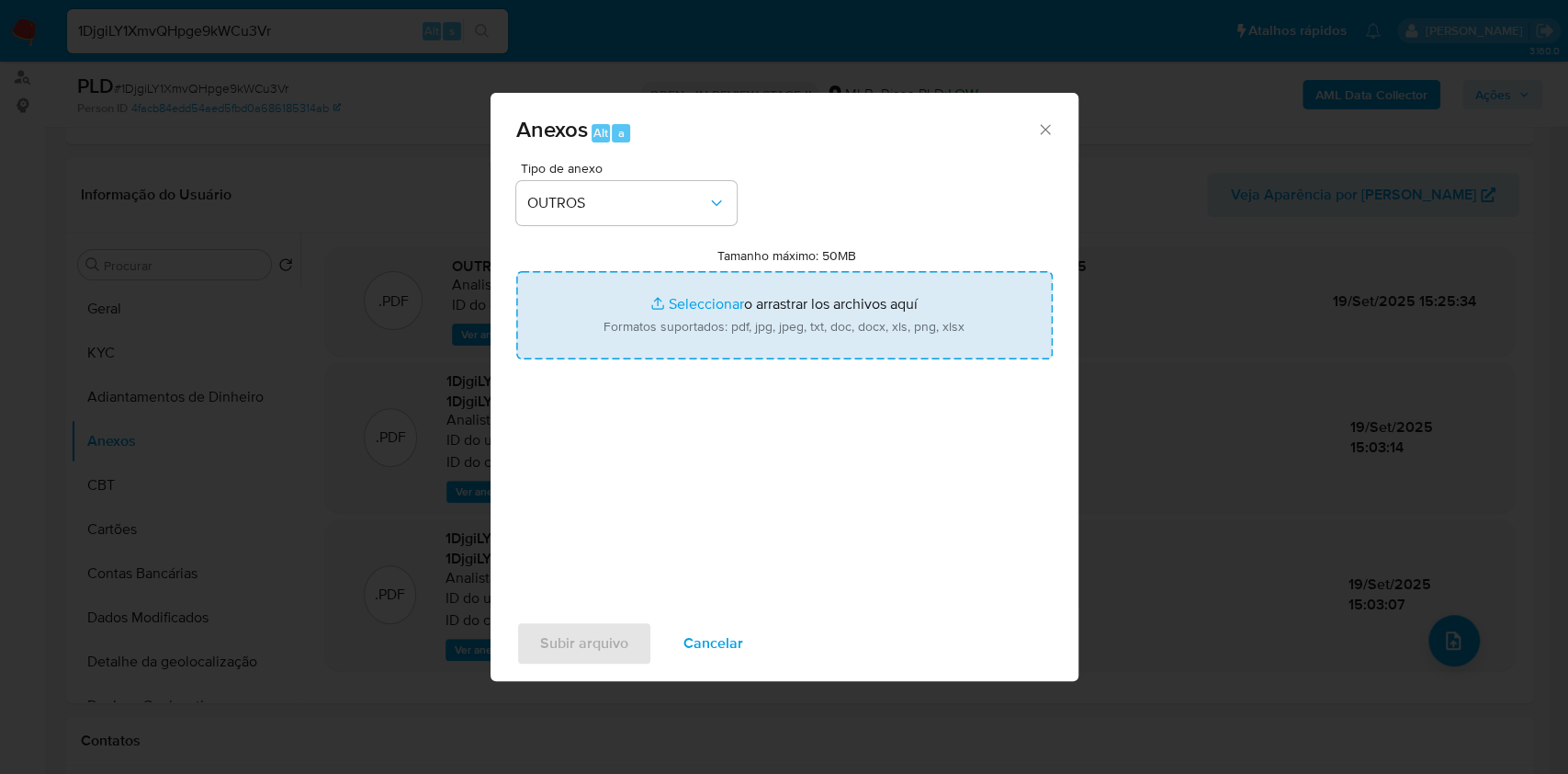
type input "C:\fakepath\SAR - XXXX - CPF 22239189134 - DIVA SOARES CASTRO.pdf"
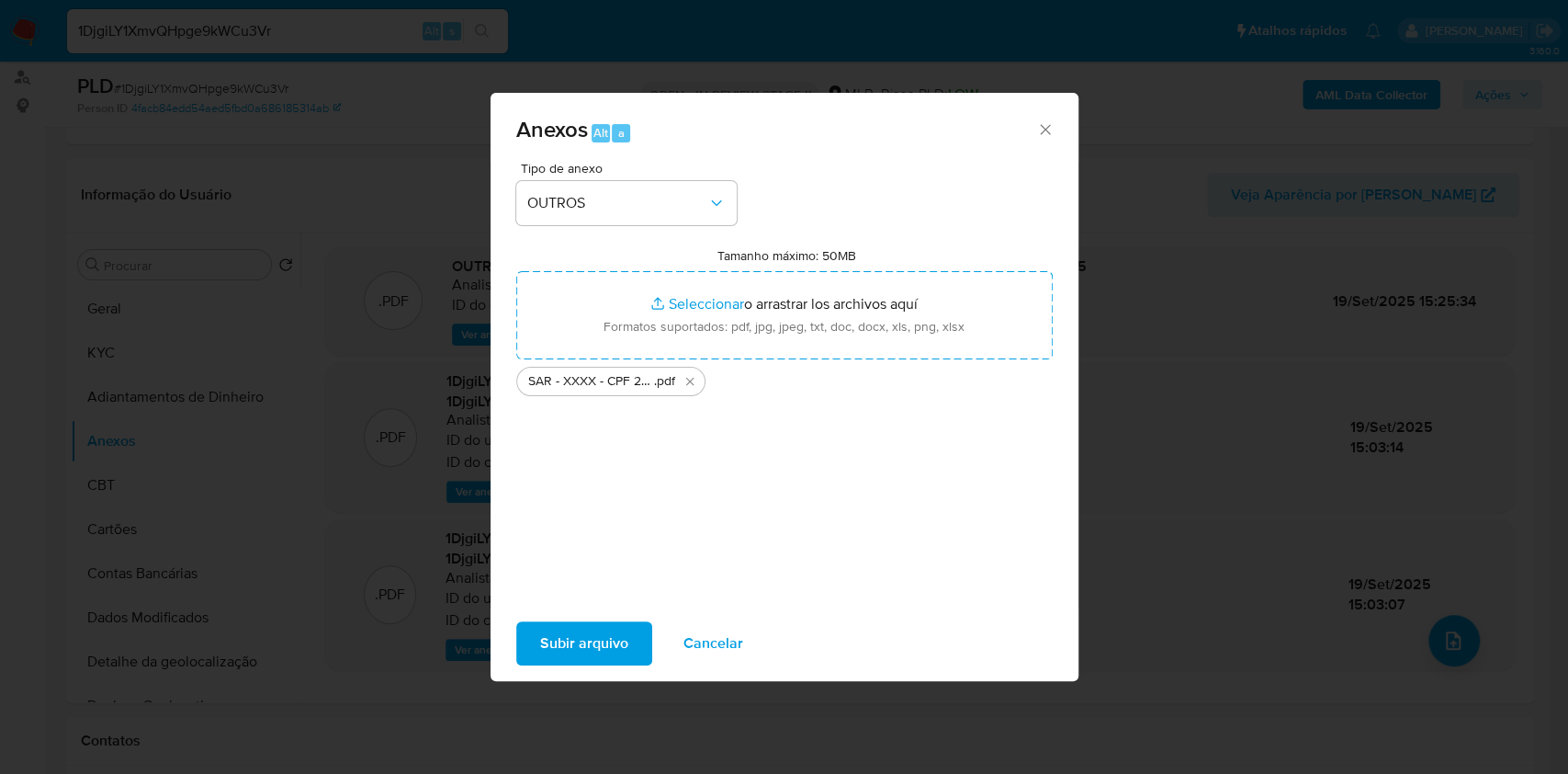
drag, startPoint x: 1336, startPoint y: 0, endPoint x: 599, endPoint y: 647, distance: 980.7
click at [599, 647] on span "Subir arquivo" at bounding box center [585, 643] width 88 height 40
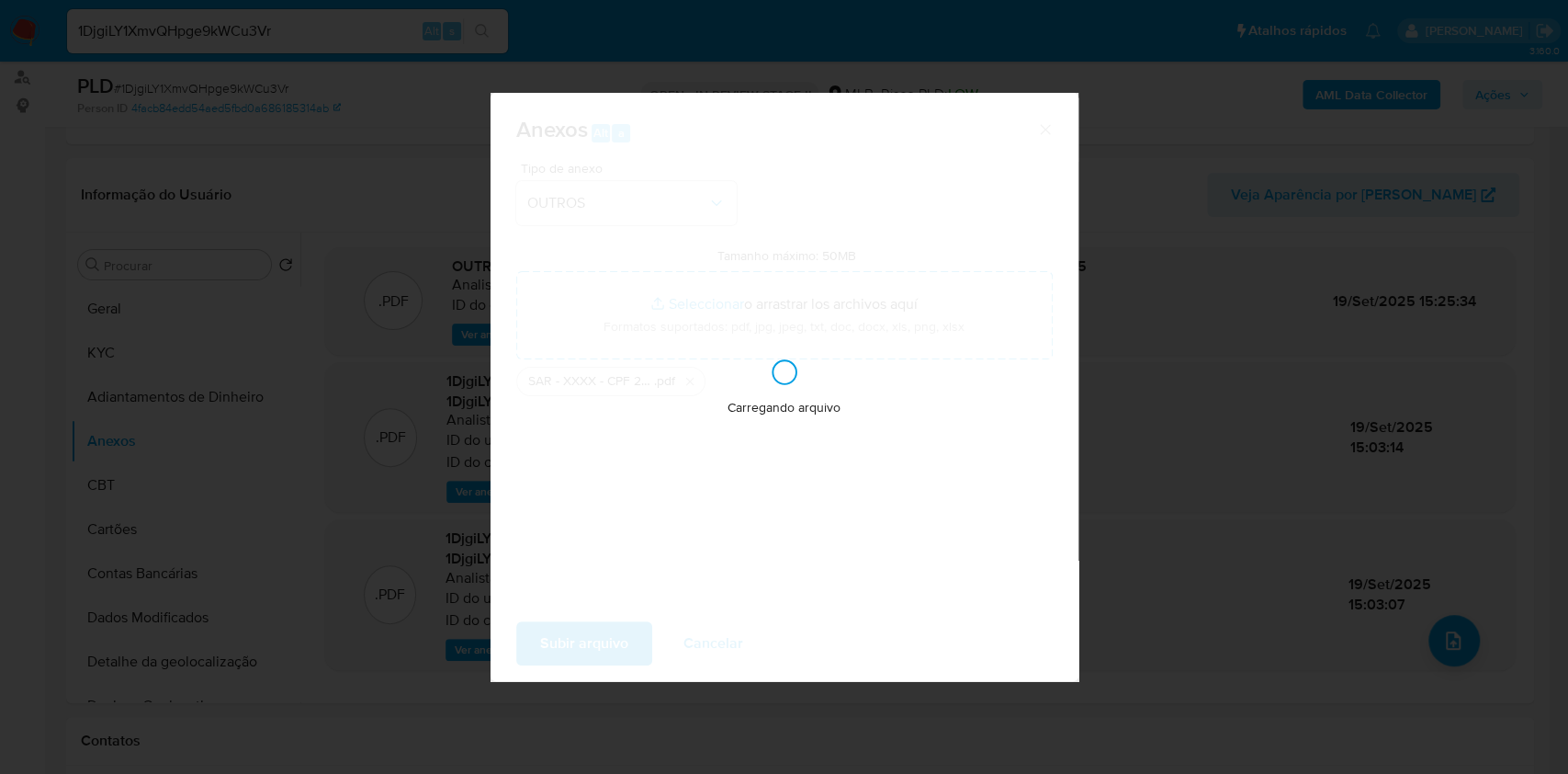
click at [1286, 217] on div "Anexos Alt a Tipo de anexo OUTROS Tamanho máximo: 50MB Seleccionar archivos Sel…" at bounding box center [784, 387] width 1568 height 774
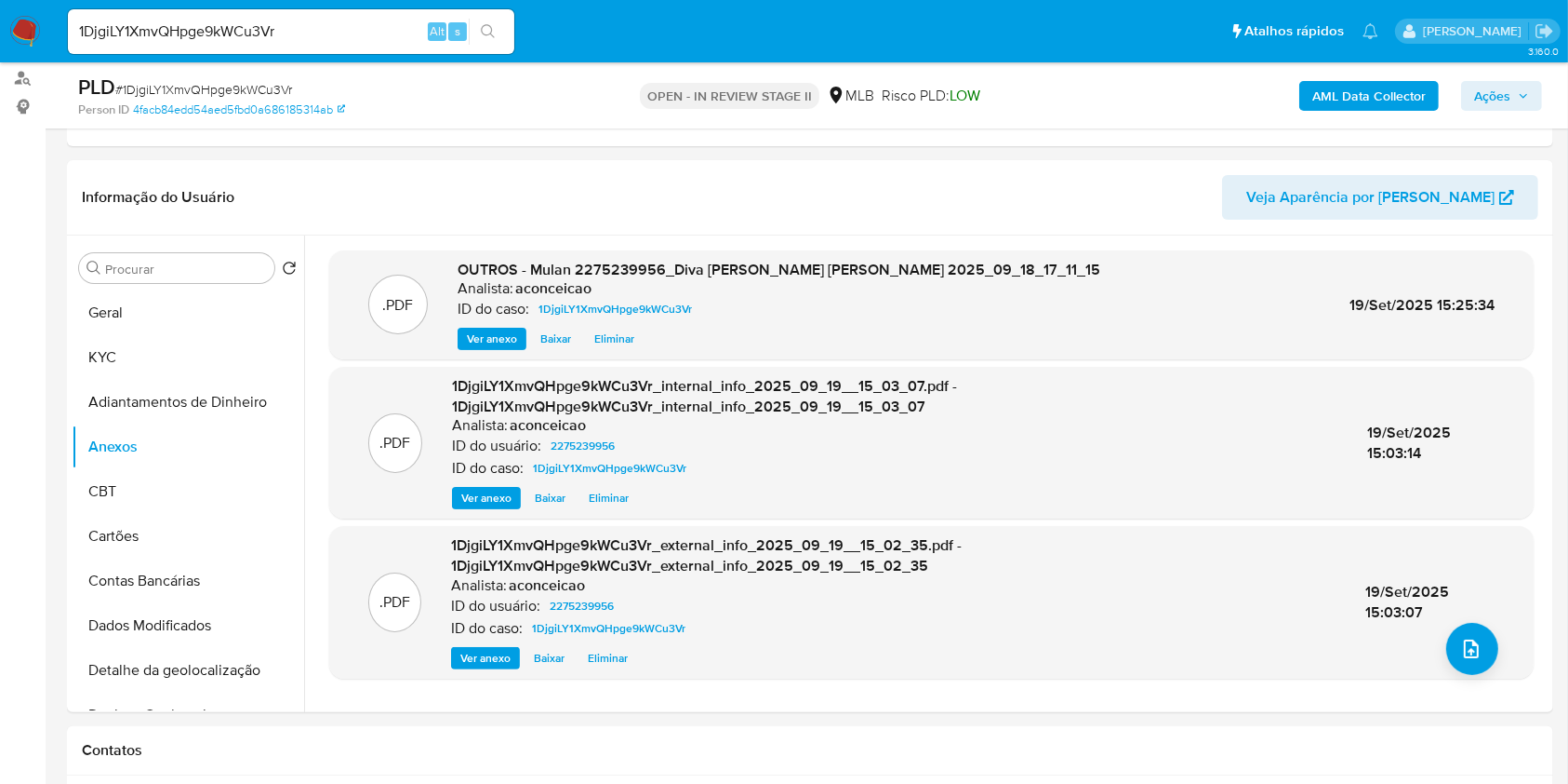
click at [1500, 105] on span "Ações" at bounding box center [1492, 95] width 36 height 30
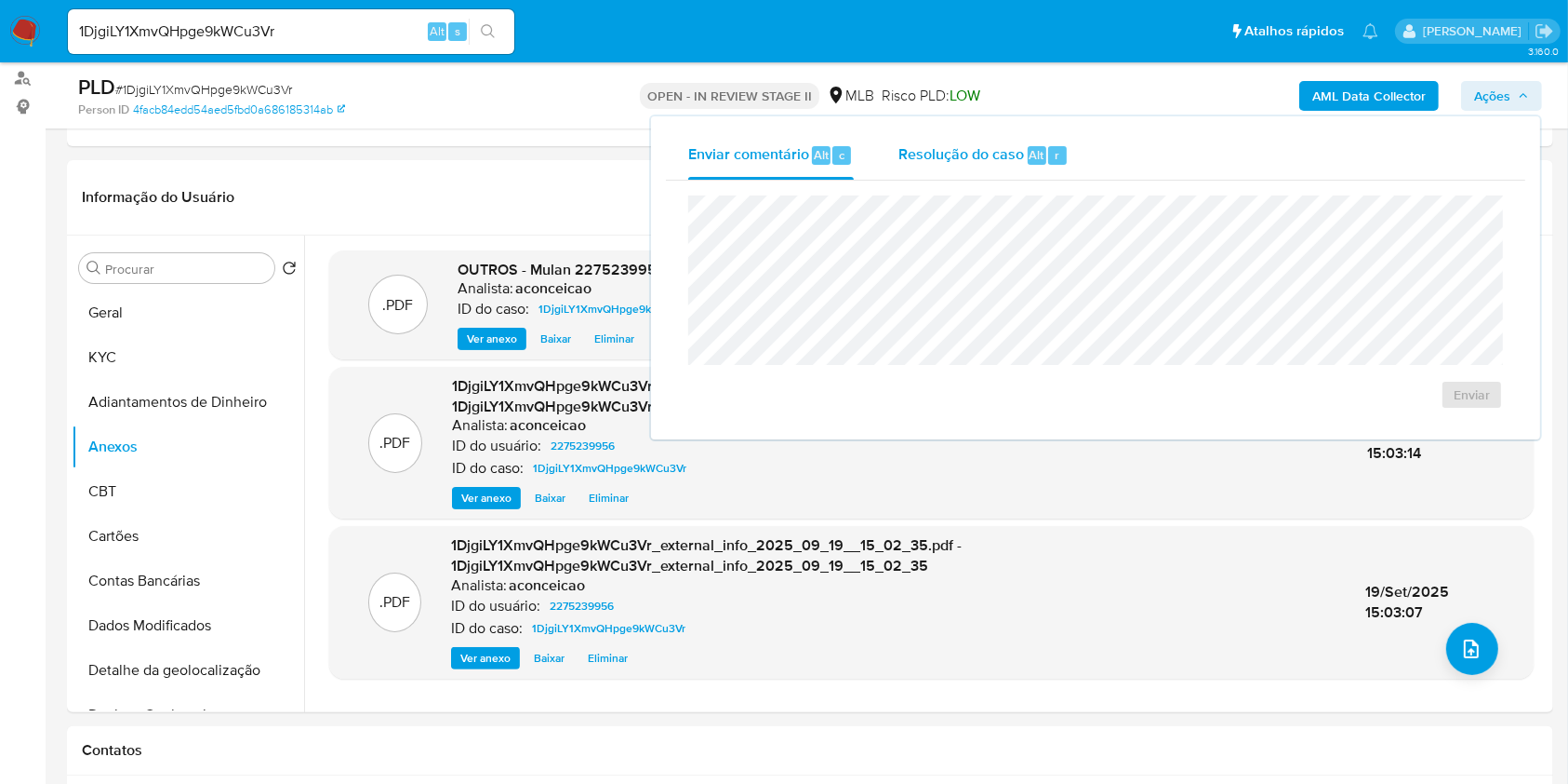
click at [997, 160] on span "Resolução do caso" at bounding box center [961, 154] width 126 height 21
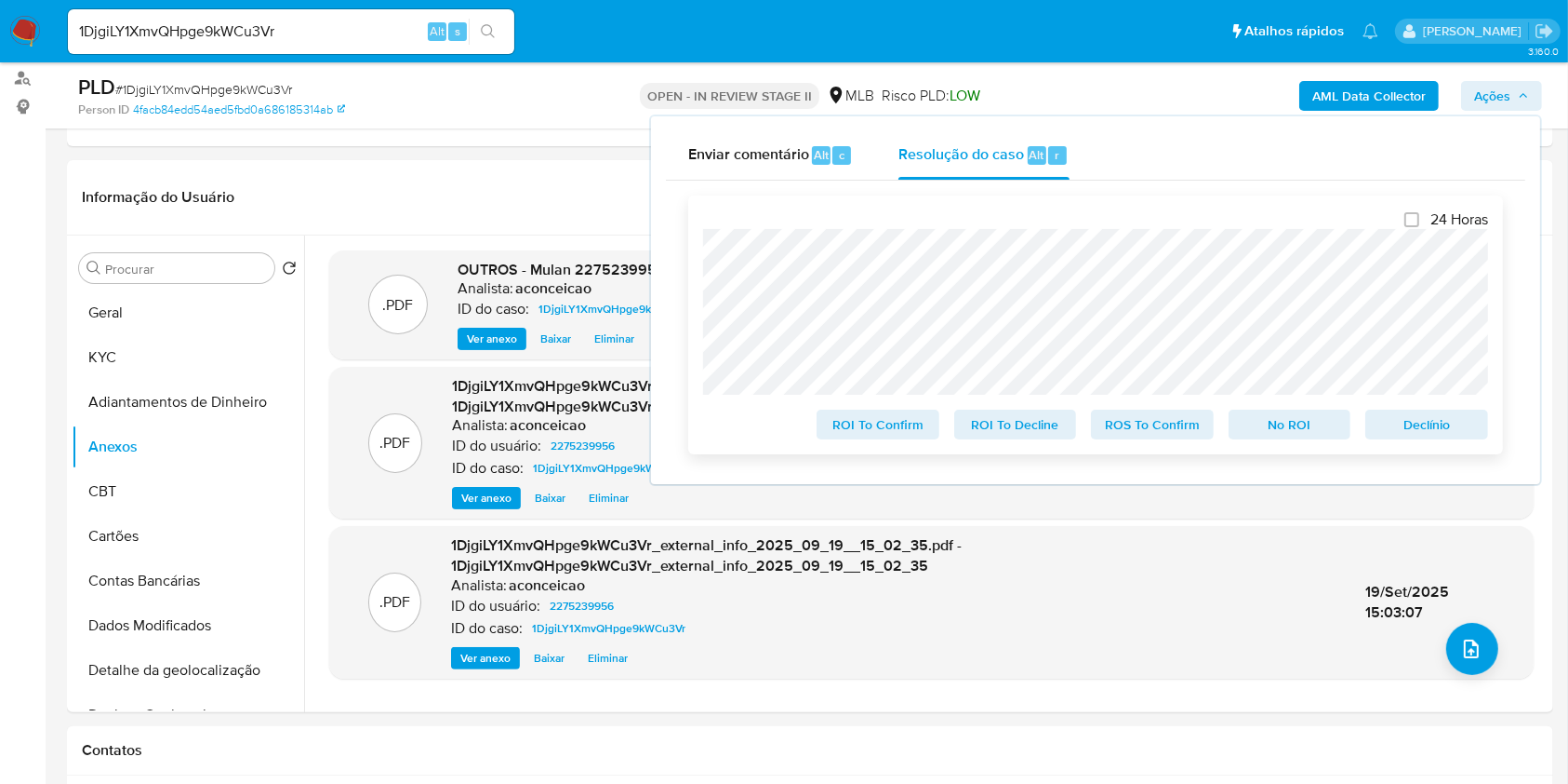
click at [1170, 429] on span "ROS To Confirm" at bounding box center [1151, 424] width 96 height 26
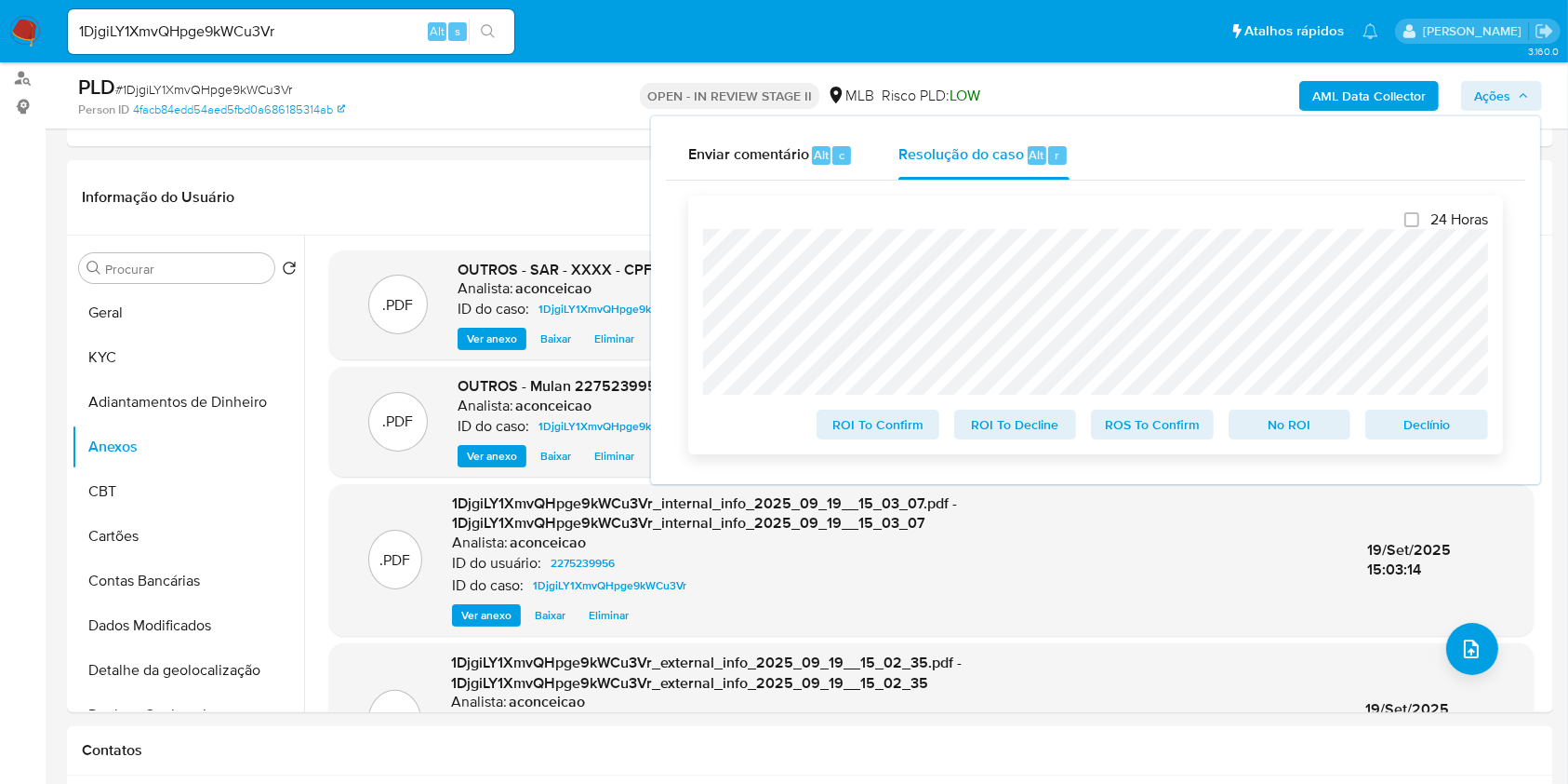
click at [1150, 432] on span "ROS To Confirm" at bounding box center [1151, 424] width 96 height 26
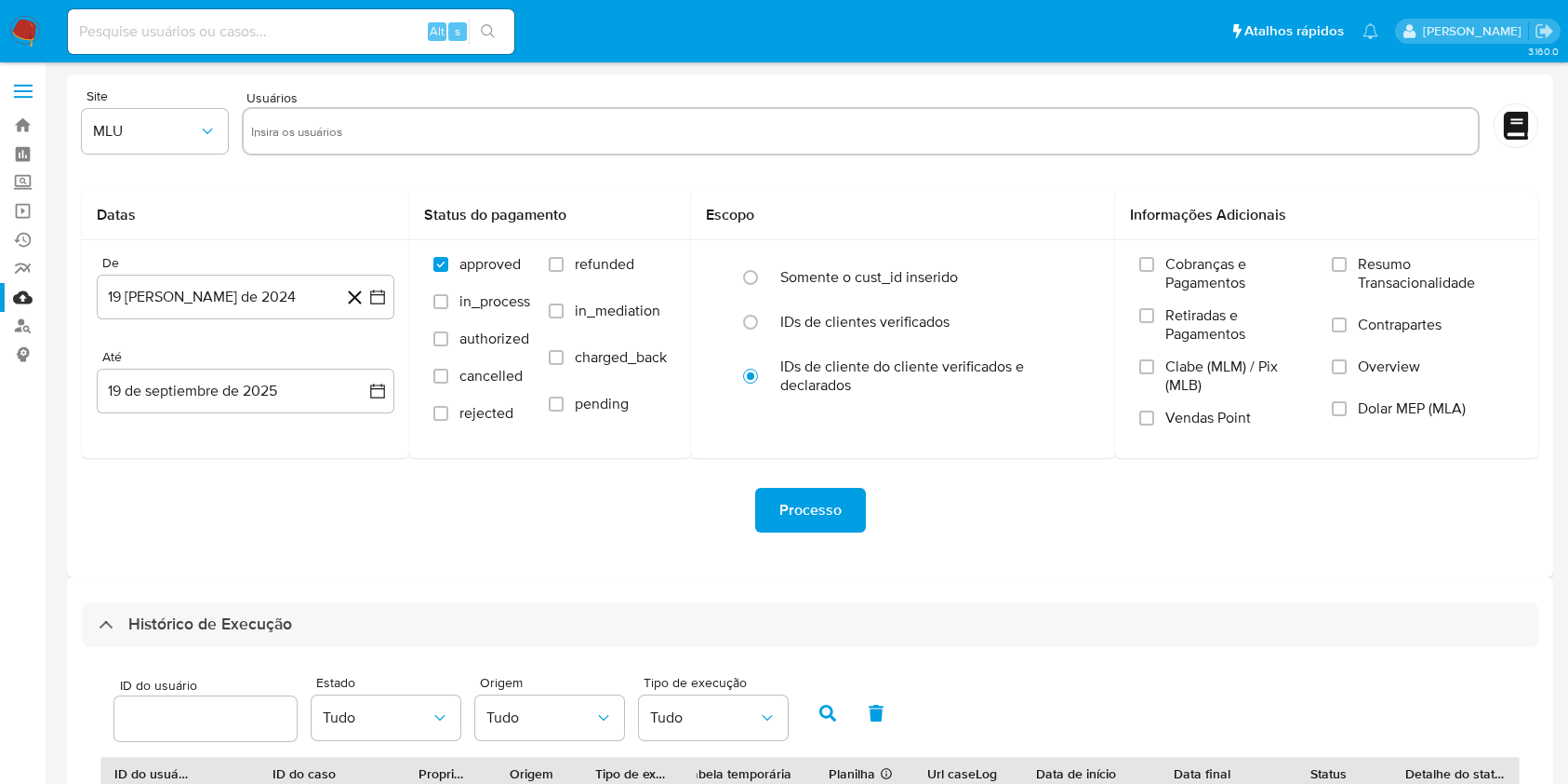
select select "100"
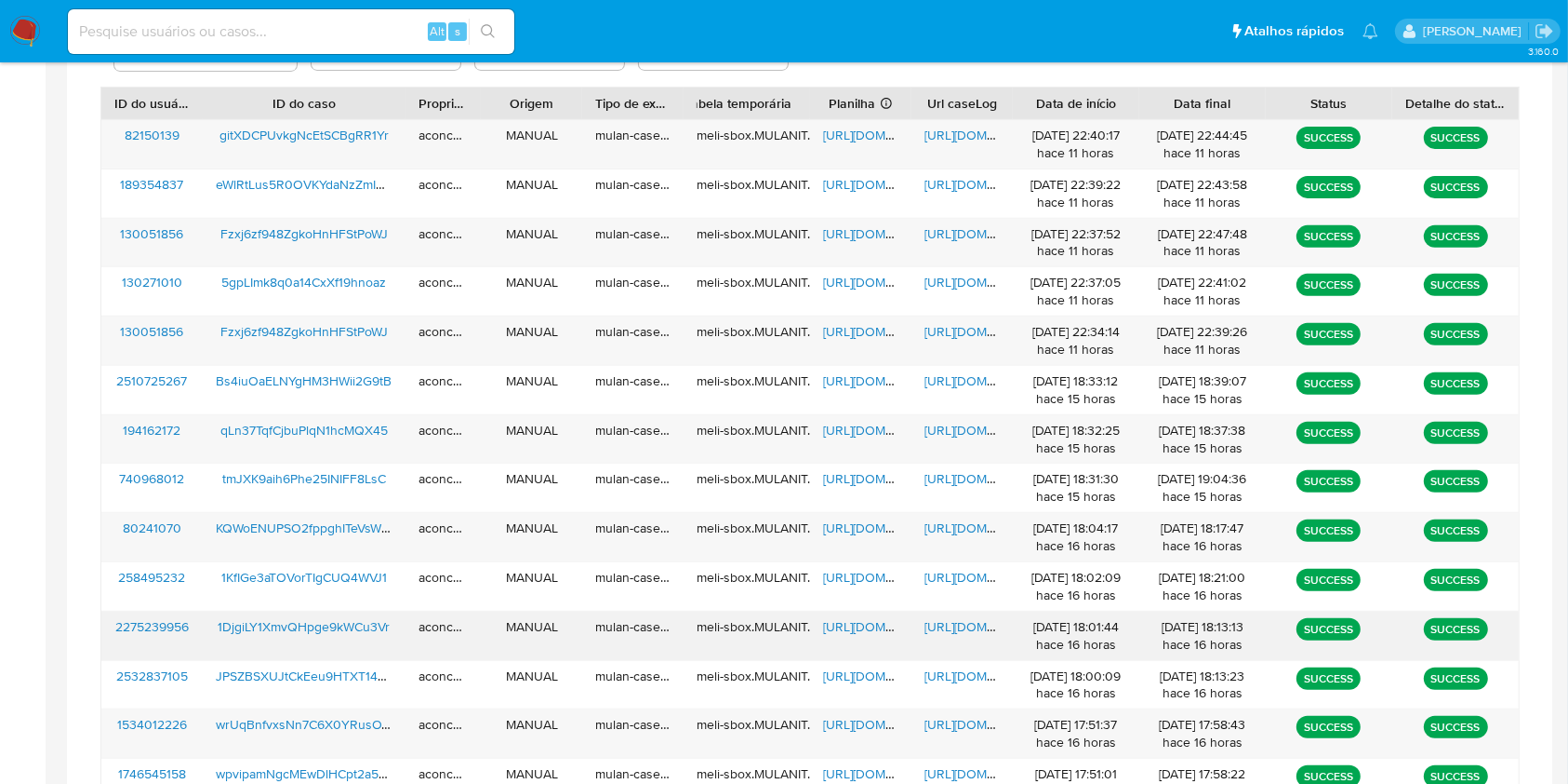
click at [946, 618] on span "[URL][DOMAIN_NAME]" at bounding box center [989, 626] width 128 height 19
click at [837, 634] on span "https://docs.google.com/spreadsheets/d/13ENCWETF8uT0WHL_lqP_U9RbEAsWTPy6Ca2gF1u…" at bounding box center [888, 626] width 128 height 19
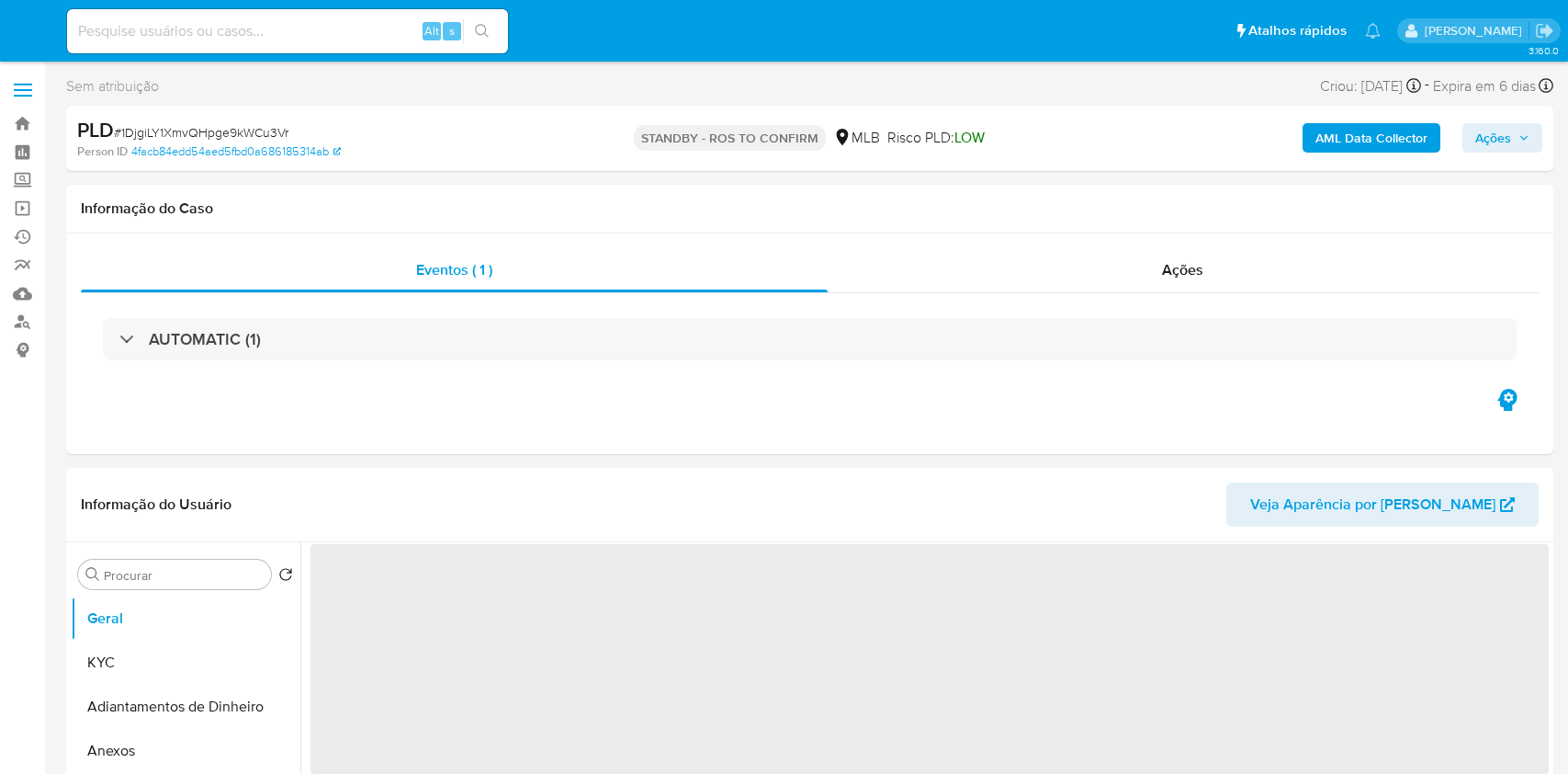
select select "10"
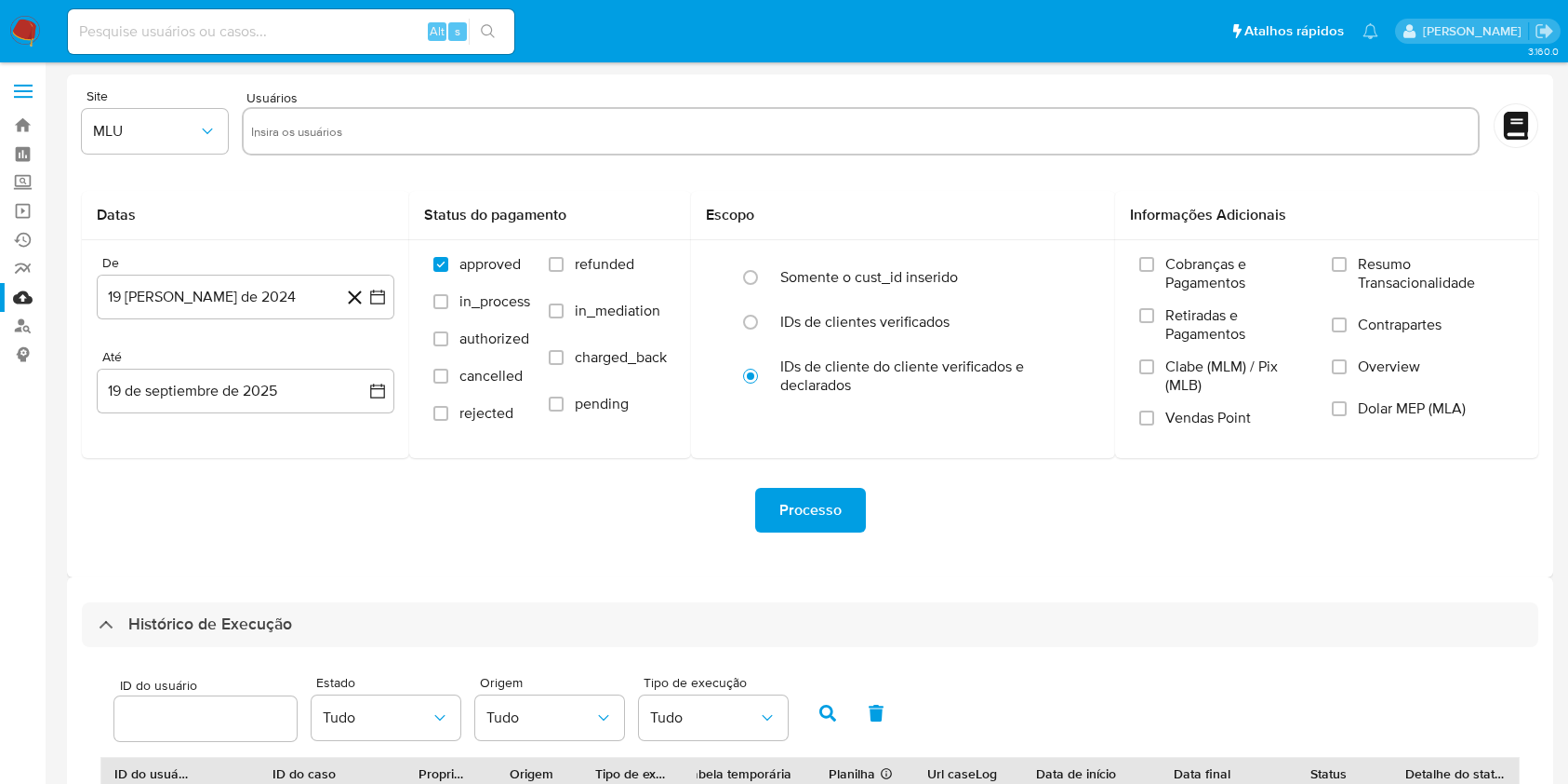
select select "100"
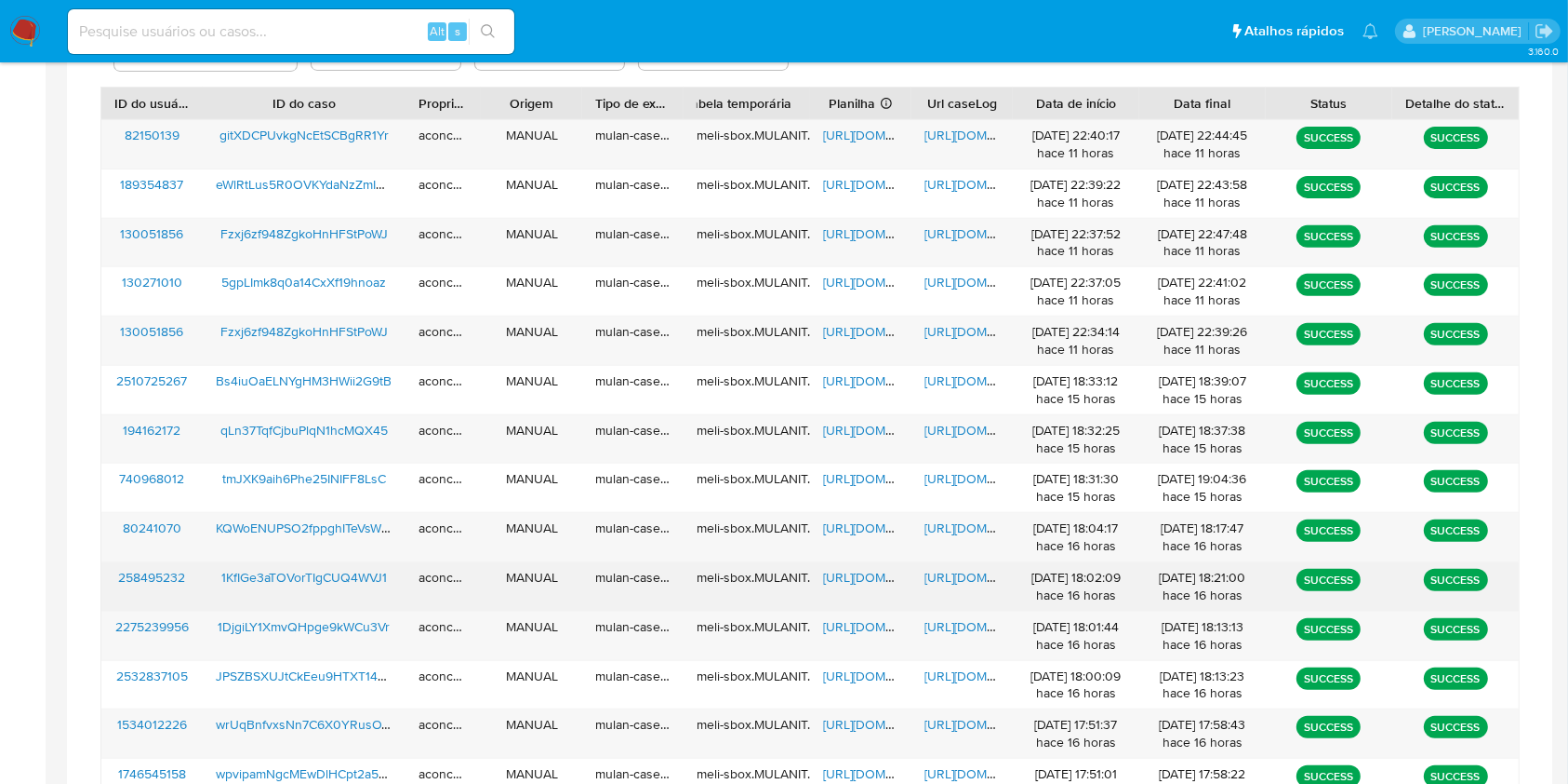
click at [947, 582] on span "https://docs.google.com/document/d/1bEA7t7M0wmesL0JGO54wouuNa3Lfay1u_9KSmRzt9yk…" at bounding box center [989, 577] width 128 height 19
click at [861, 577] on span "https://docs.google.com/spreadsheets/d/1jsMih_u05665YFSPbJGZUV6ilhV8pHLgdjJv8Om…" at bounding box center [888, 577] width 128 height 19
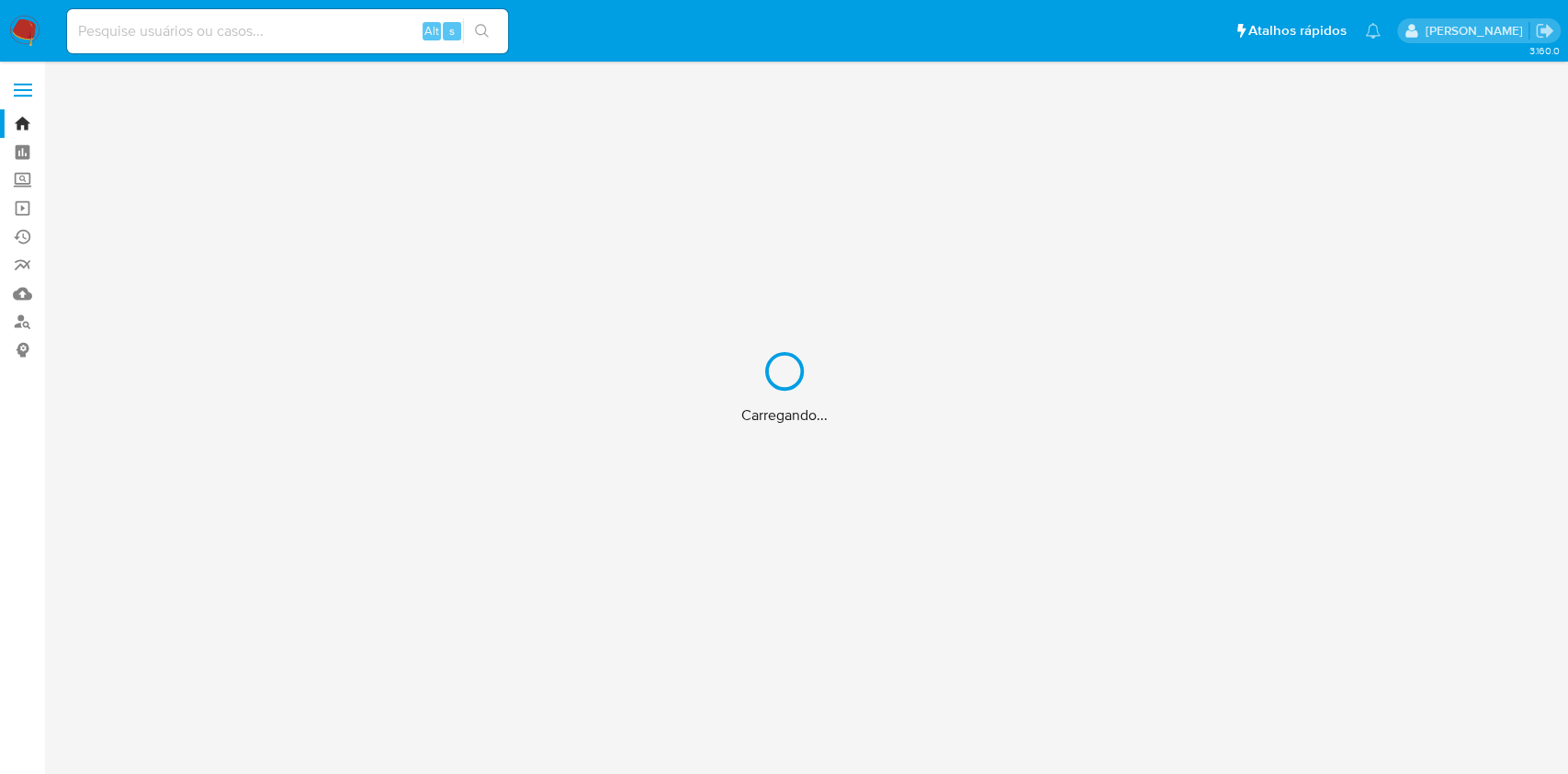
drag, startPoint x: 281, startPoint y: 43, endPoint x: 295, endPoint y: 42, distance: 14.0
click at [281, 43] on div "Carregando..." at bounding box center [784, 387] width 1568 height 774
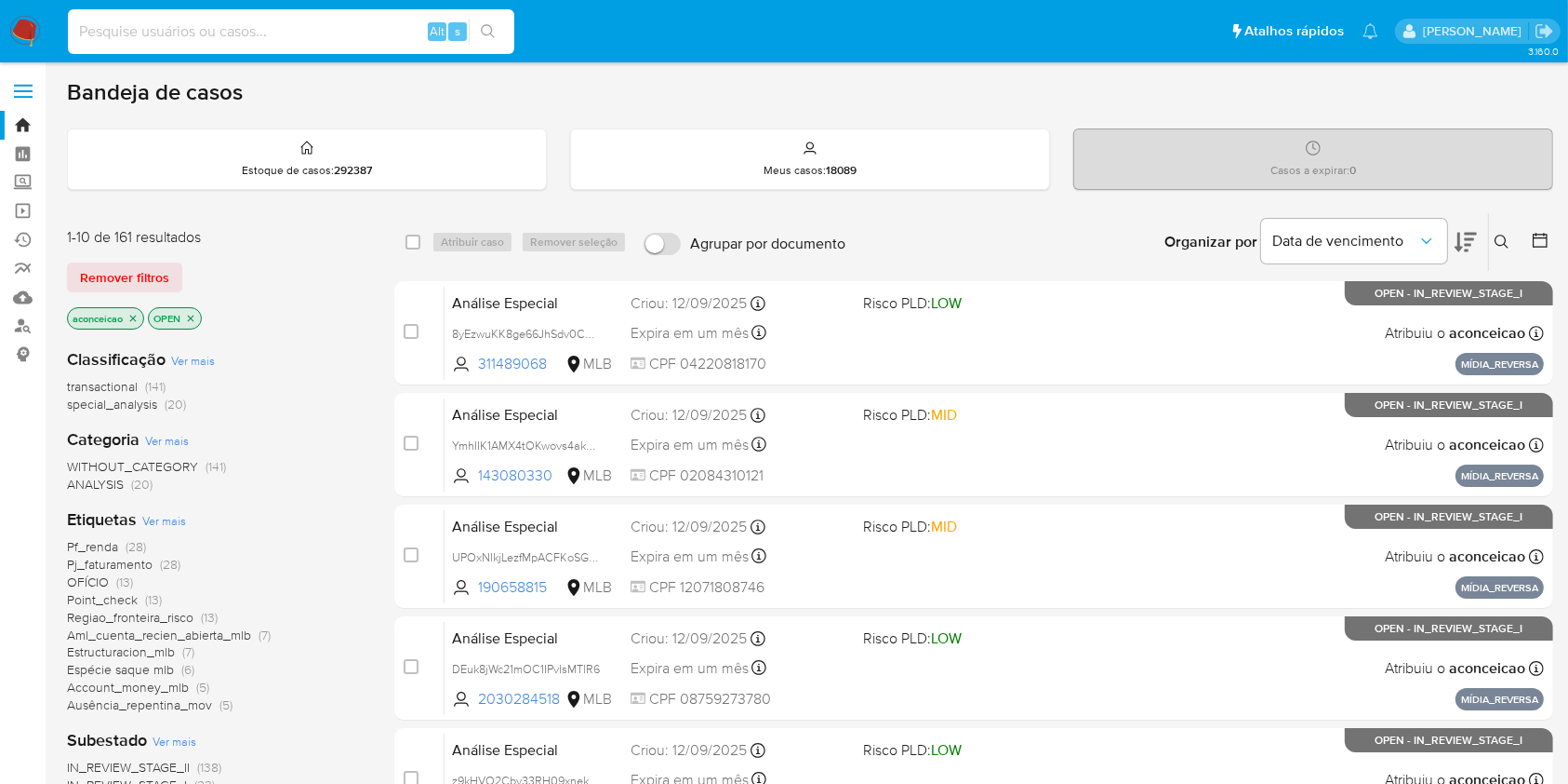
click at [341, 26] on input at bounding box center [291, 31] width 447 height 24
paste input "Yj3LiLBQ7nxTg3ShliK2K6k8"
type input "Yj3LiLBQ7nxTg3ShliK2K6k8"
click at [498, 36] on button "search-icon" at bounding box center [488, 31] width 38 height 26
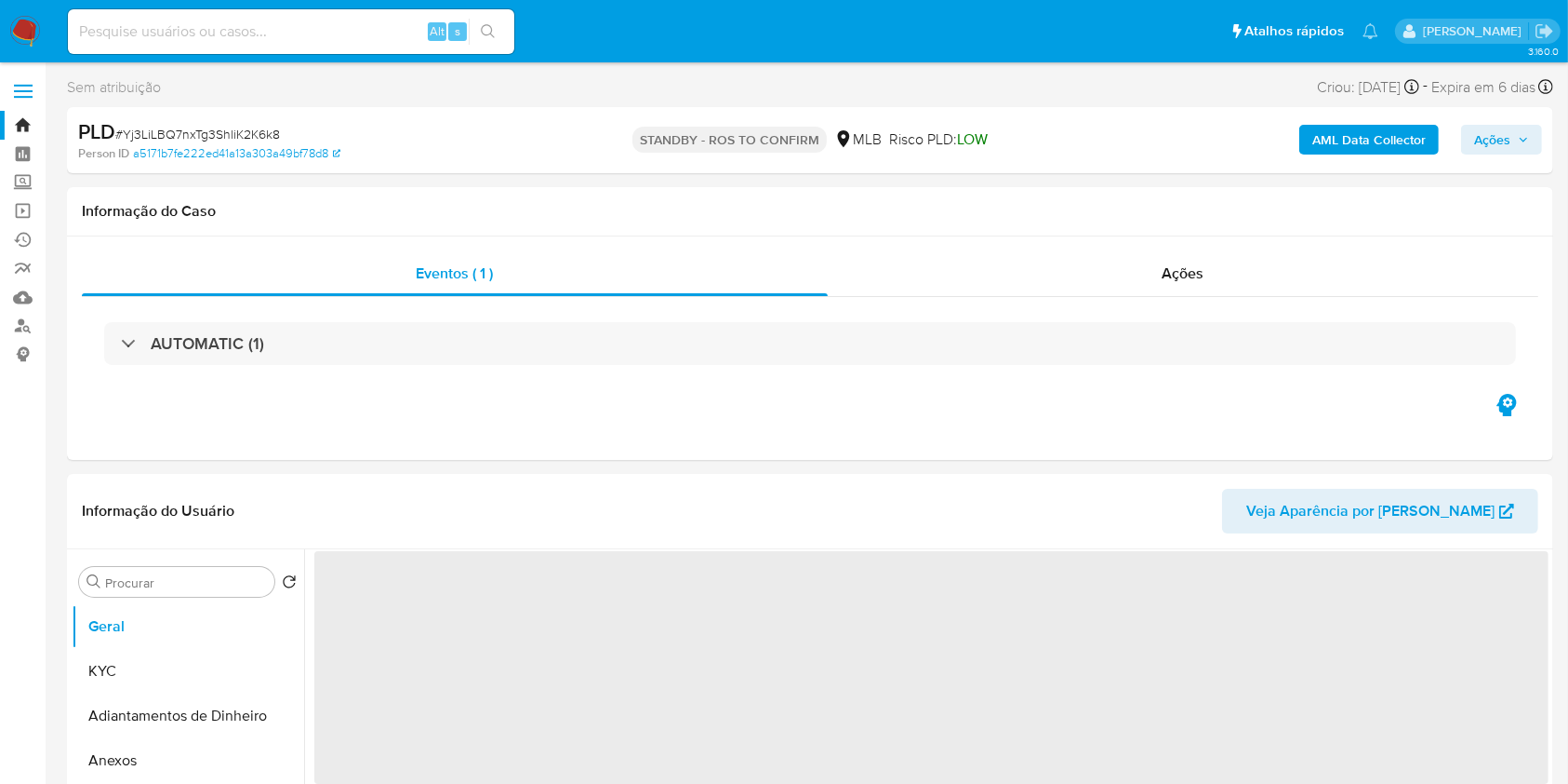
select select "10"
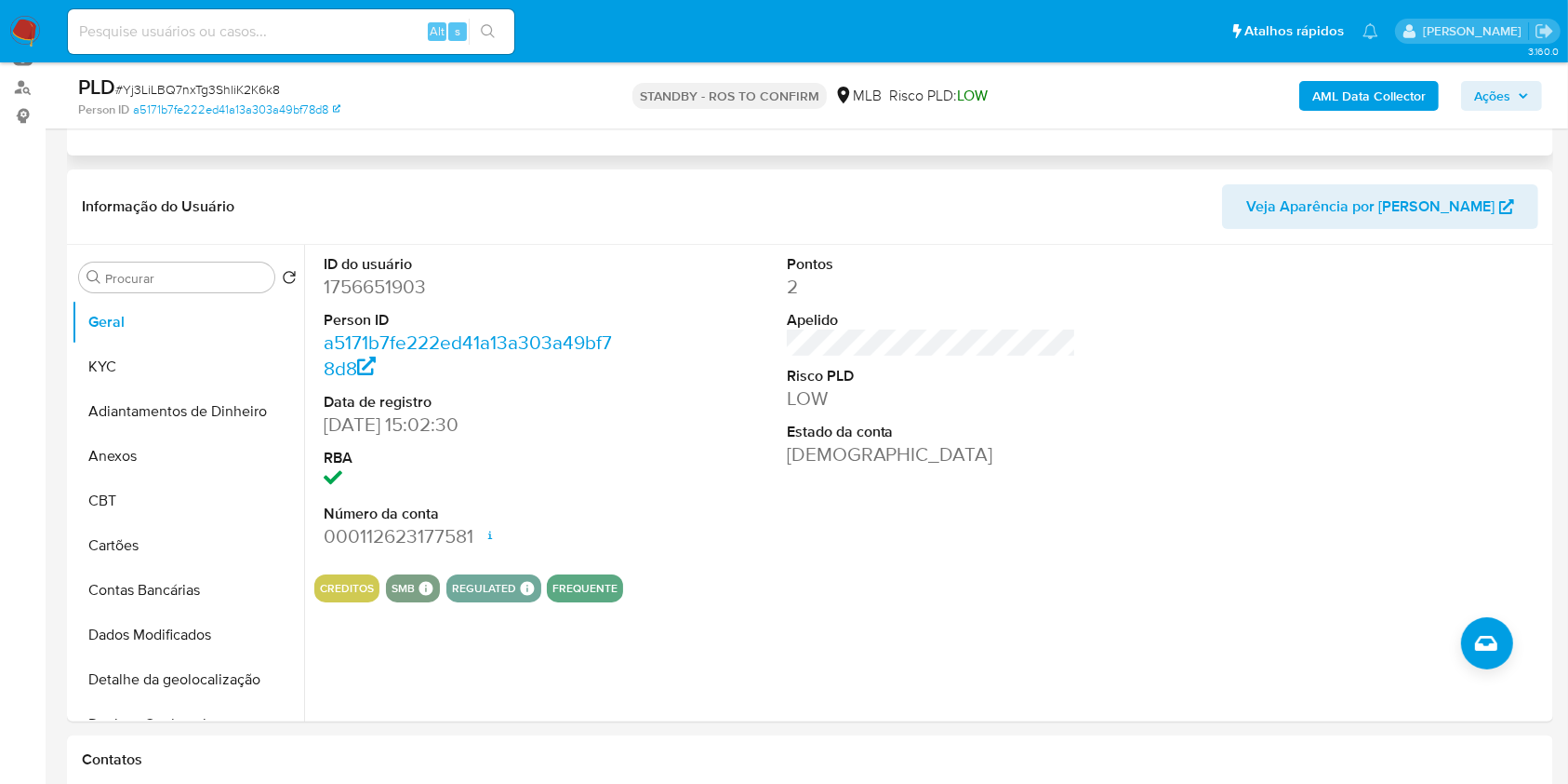
scroll to position [247, 0]
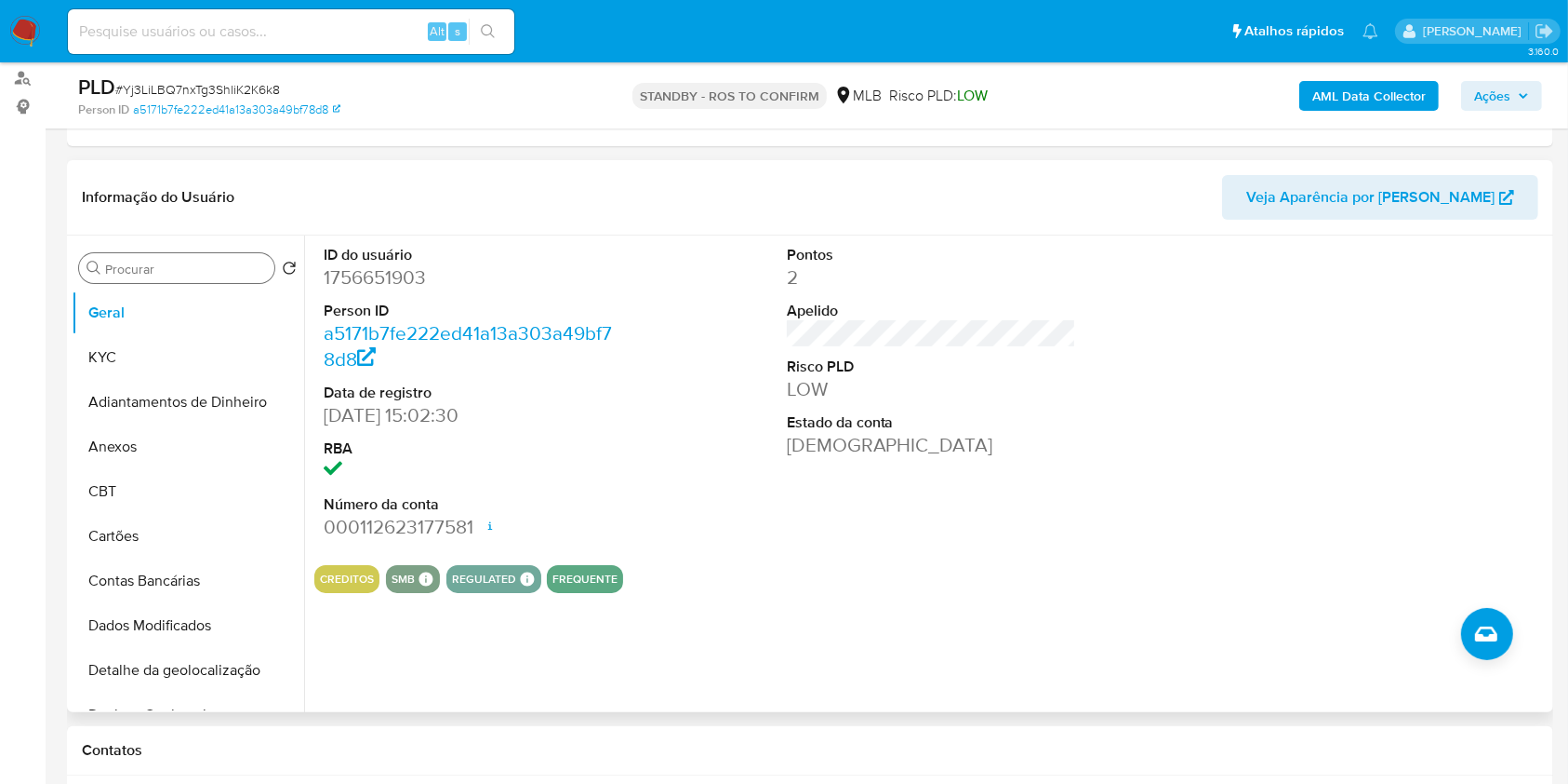
click at [142, 272] on input "Procurar" at bounding box center [186, 269] width 162 height 17
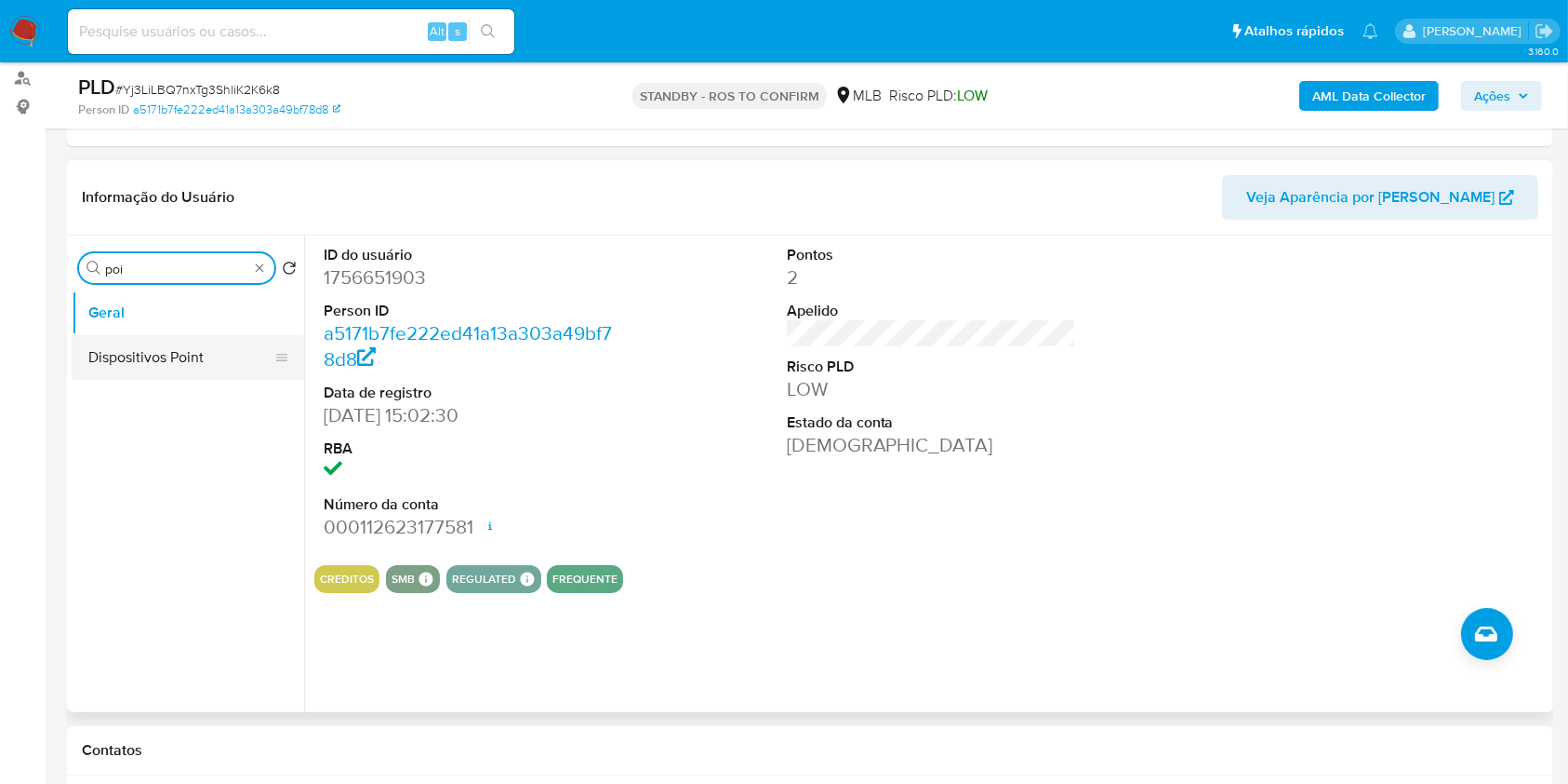
type input "poi"
click at [186, 376] on button "Dispositivos Point" at bounding box center [181, 357] width 218 height 45
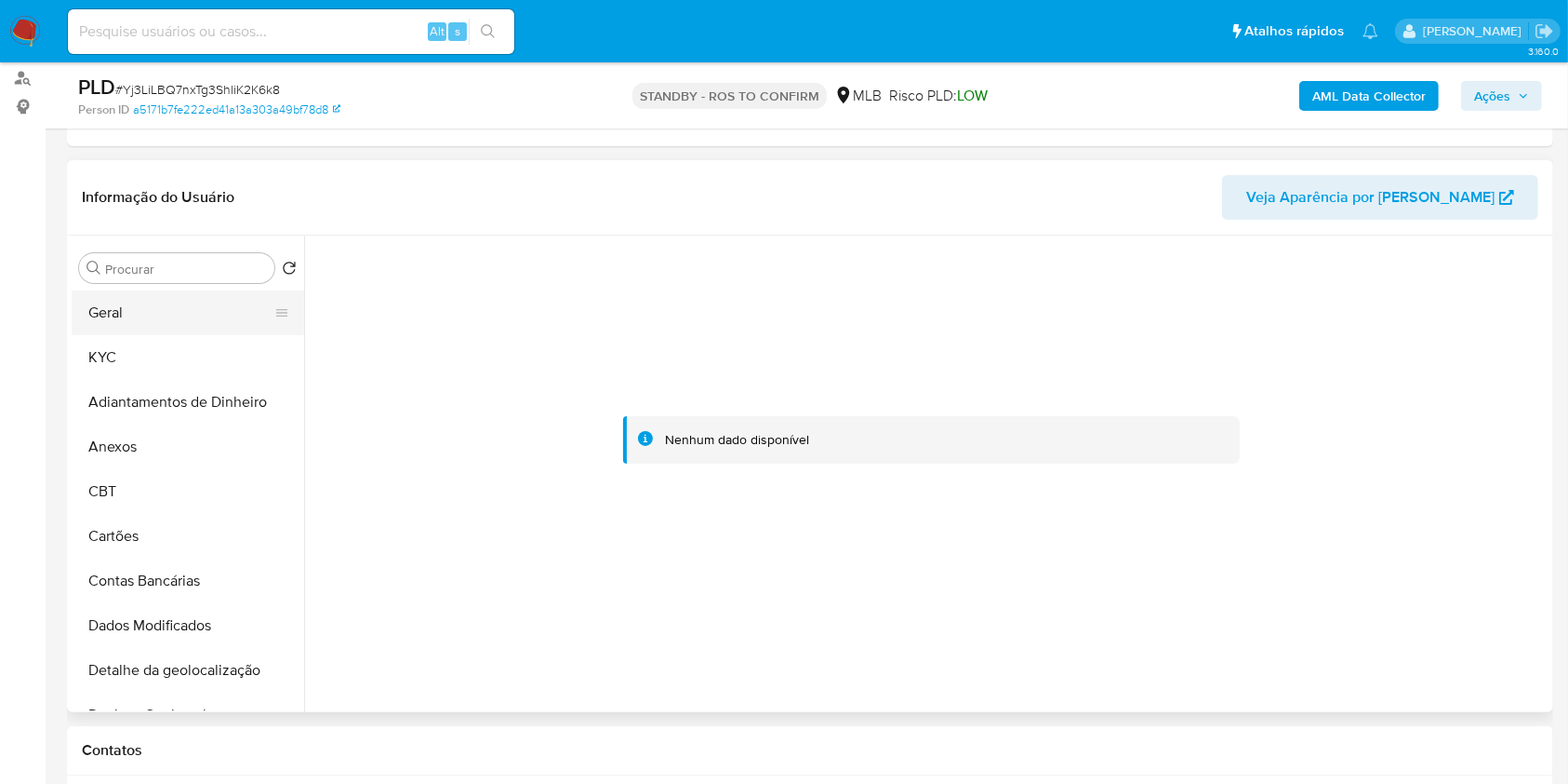
click at [202, 314] on button "Geral" at bounding box center [181, 313] width 218 height 45
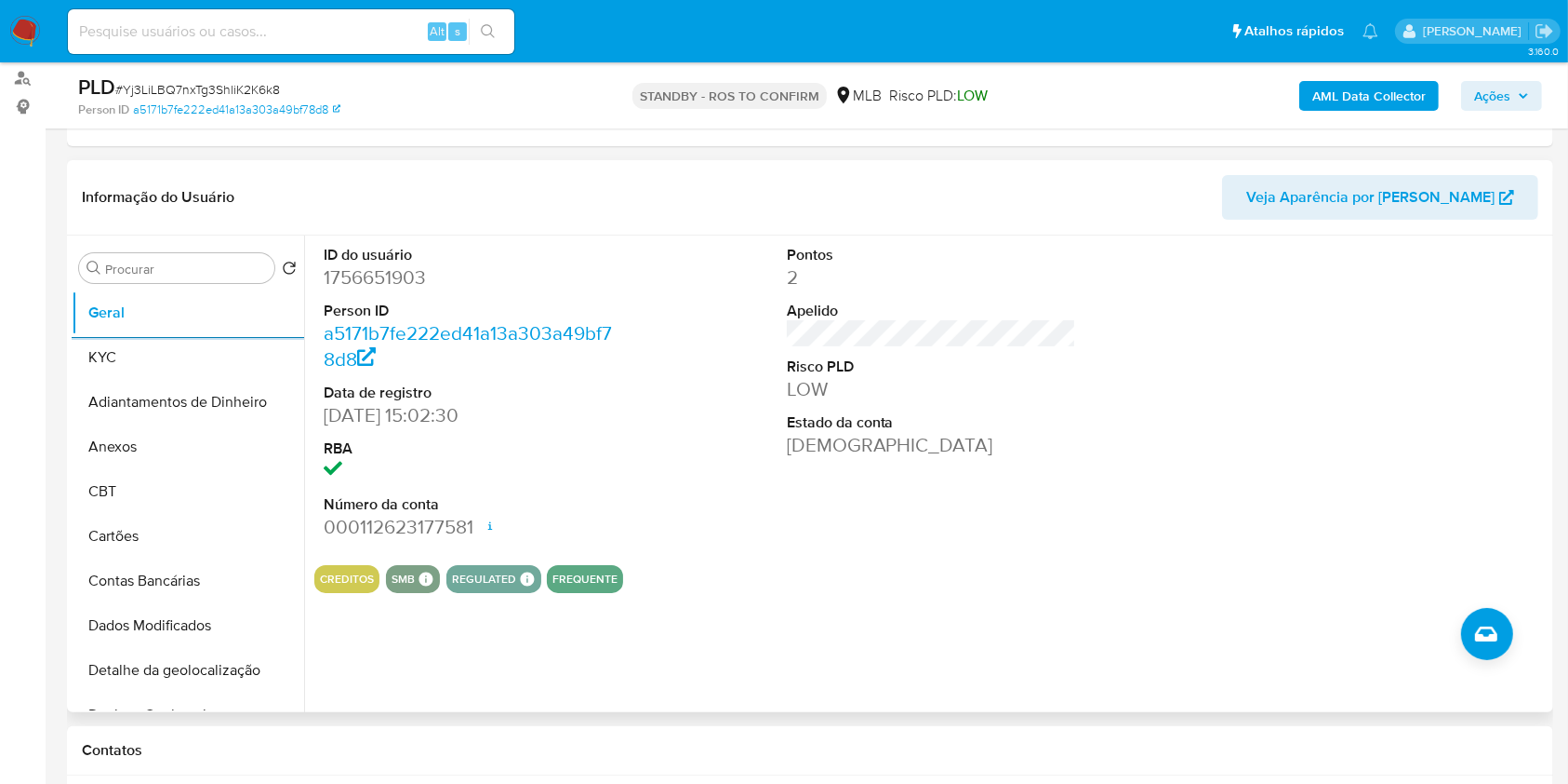
click at [392, 276] on dd "1756651903" at bounding box center [469, 277] width 290 height 26
copy dd "1756651903"
click at [414, 281] on dd "1756651903" at bounding box center [469, 277] width 290 height 26
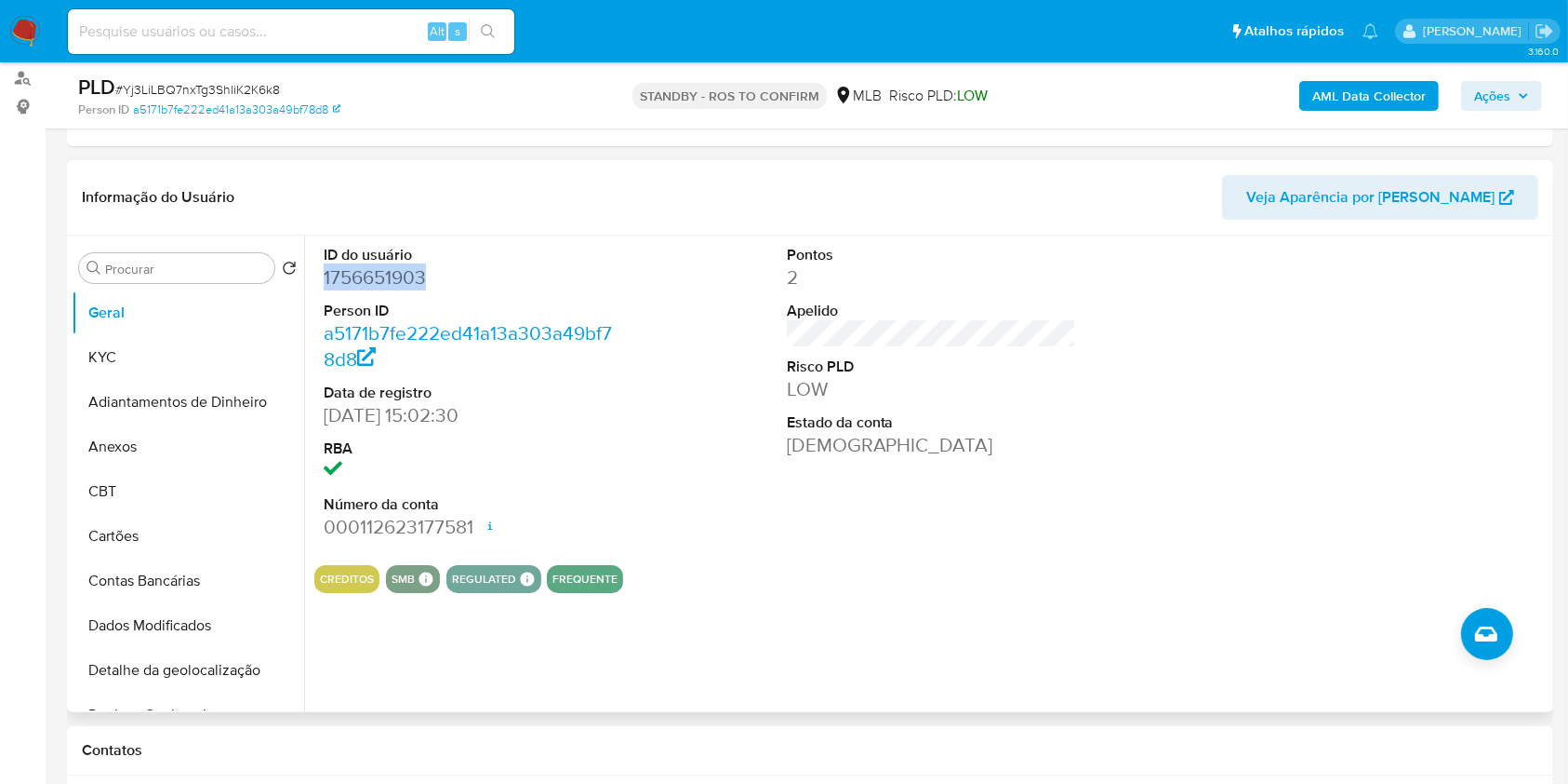
copy dd "1756651903"
click at [251, 85] on span "# Yj3LiLBQ7nxTg3ShliK2K6k8" at bounding box center [198, 89] width 164 height 19
click at [251, 84] on span "# Yj3LiLBQ7nxTg3ShliK2K6k8" at bounding box center [198, 89] width 164 height 19
copy span "Yj3LiLBQ7nxTg3ShliK2K6k8"
click at [199, 89] on span "# Yj3LiLBQ7nxTg3ShliK2K6k8" at bounding box center [198, 89] width 164 height 19
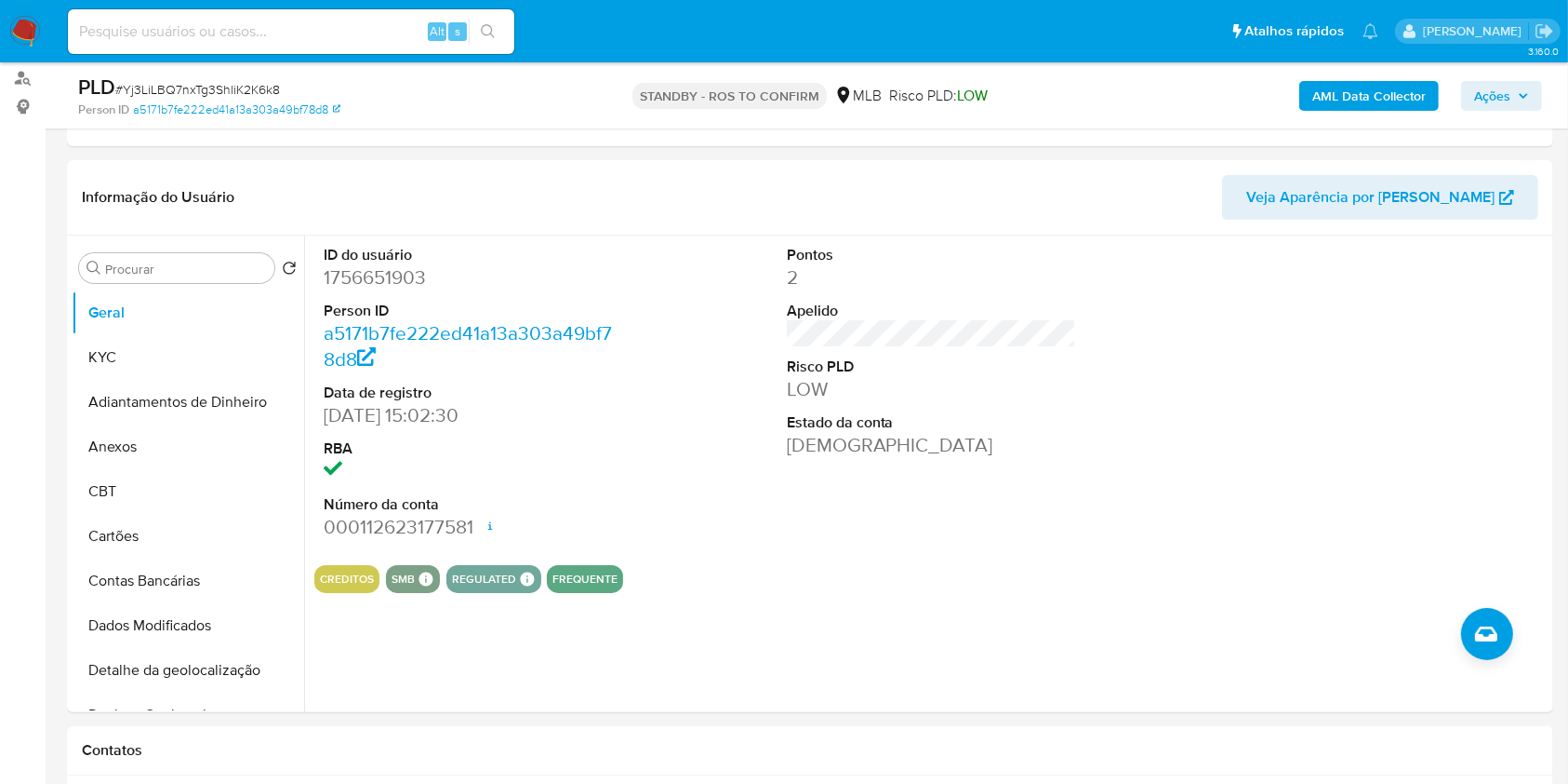
click at [199, 87] on span "# Yj3LiLBQ7nxTg3ShliK2K6k8" at bounding box center [198, 89] width 164 height 19
click at [199, 88] on span "# Yj3LiLBQ7nxTg3ShliK2K6k8" at bounding box center [198, 89] width 164 height 19
click at [199, 89] on span "# Yj3LiLBQ7nxTg3ShliK2K6k8" at bounding box center [198, 89] width 164 height 19
copy span "Yj3LiLBQ7nxTg3ShliK2K6k8"
click at [208, 270] on input "Procurar" at bounding box center [186, 269] width 162 height 17
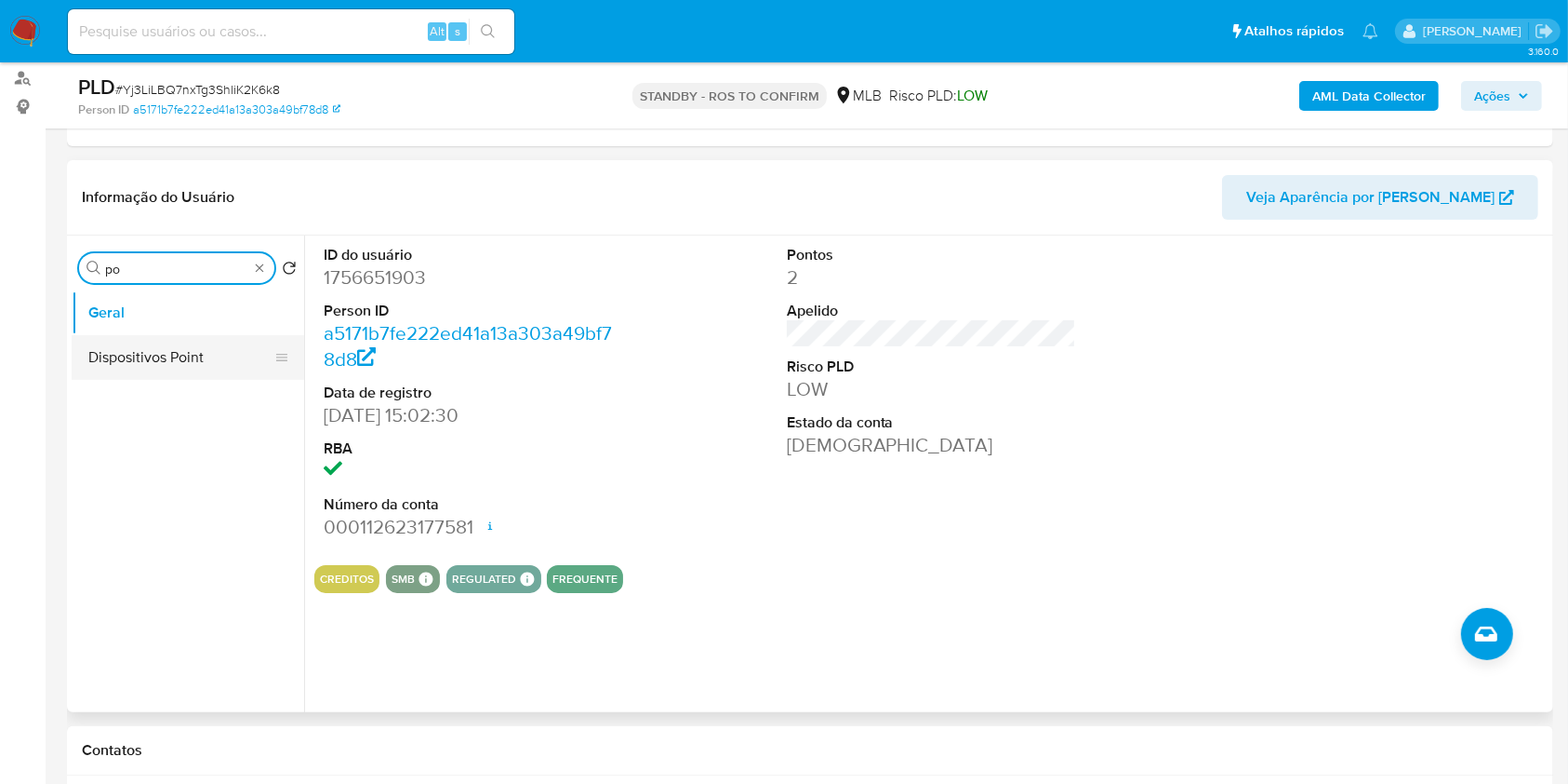
type input "po"
click at [163, 376] on button "Dispositivos Point" at bounding box center [181, 357] width 218 height 45
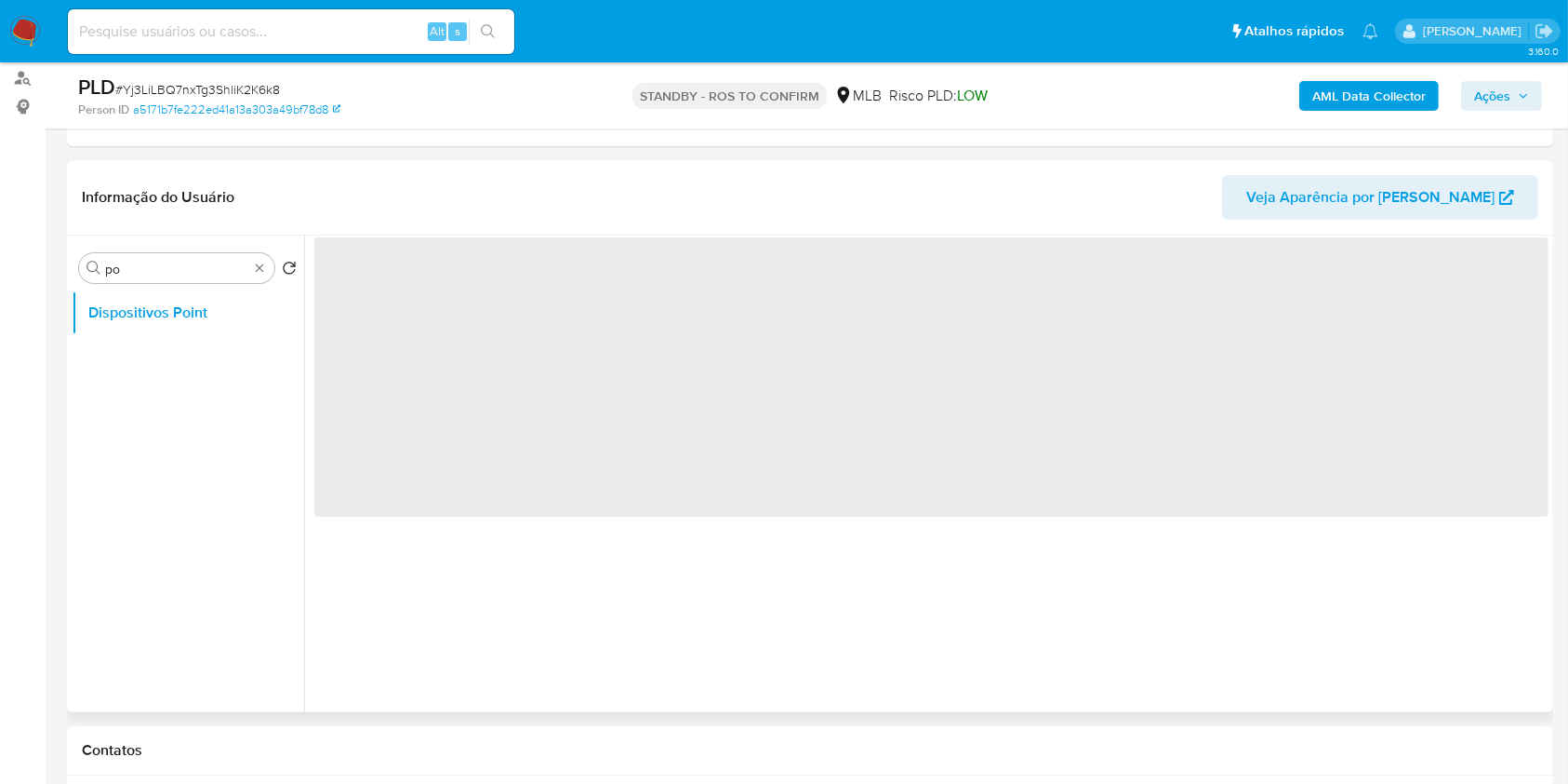
click at [159, 361] on ul "Dispositivos Point" at bounding box center [188, 500] width 233 height 420
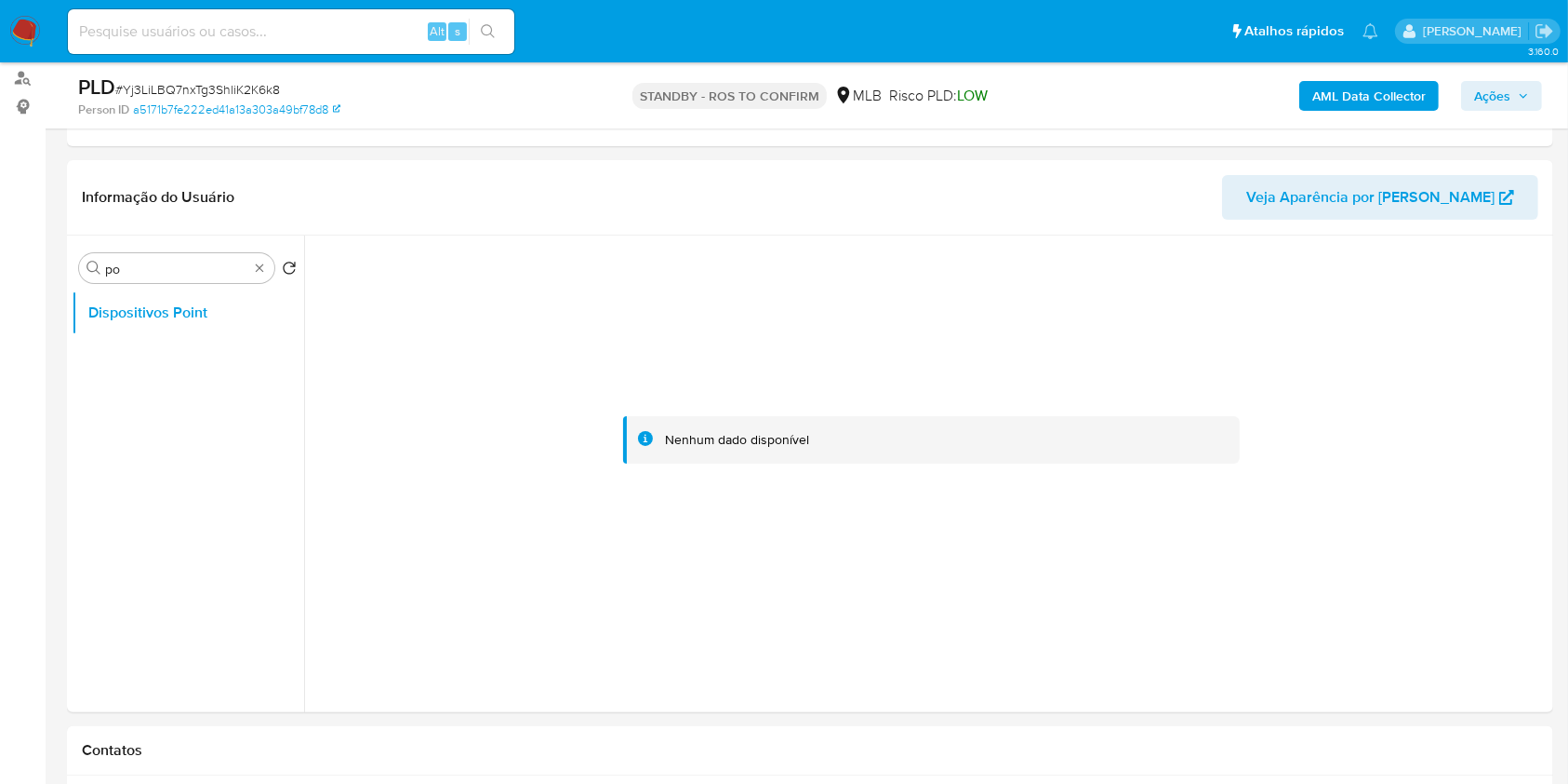
click at [264, 84] on span "# Yj3LiLBQ7nxTg3ShliK2K6k8" at bounding box center [198, 89] width 164 height 19
copy span "Yj3LiLBQ7nxTg3ShliK2K6k8"
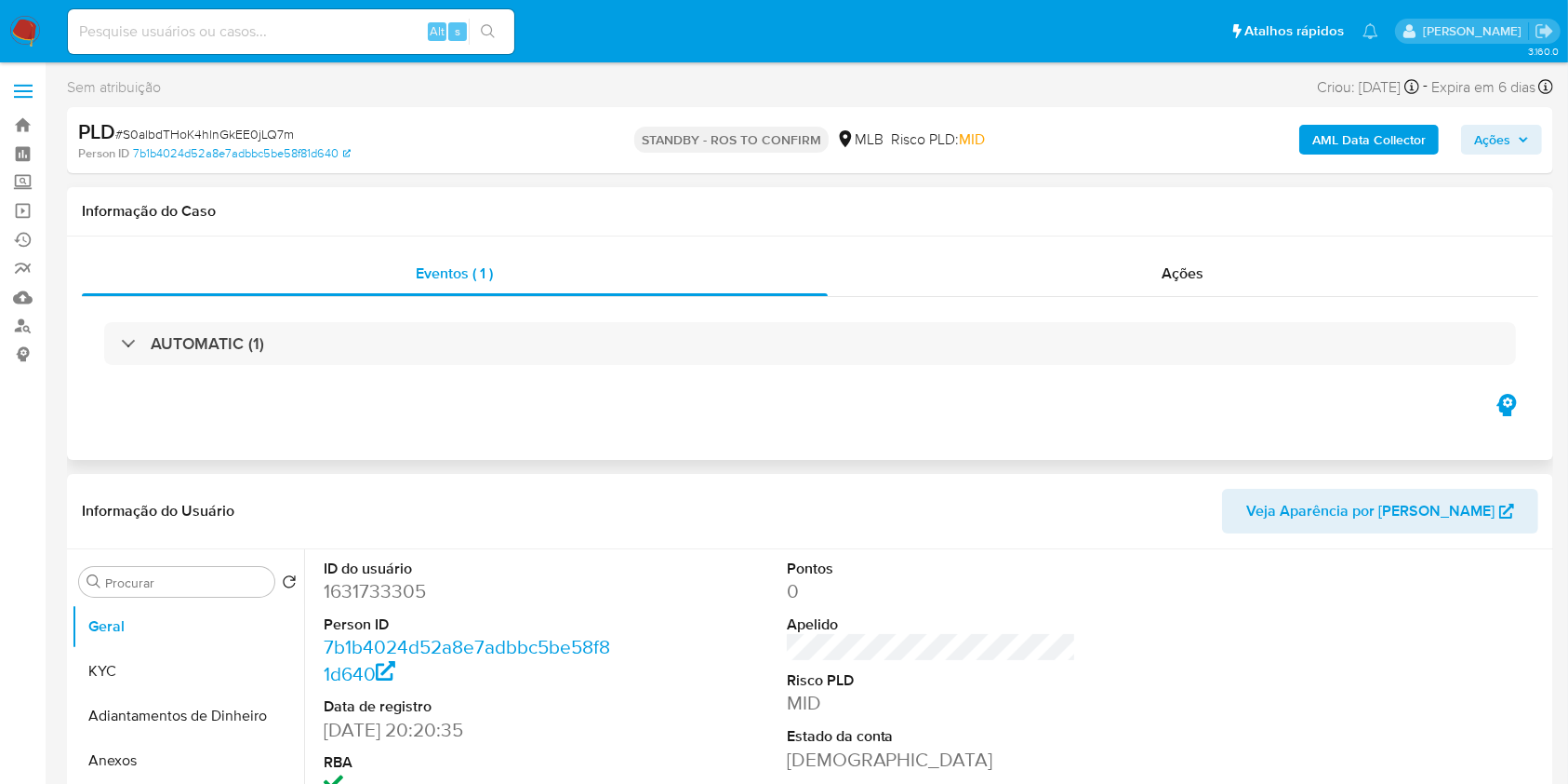
select select "10"
click at [387, 588] on dd "1631733305" at bounding box center [469, 590] width 290 height 26
copy dd "1631733305"
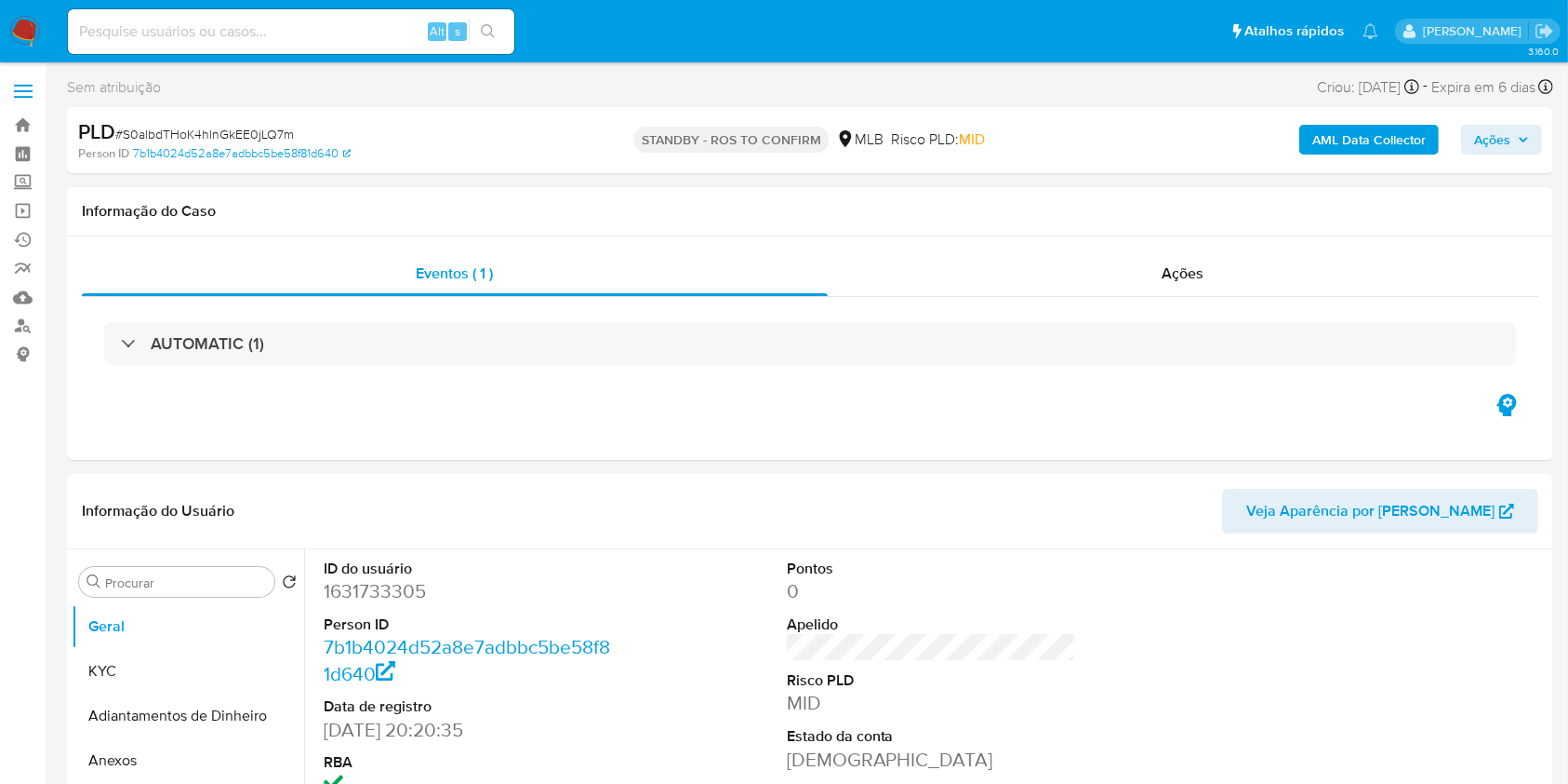
click at [216, 130] on span "# S0albdTHoK4hlnGkEE0jLQ7m" at bounding box center [204, 133] width 178 height 19
click at [216, 129] on span "# S0albdTHoK4hlnGkEE0jLQ7m" at bounding box center [204, 133] width 178 height 19
copy span "S0albdTHoK4hlnGkEE0jLQ7m"
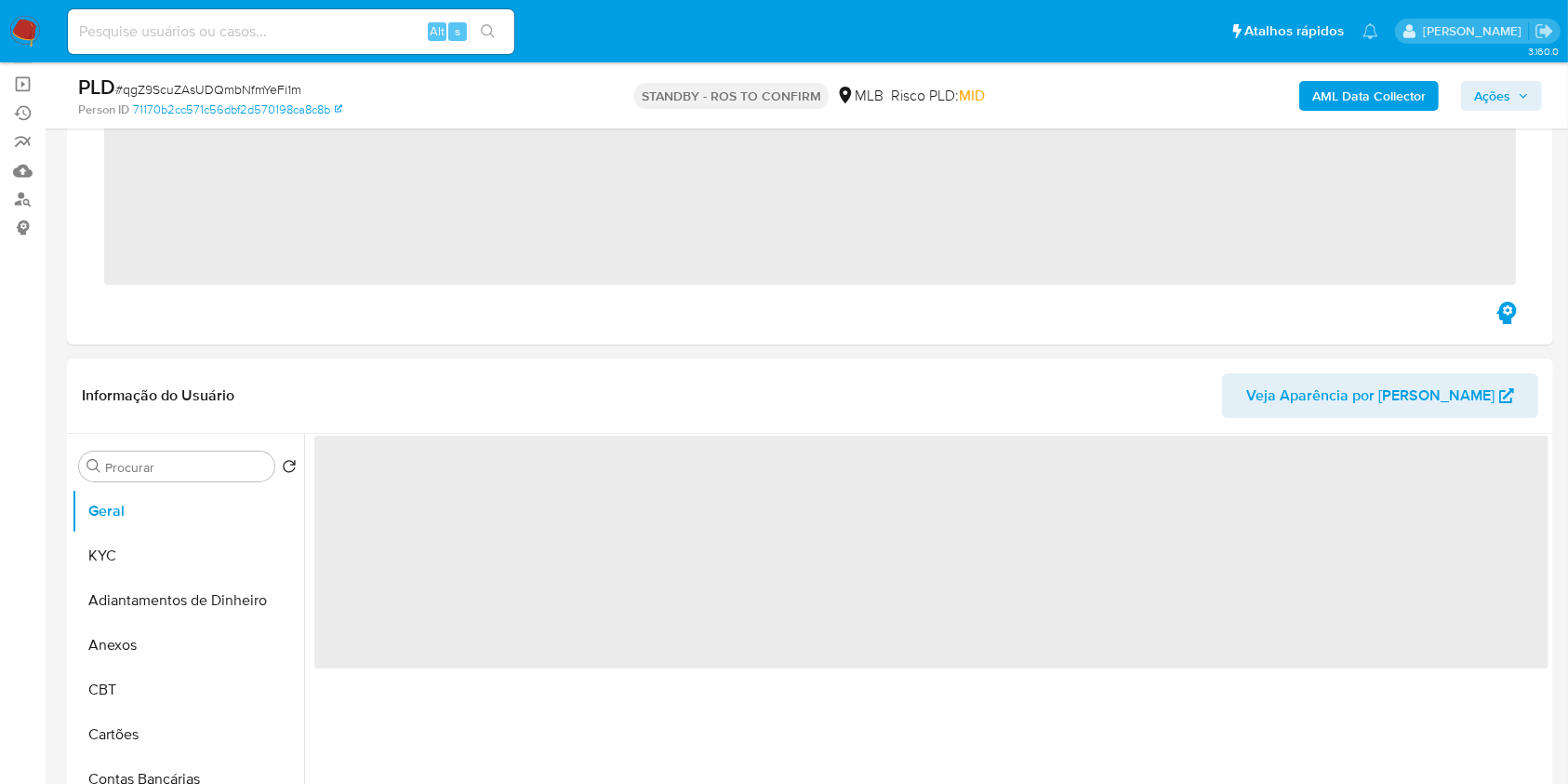
scroll to position [247, 0]
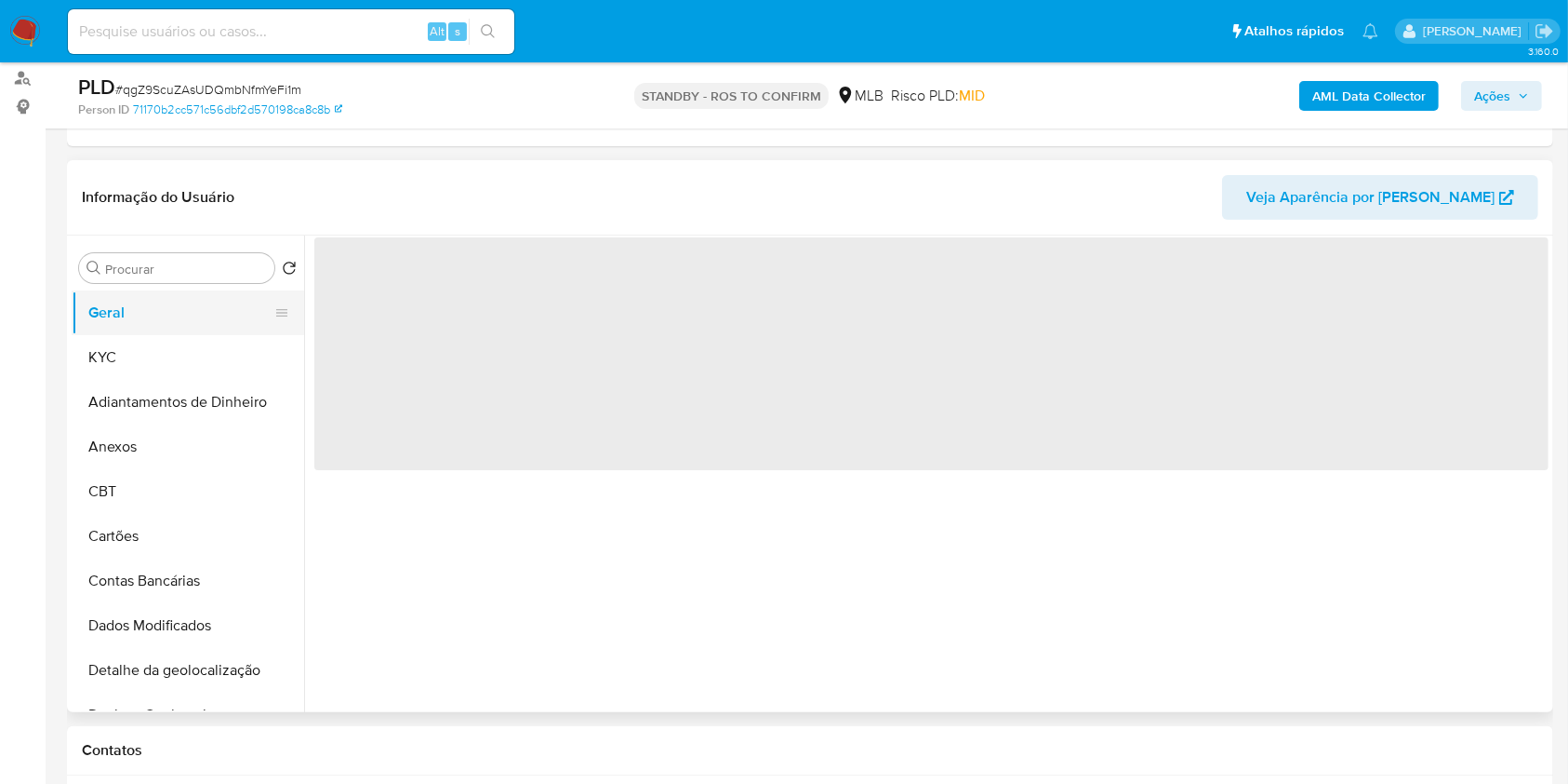
select select "10"
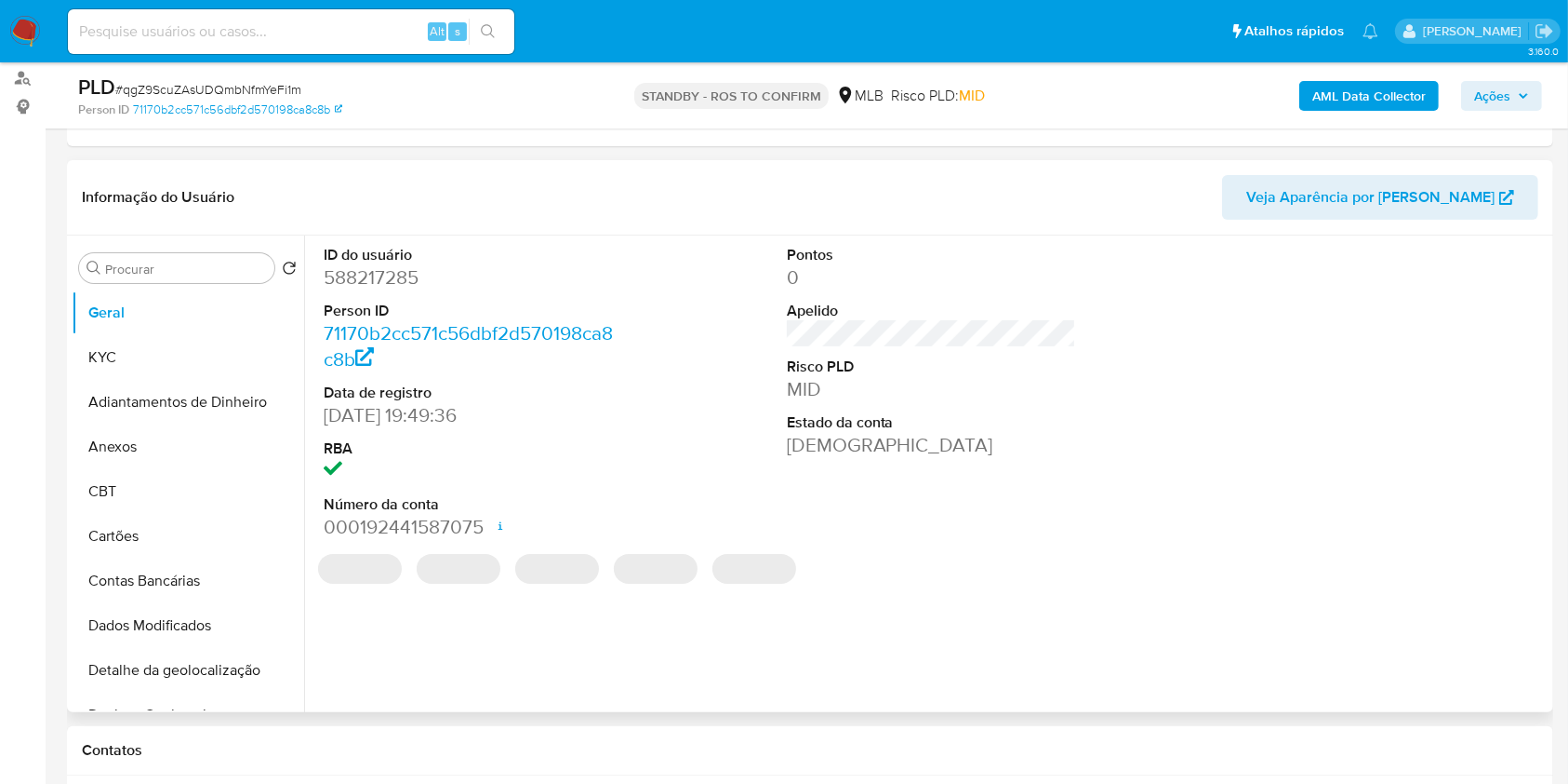
click at [377, 285] on dd "588217285" at bounding box center [469, 277] width 290 height 26
copy dd "588217285"
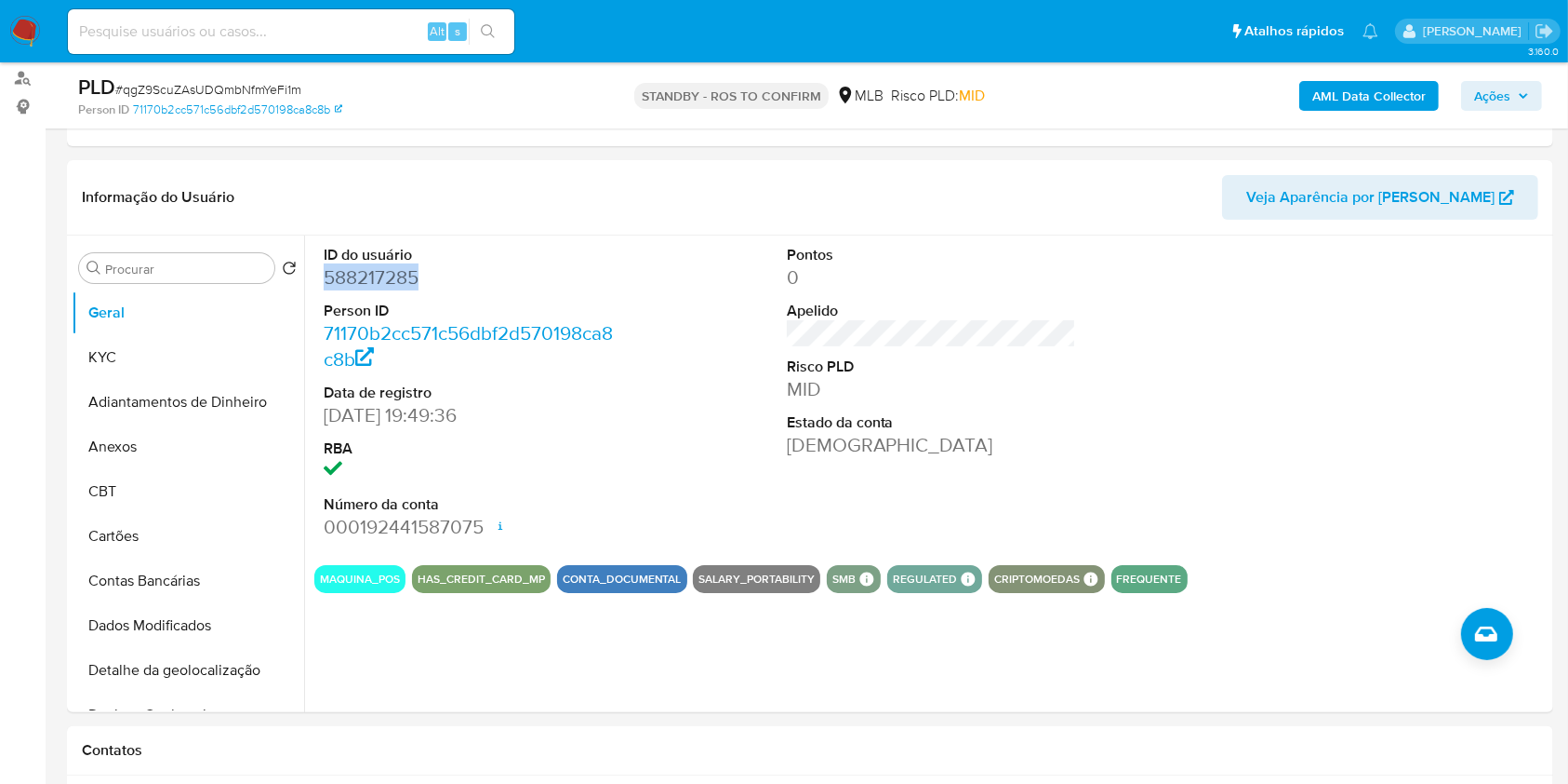
click at [246, 86] on span "# qgZ9ScuZAsUDQmbNfmYeFi1m" at bounding box center [208, 89] width 186 height 19
click at [246, 85] on span "# qgZ9ScuZAsUDQmbNfmYeFi1m" at bounding box center [208, 89] width 186 height 19
click at [247, 85] on span "# qgZ9ScuZAsUDQmbNfmYeFi1m" at bounding box center [208, 89] width 186 height 19
click at [248, 87] on span "# qgZ9ScuZAsUDQmbNfmYeFi1m" at bounding box center [208, 89] width 186 height 19
click at [249, 89] on span "# qgZ9ScuZAsUDQmbNfmYeFi1m" at bounding box center [208, 89] width 186 height 19
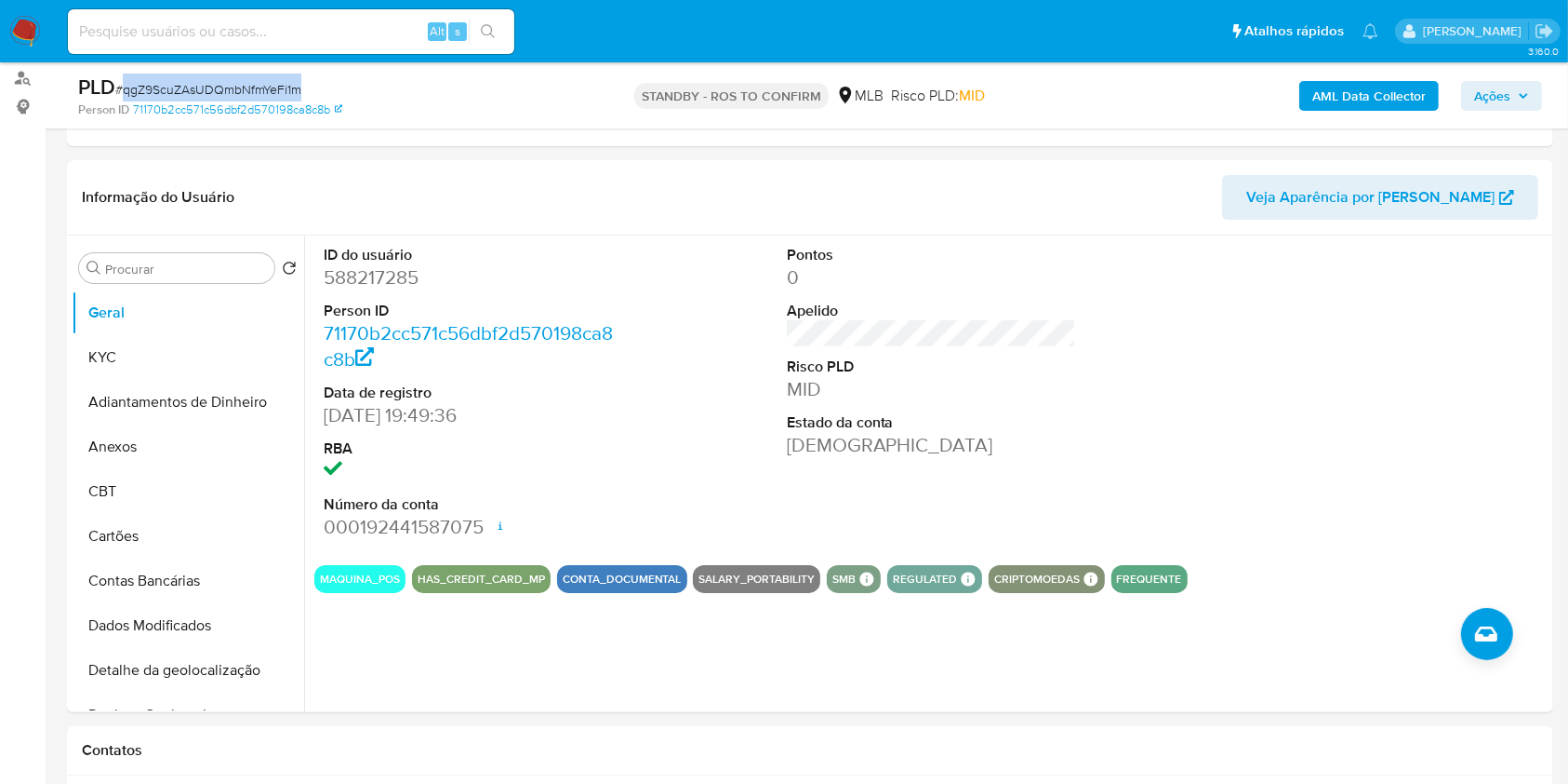
click at [250, 89] on span "# qgZ9ScuZAsUDQmbNfmYeFi1m" at bounding box center [208, 89] width 186 height 19
copy span "qgZ9ScuZAsUDQmbNfmYeFi1m"
